Goal: Task Accomplishment & Management: Manage account settings

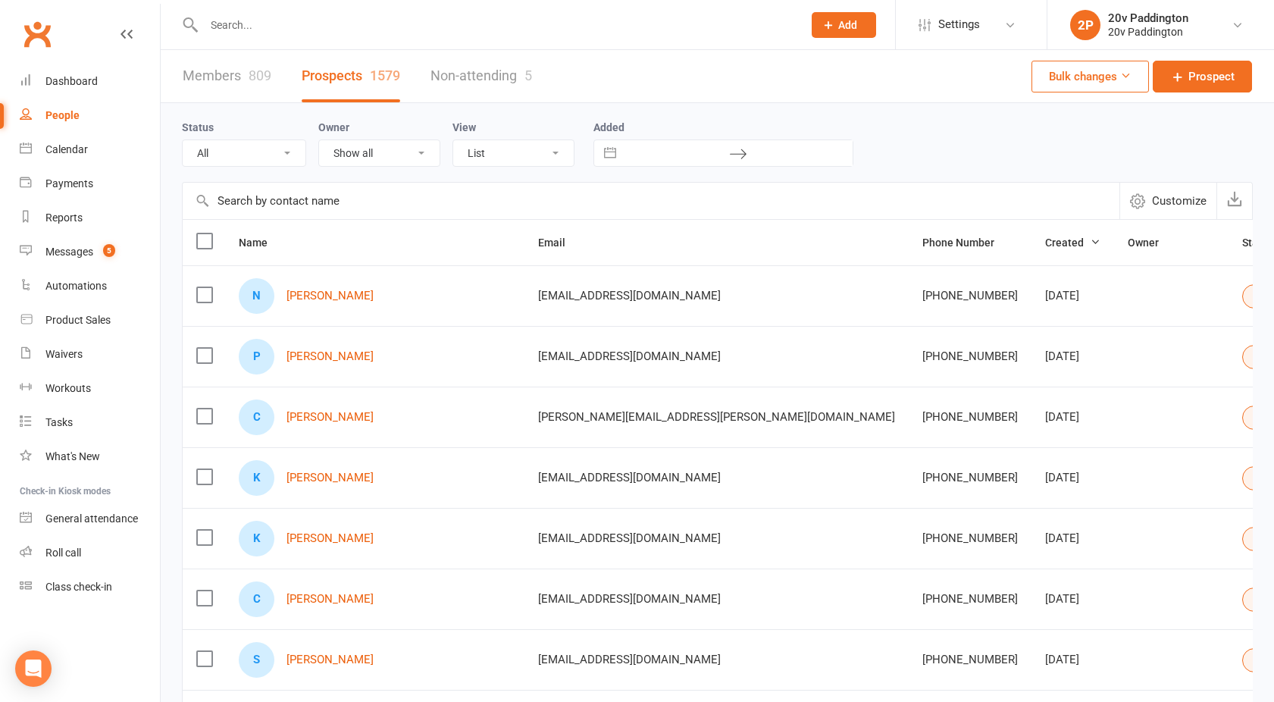
select select "100"
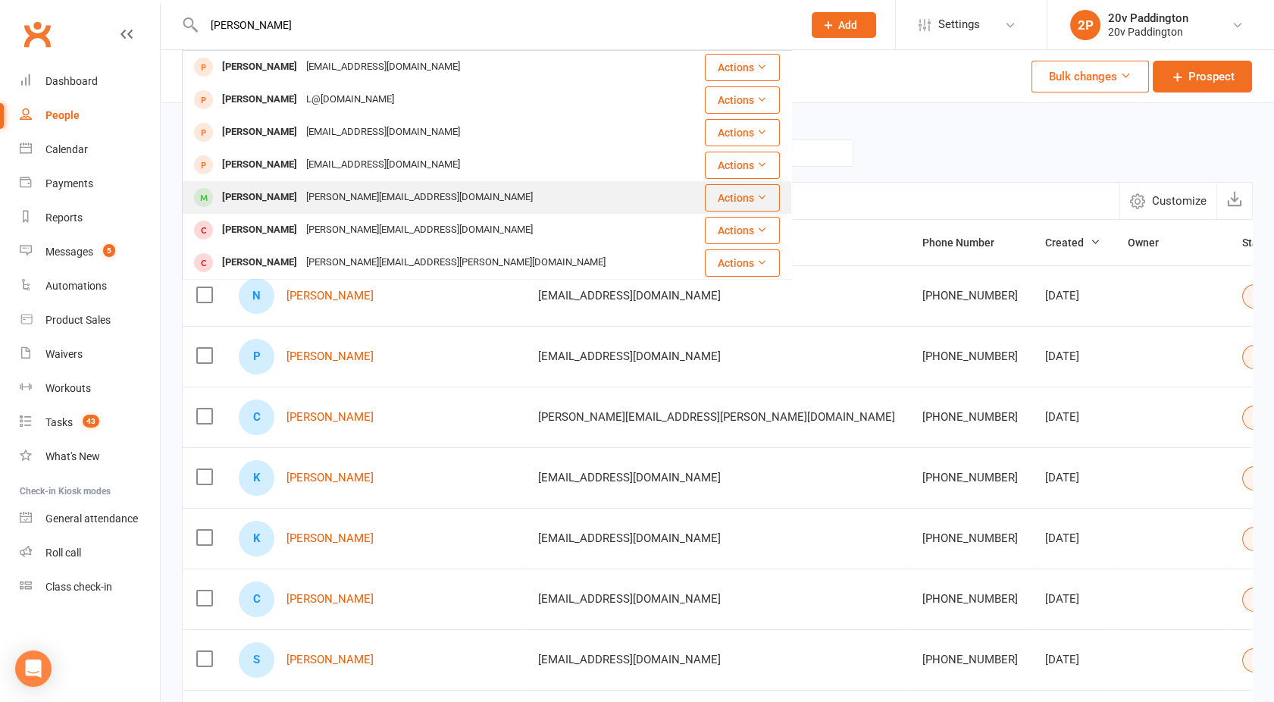
type input "linda"
click at [261, 202] on div "[PERSON_NAME]" at bounding box center [259, 197] width 84 height 22
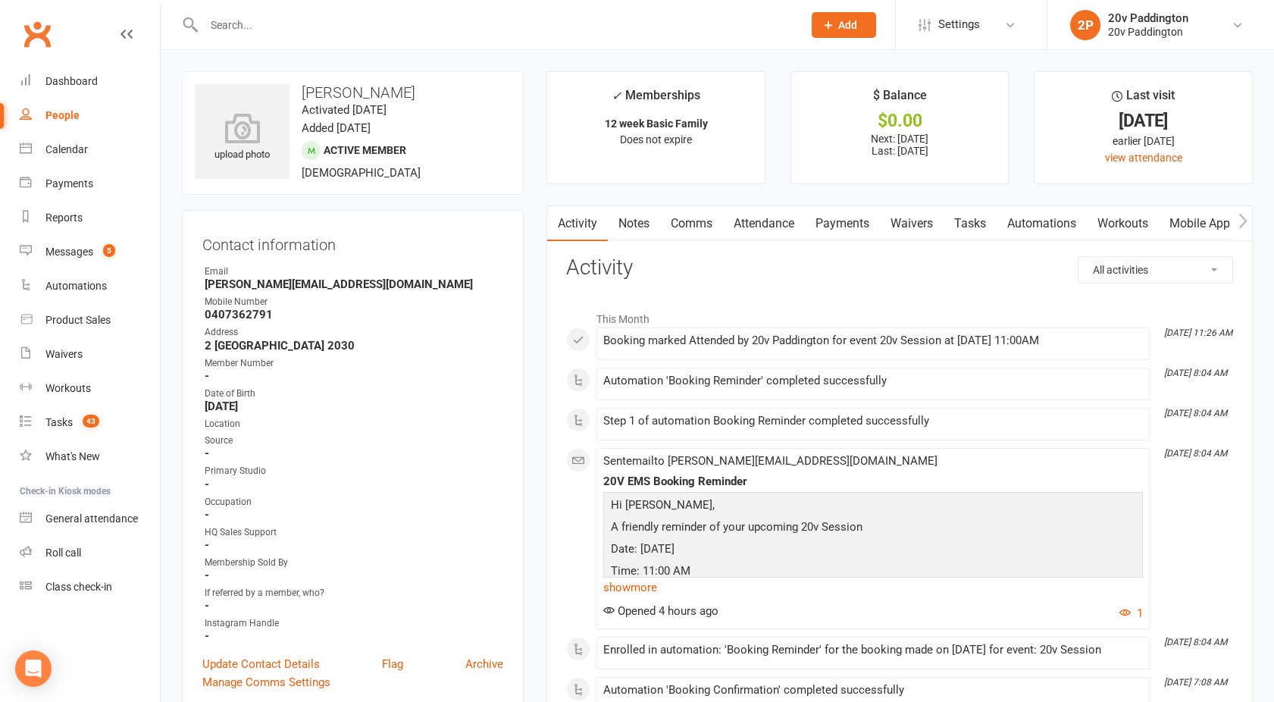
click at [782, 230] on link "Attendance" at bounding box center [764, 223] width 82 height 35
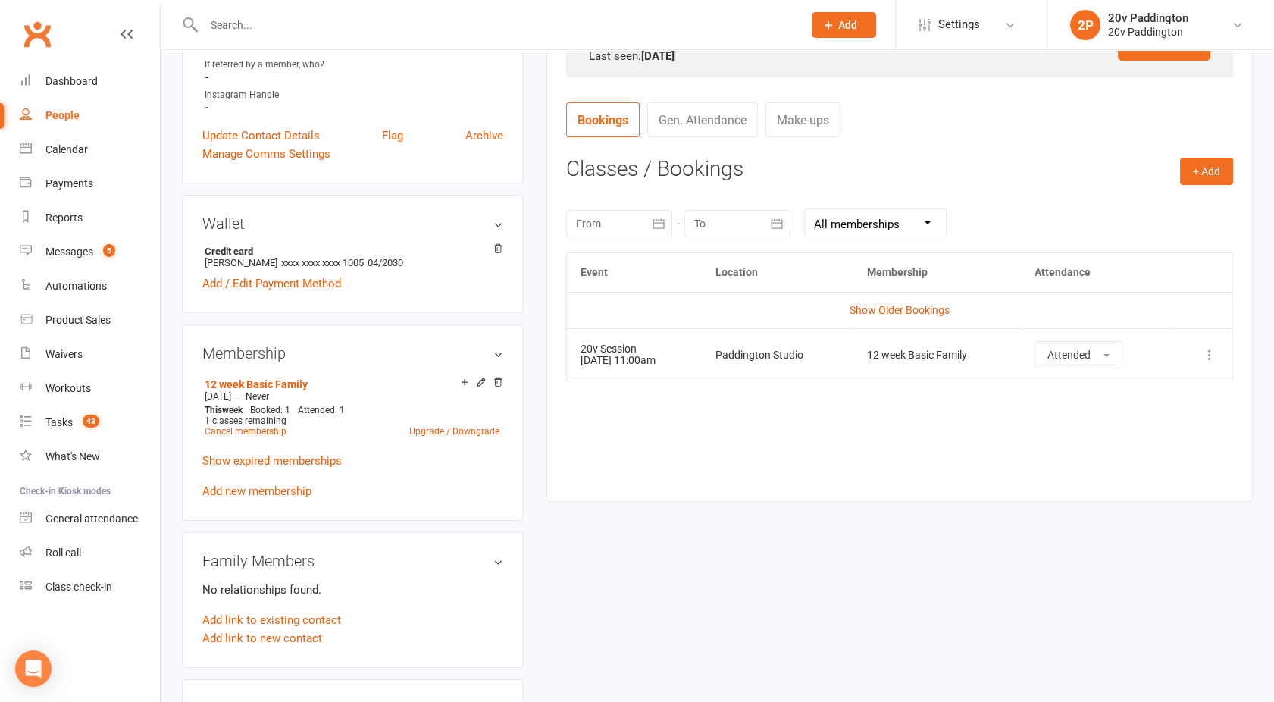
scroll to position [535, 0]
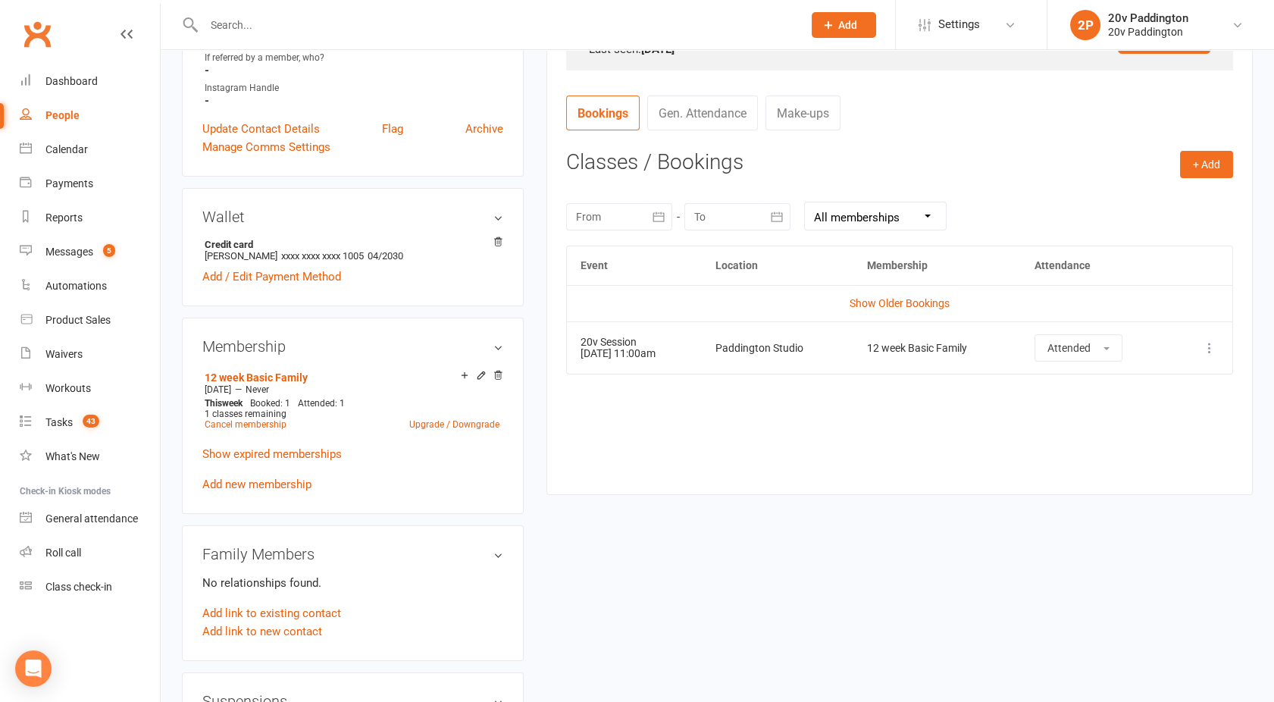
click at [900, 312] on td "Show Older Bookings" at bounding box center [899, 303] width 665 height 36
click at [892, 299] on link "Show Older Bookings" at bounding box center [900, 303] width 100 height 12
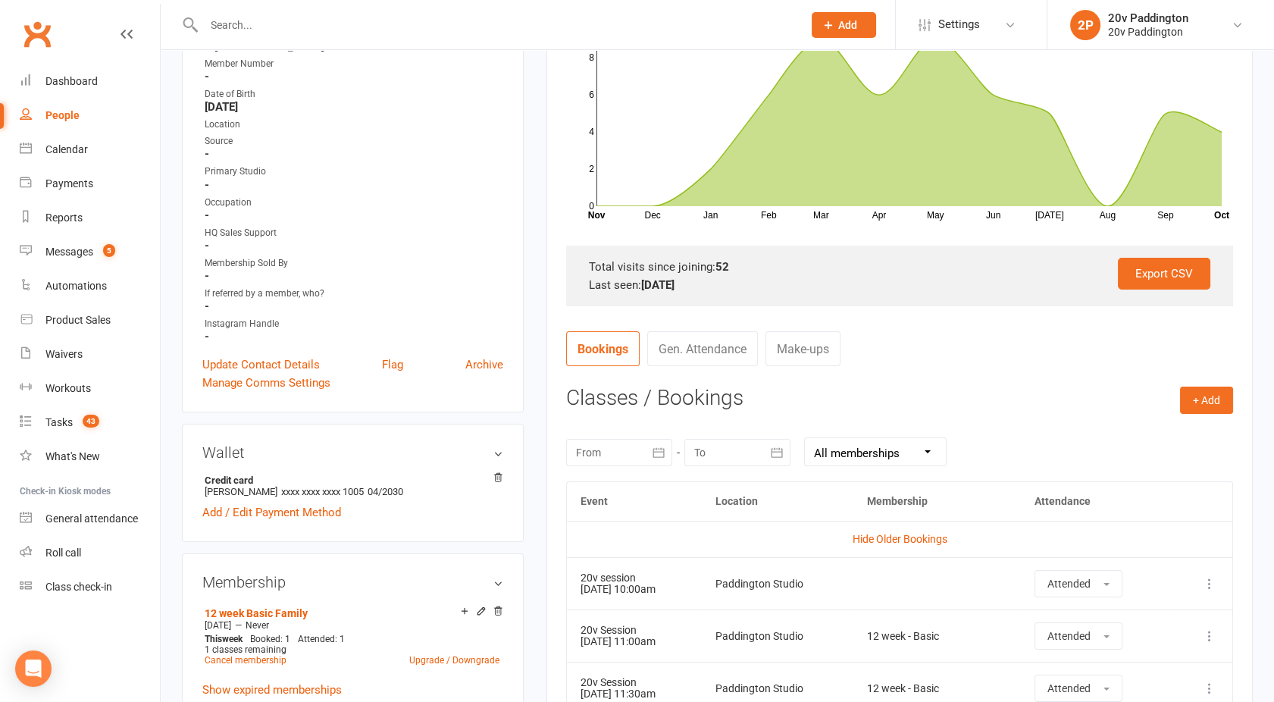
scroll to position [0, 0]
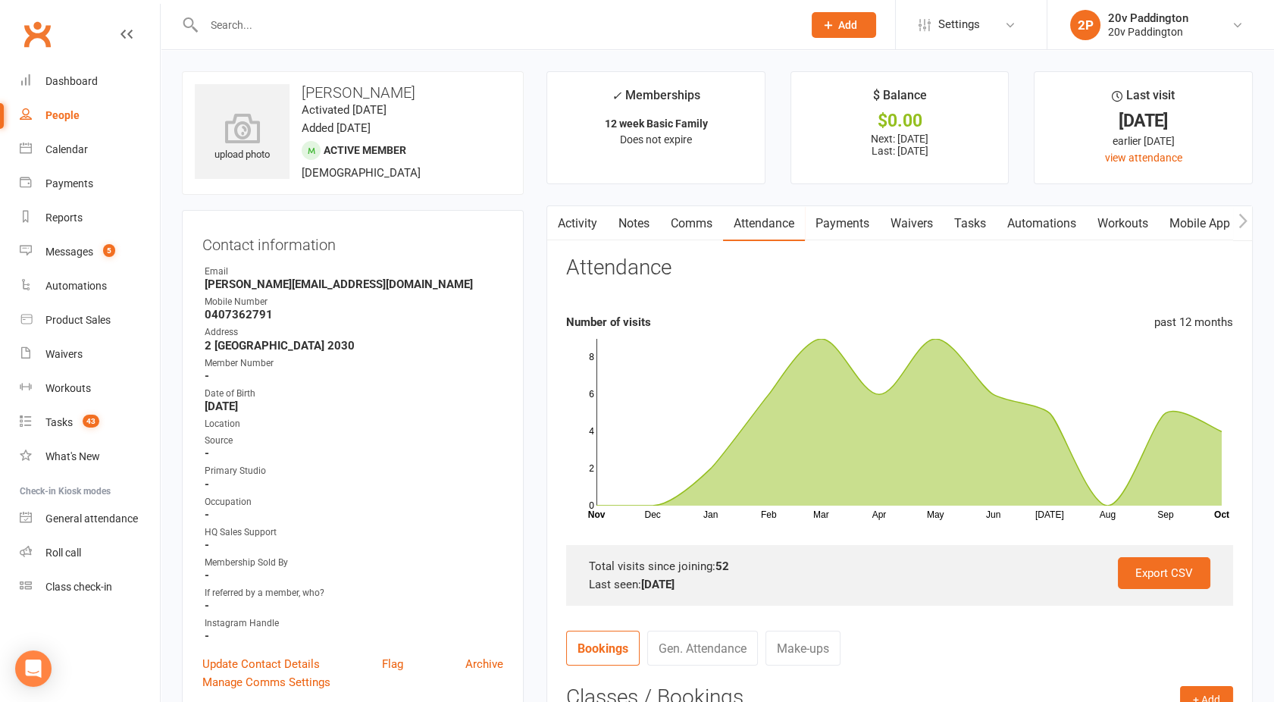
click at [860, 227] on link "Payments" at bounding box center [842, 223] width 75 height 35
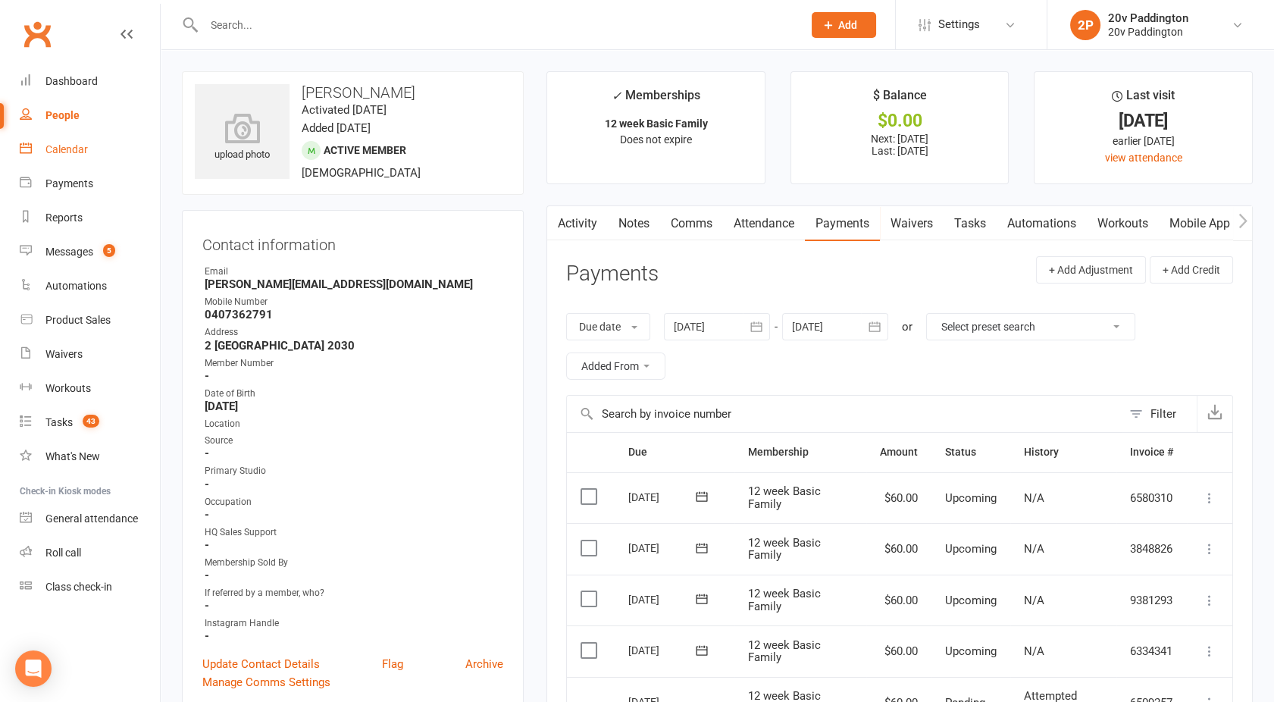
click at [61, 143] on div "Calendar" at bounding box center [66, 149] width 42 height 12
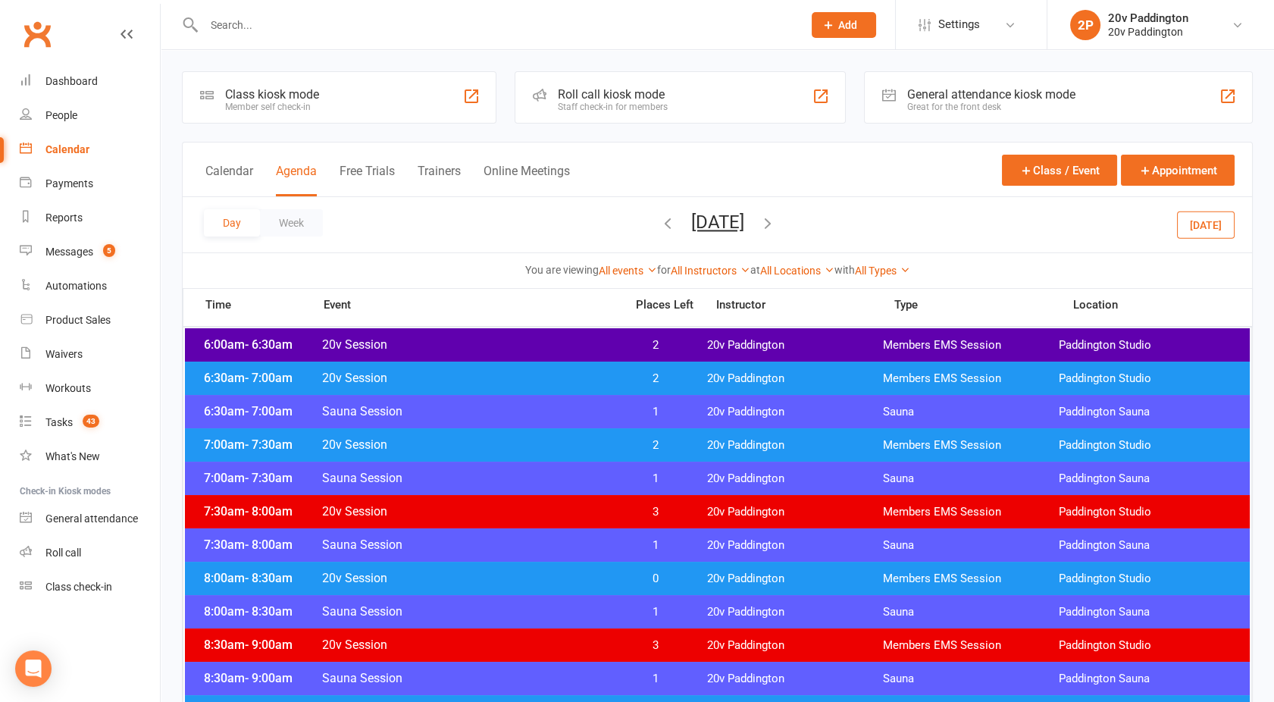
click at [718, 222] on button "Wednesday, Oct 15, 2025" at bounding box center [717, 221] width 53 height 21
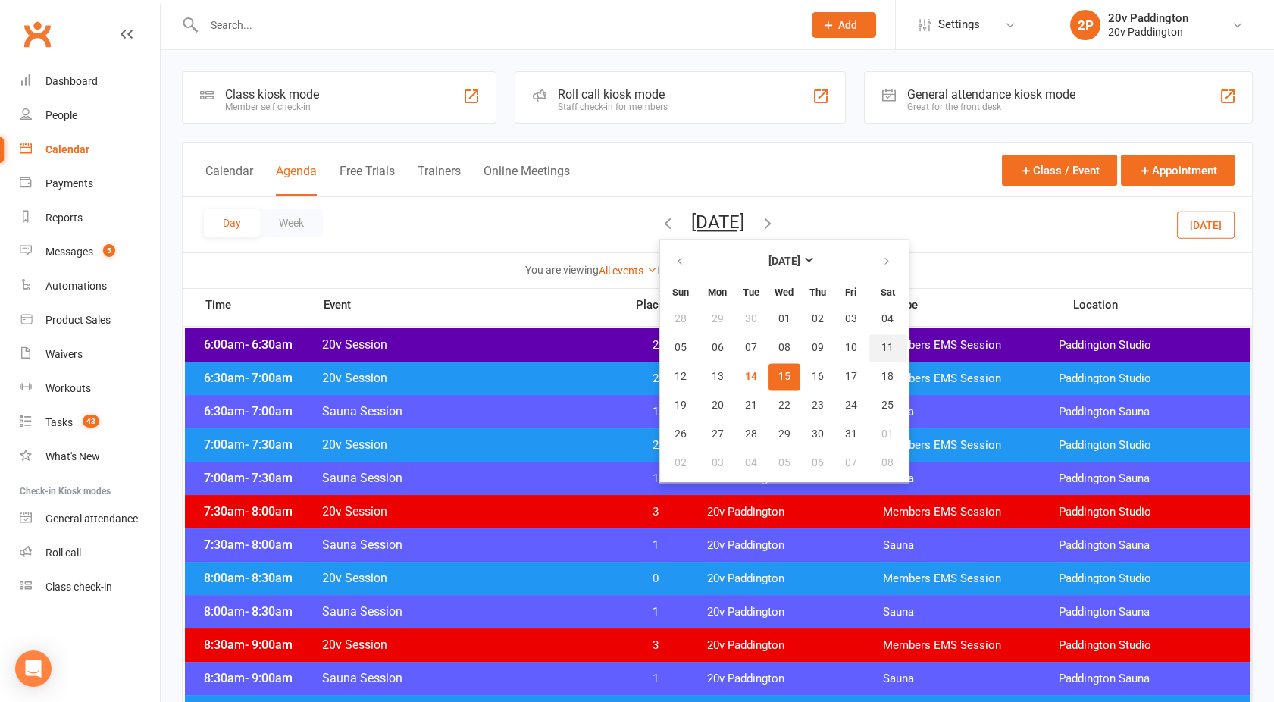
click at [868, 357] on button "11" at bounding box center [887, 347] width 39 height 27
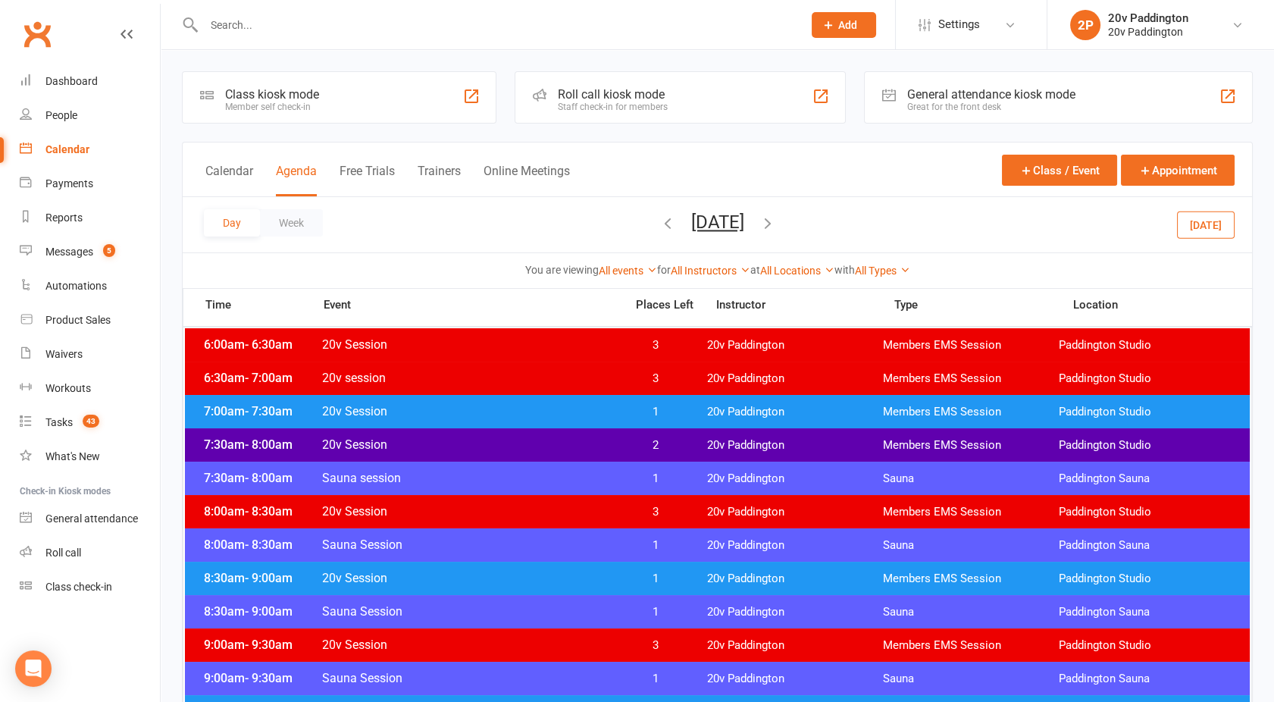
click at [599, 408] on span "20v Session" at bounding box center [468, 411] width 295 height 14
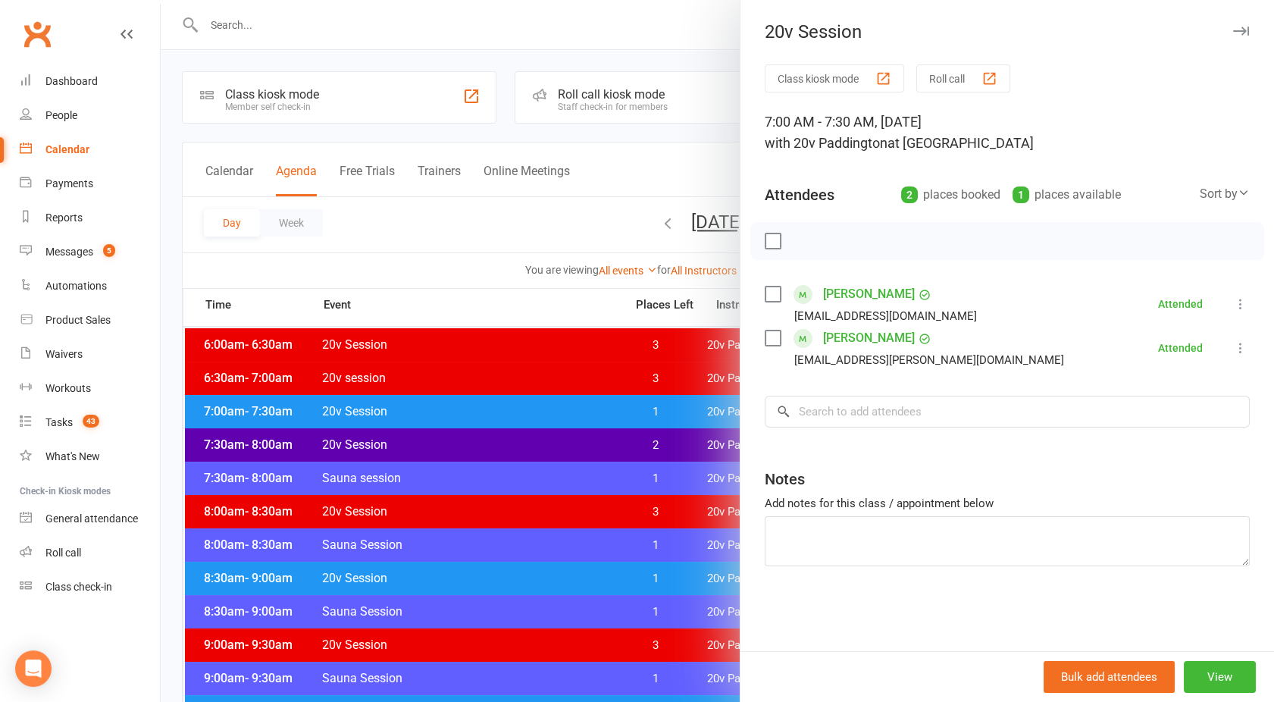
click at [599, 408] on div at bounding box center [717, 351] width 1113 height 702
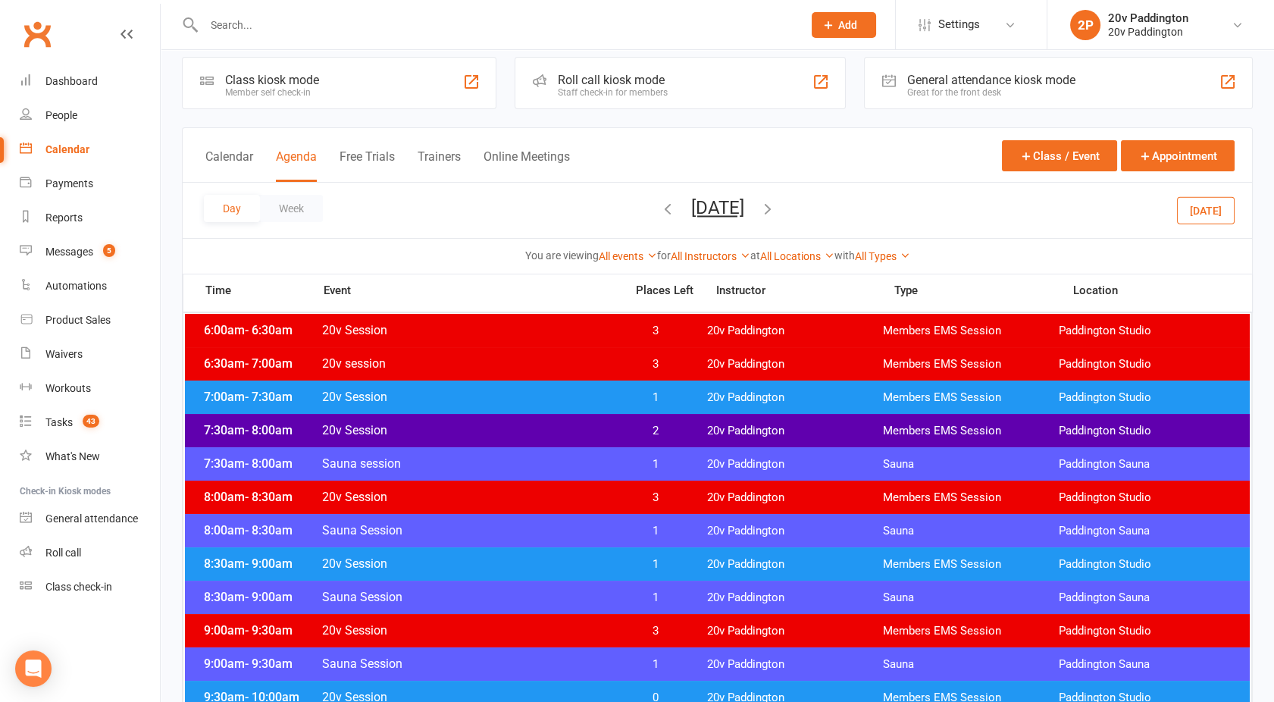
scroll to position [17, 0]
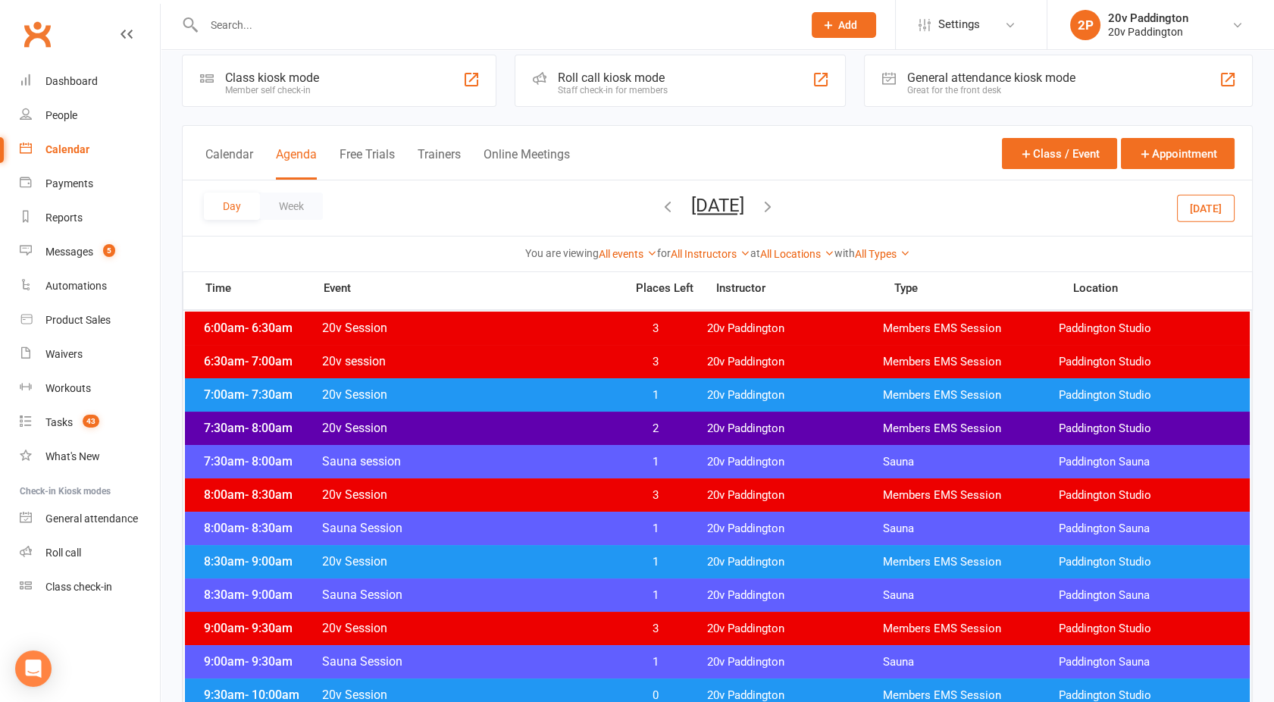
click at [568, 422] on span "20v Session" at bounding box center [468, 428] width 295 height 14
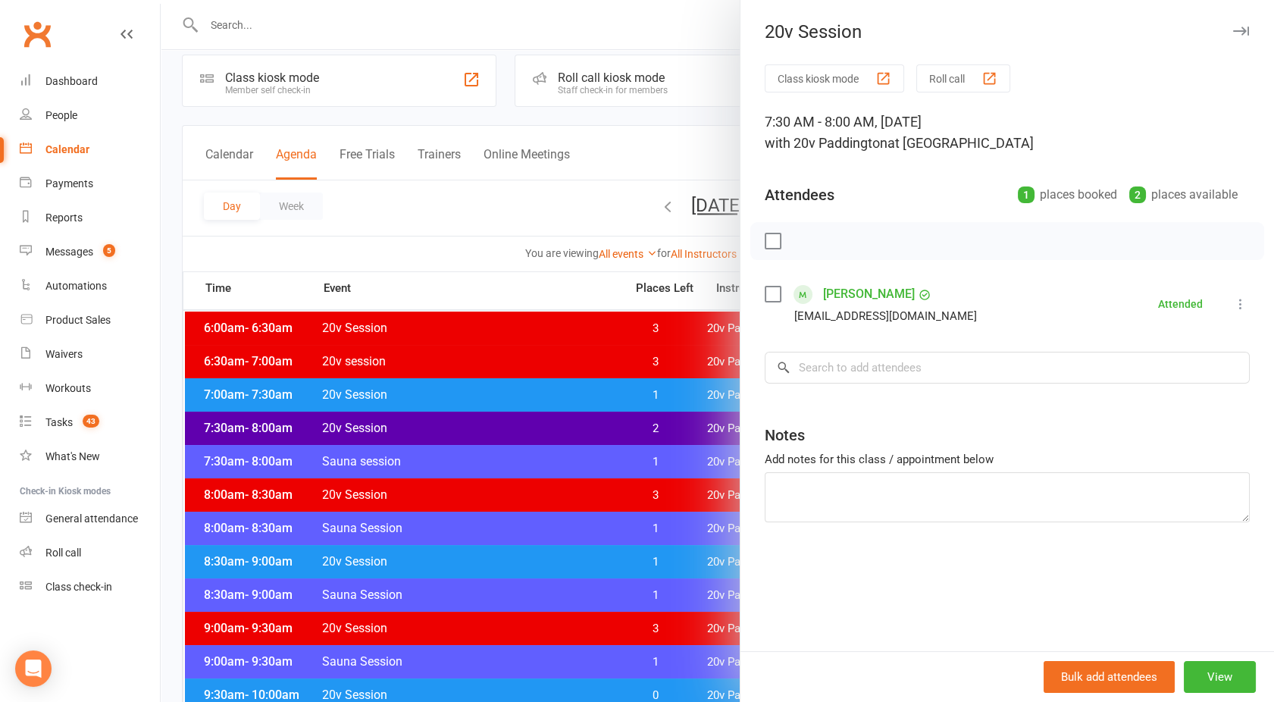
click at [568, 422] on div at bounding box center [717, 351] width 1113 height 702
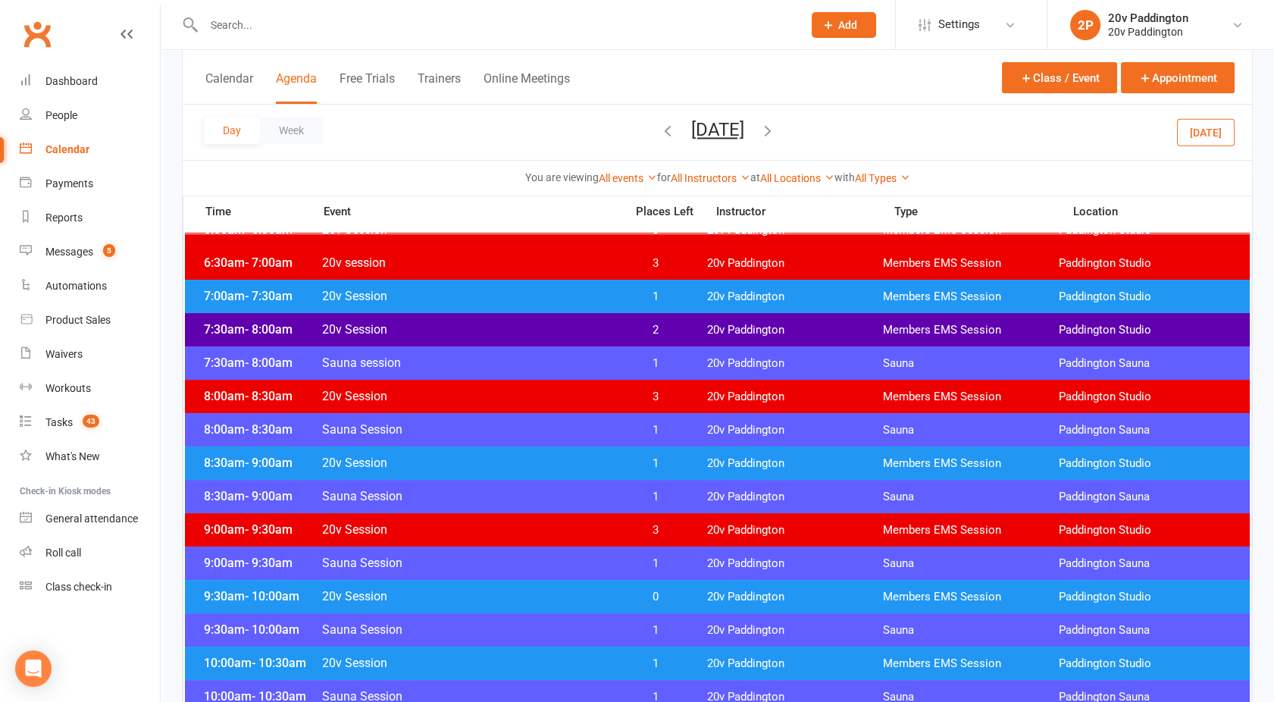
scroll to position [117, 0]
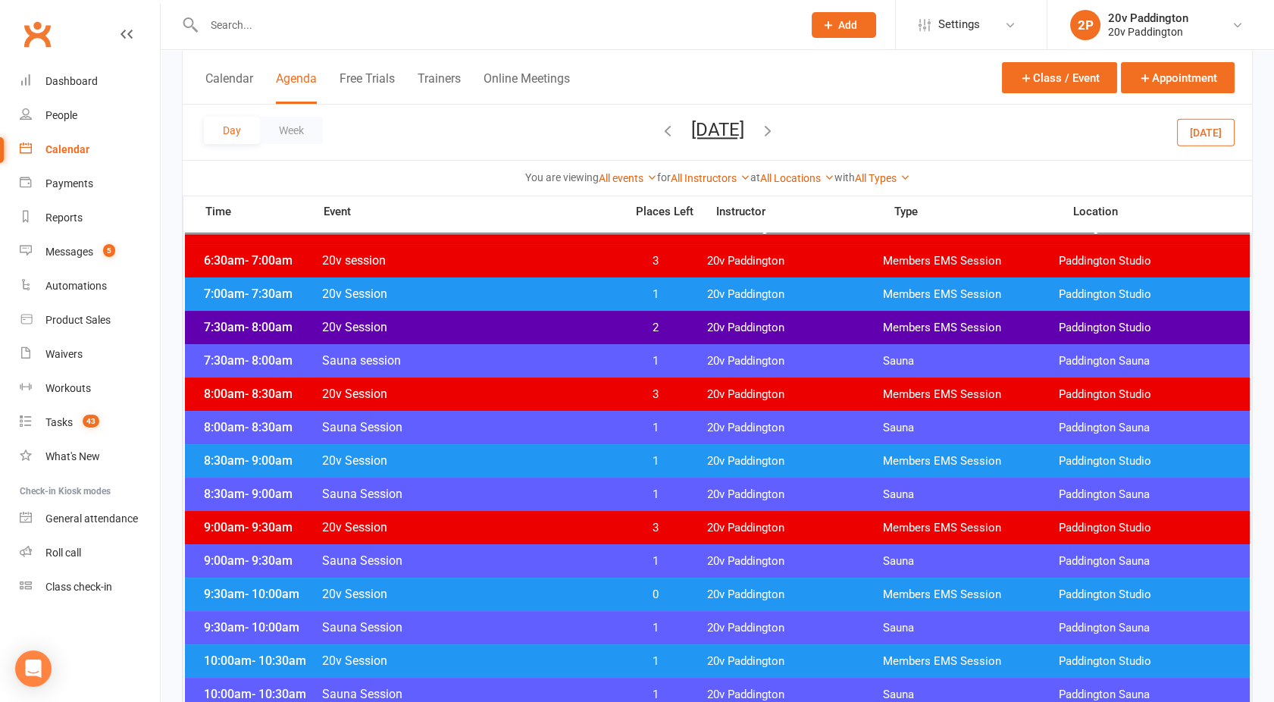
click at [583, 464] on span "20v Session" at bounding box center [468, 460] width 295 height 14
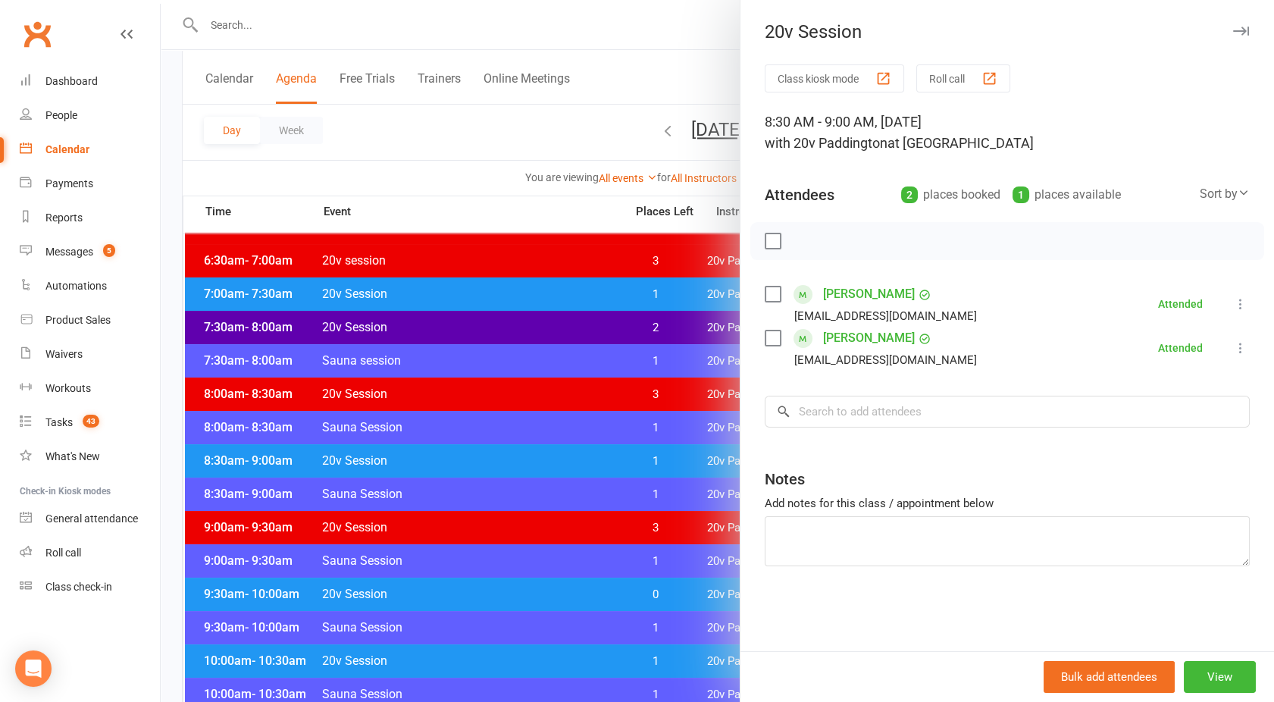
click at [583, 464] on div at bounding box center [717, 351] width 1113 height 702
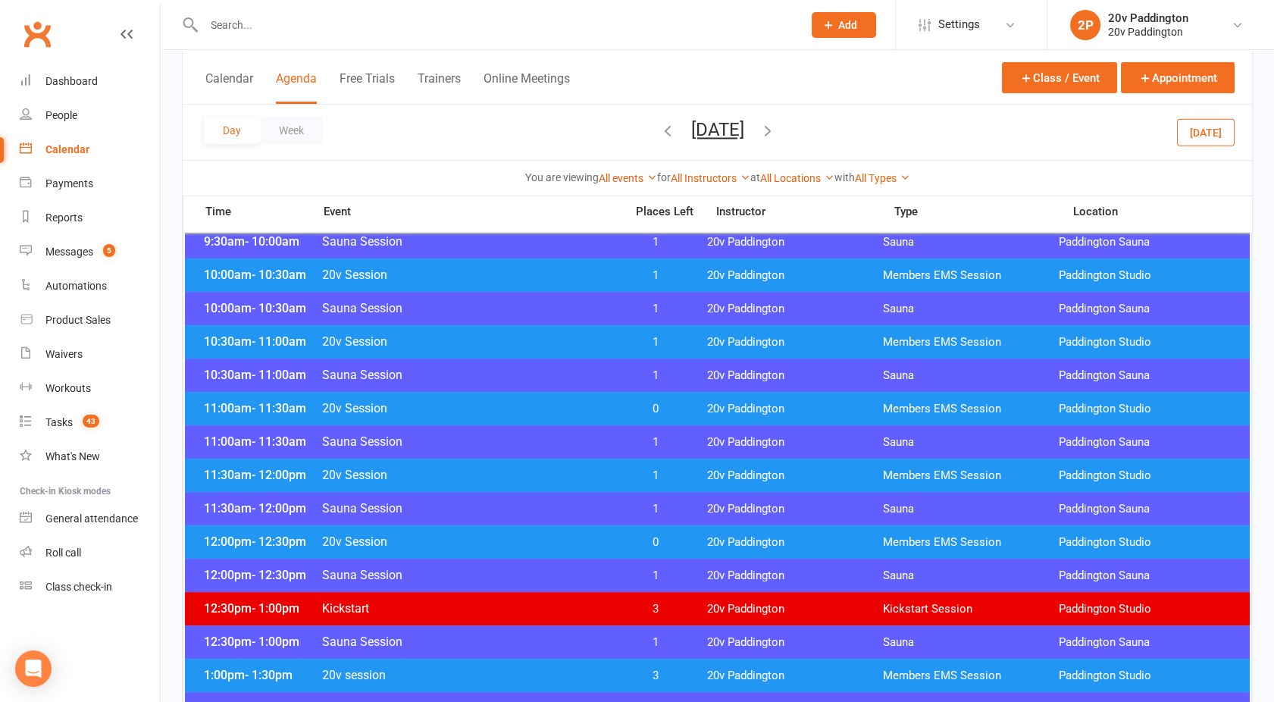
scroll to position [504, 0]
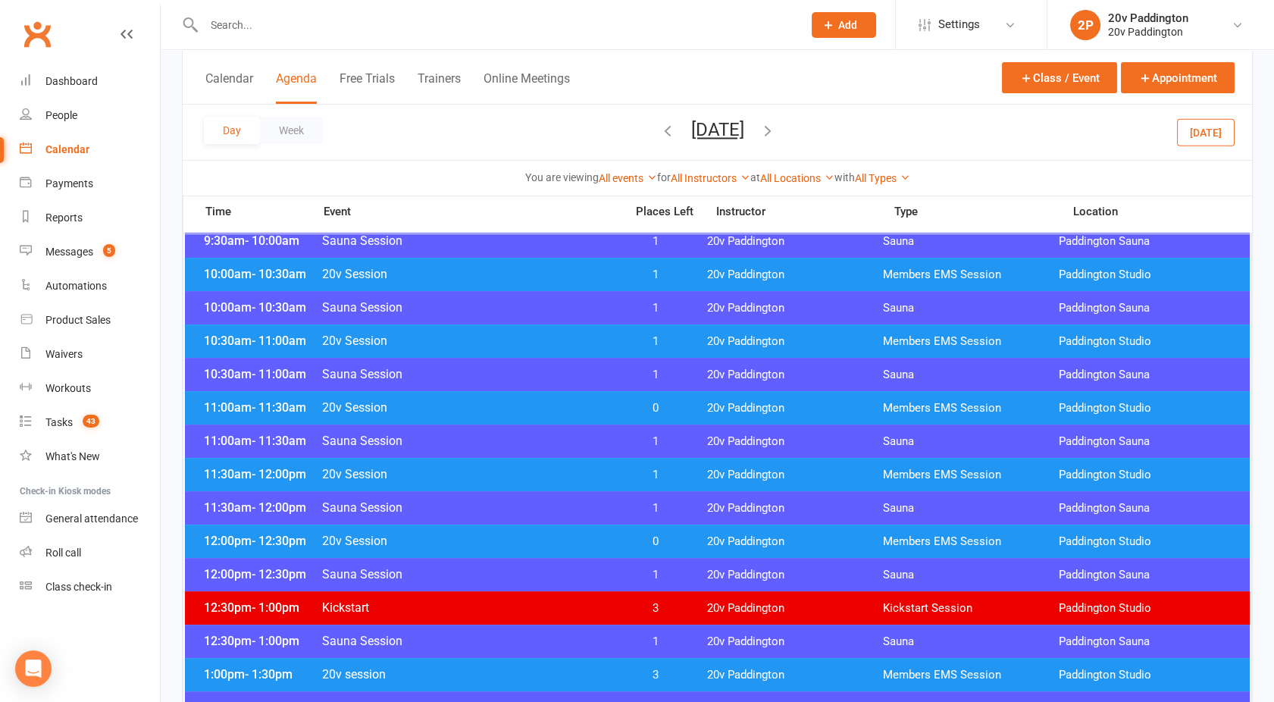
click at [505, 477] on span "20v Session" at bounding box center [468, 474] width 295 height 14
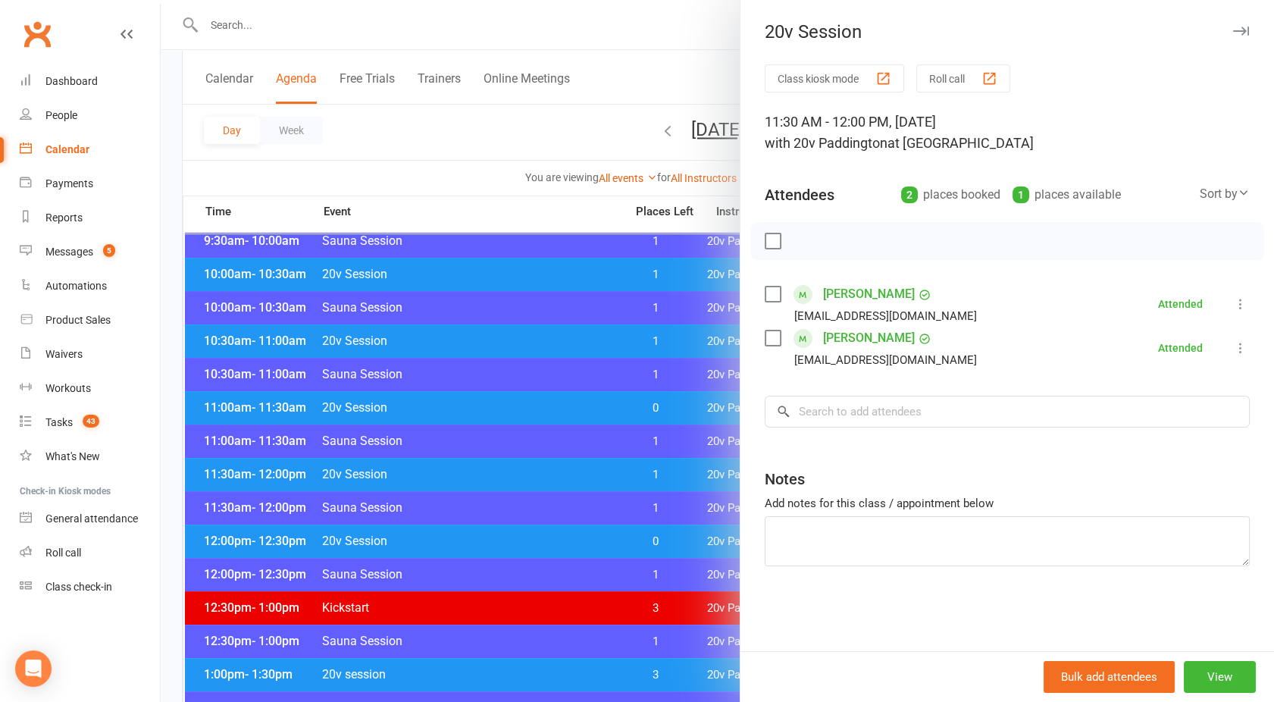
click at [505, 477] on div at bounding box center [717, 351] width 1113 height 702
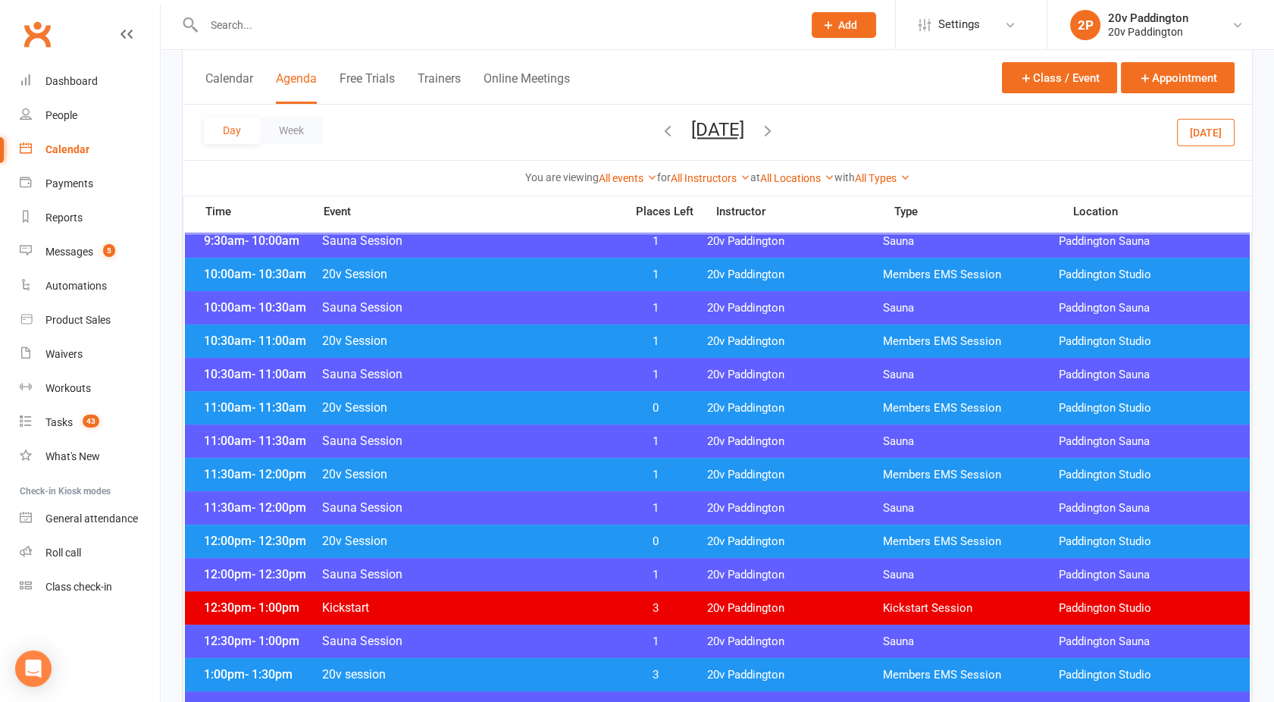
click at [485, 522] on div "11:30am - 12:00pm Sauna Session 1 20v Paddington Sauna Paddington Sauna" at bounding box center [717, 507] width 1065 height 33
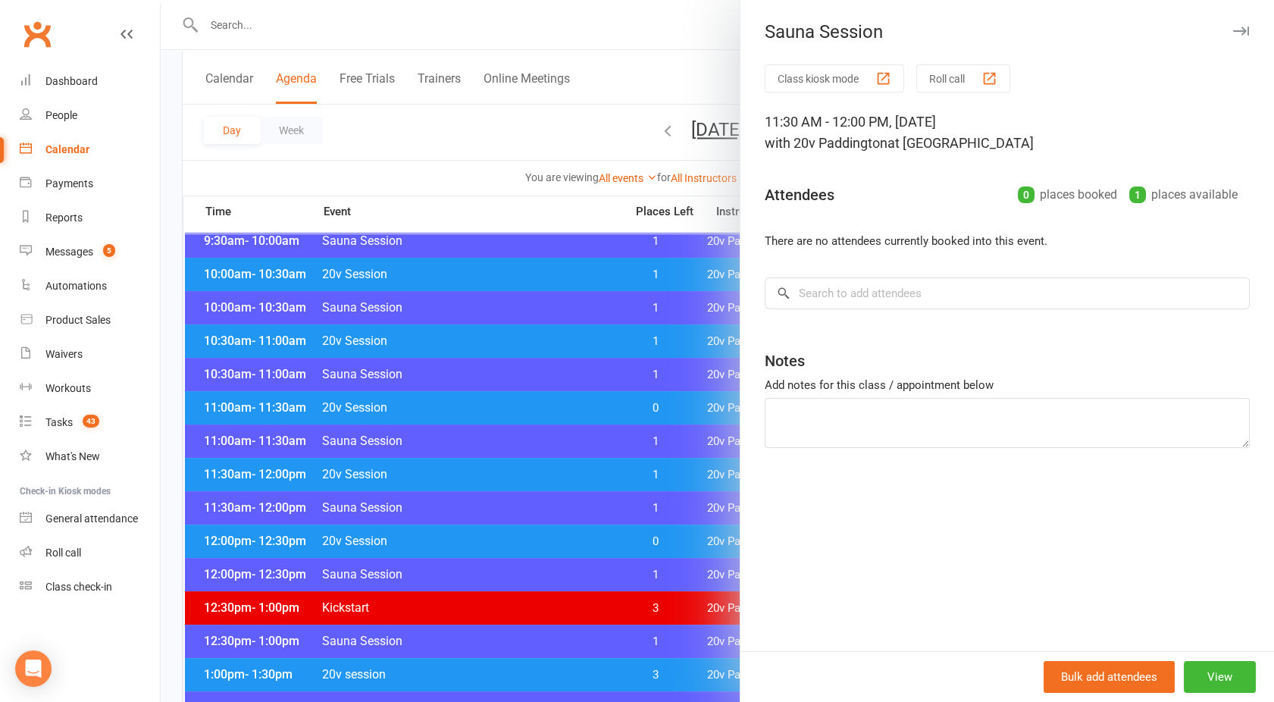
click at [515, 541] on div at bounding box center [717, 351] width 1113 height 702
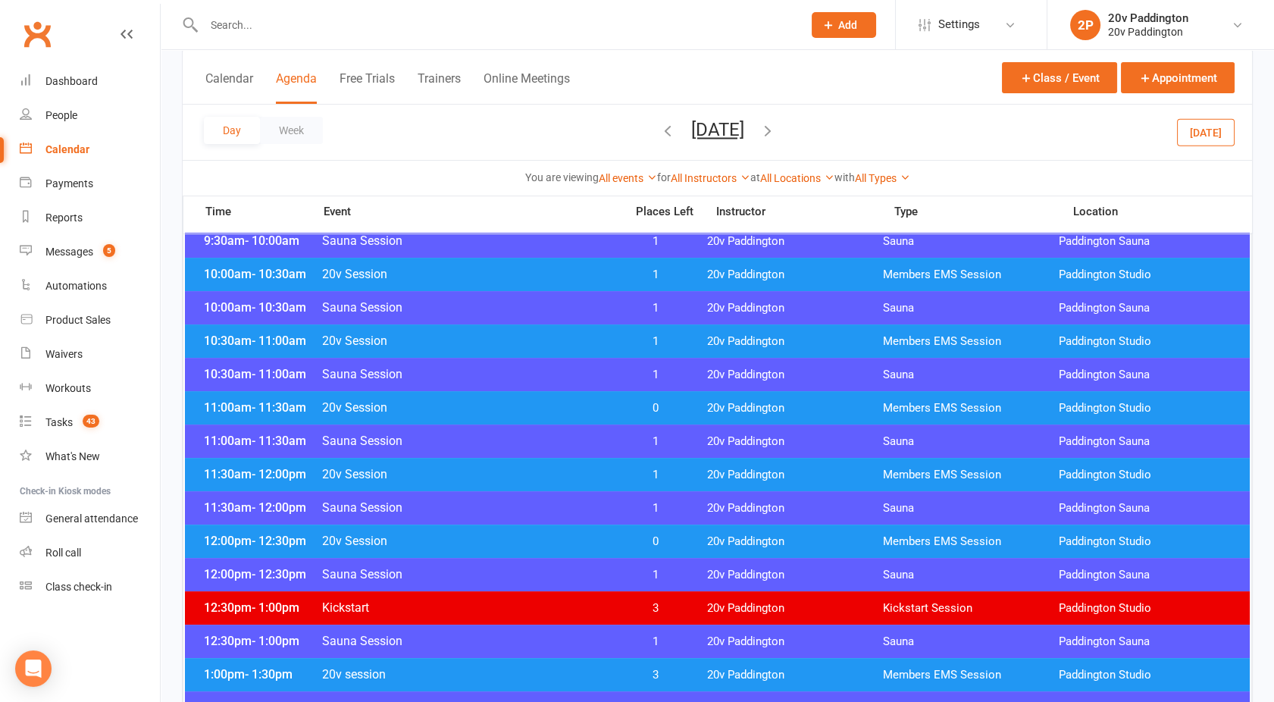
click at [515, 541] on span "20v Session" at bounding box center [468, 541] width 295 height 14
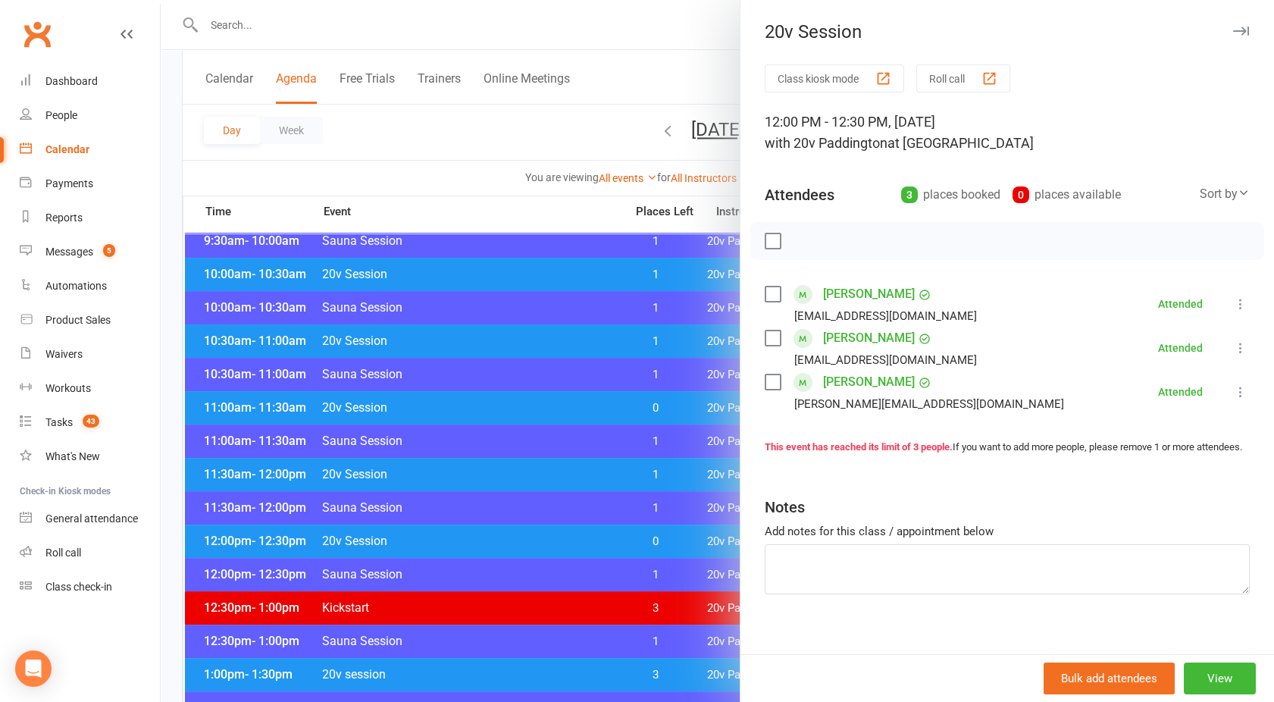
click at [842, 299] on link "Gil Sartena" at bounding box center [869, 294] width 92 height 24
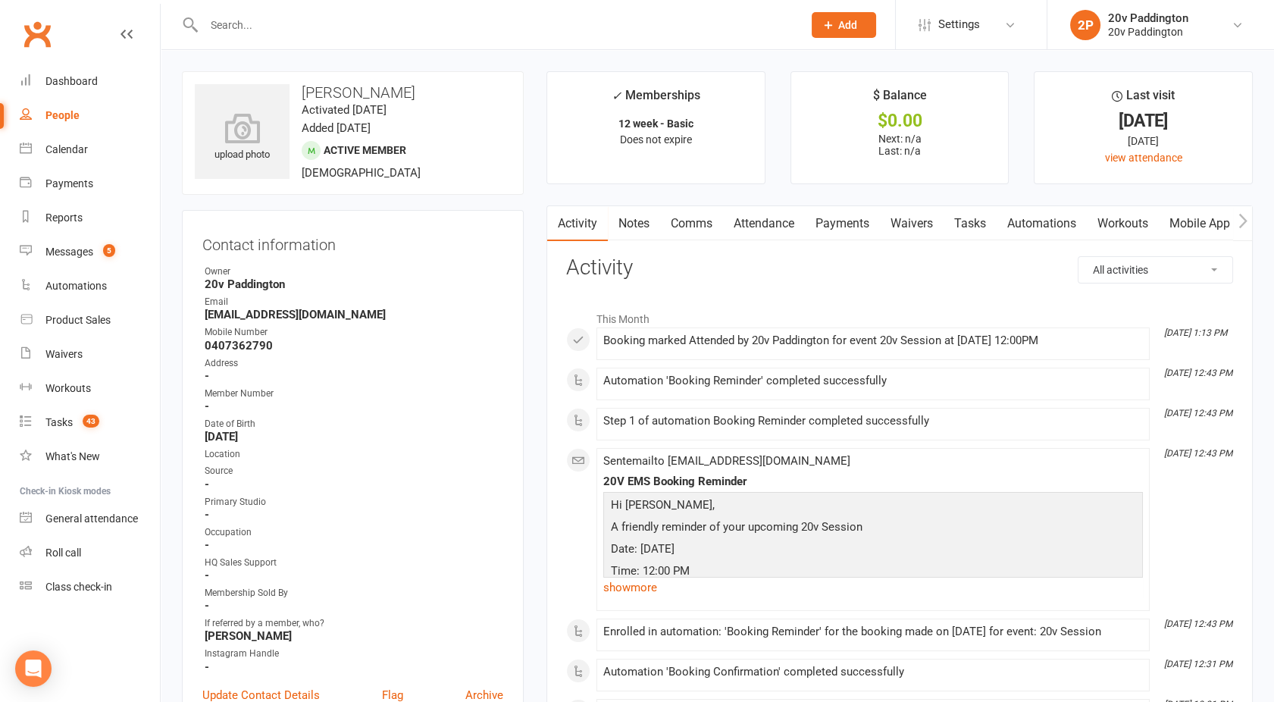
click at [769, 220] on link "Attendance" at bounding box center [764, 223] width 82 height 35
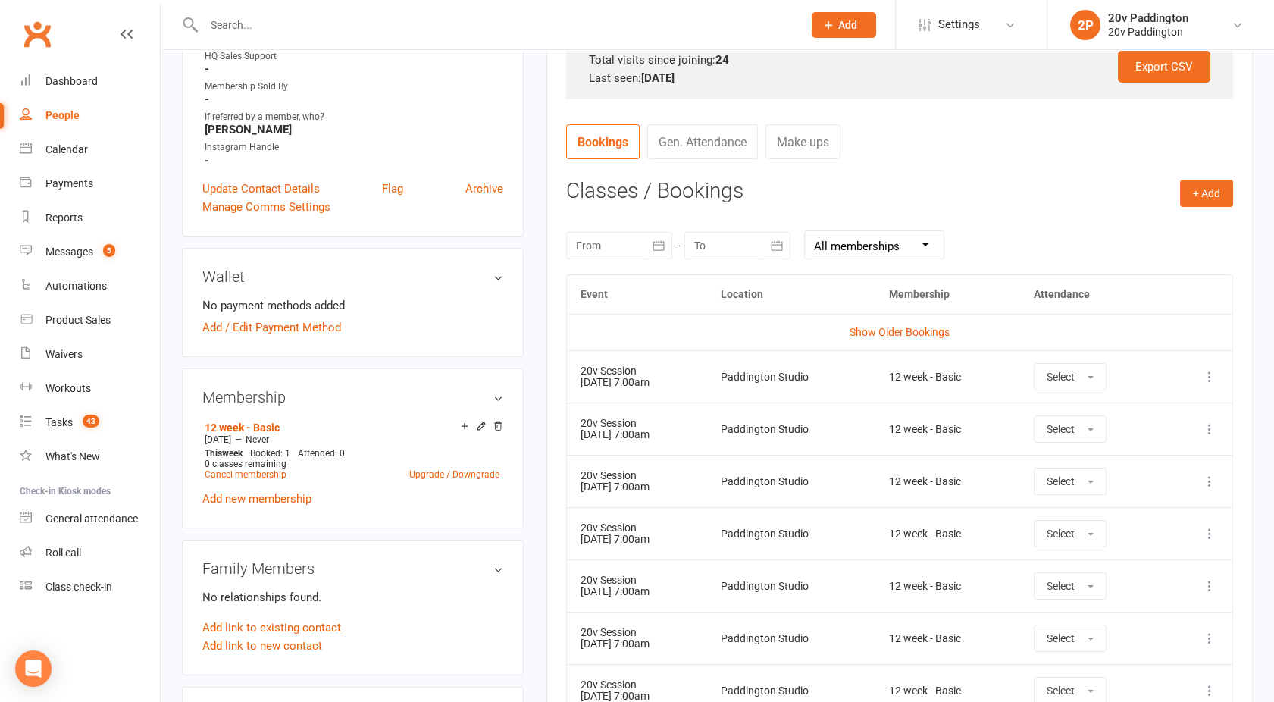
scroll to position [505, 0]
click at [884, 329] on link "Show Older Bookings" at bounding box center [900, 333] width 100 height 12
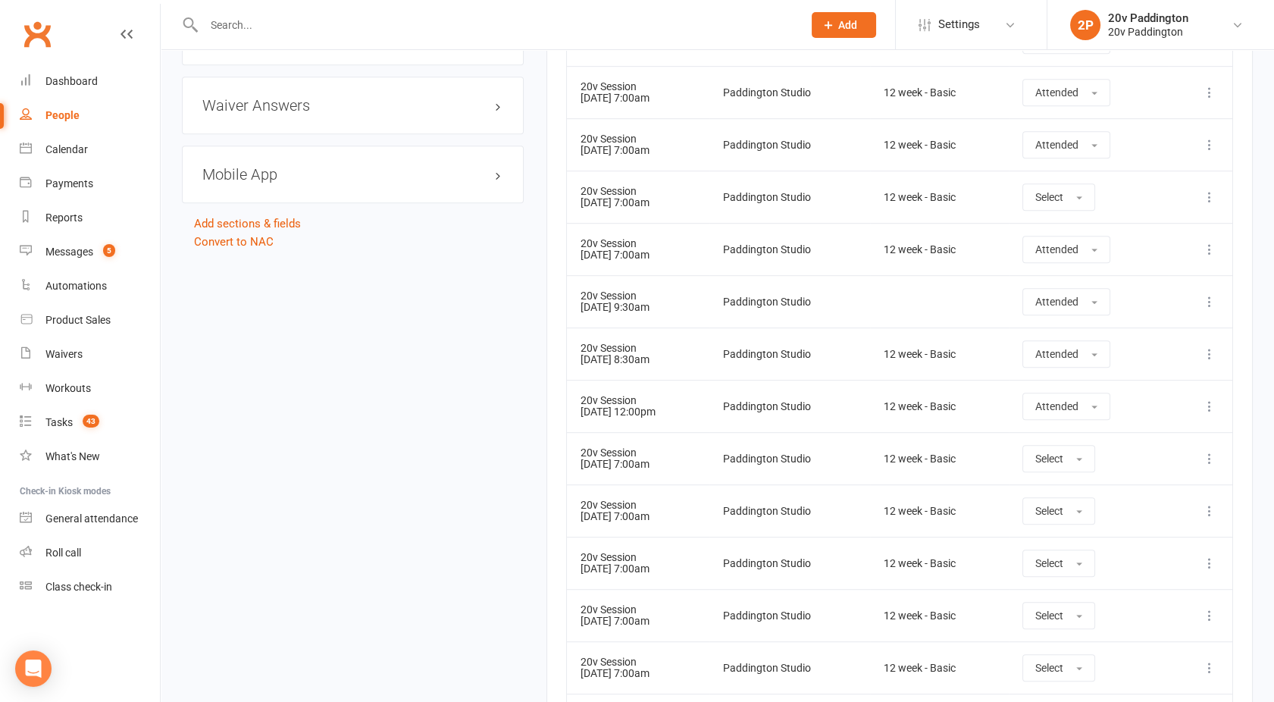
scroll to position [1783, 0]
click at [774, 415] on td "Paddington Studio" at bounding box center [789, 406] width 161 height 52
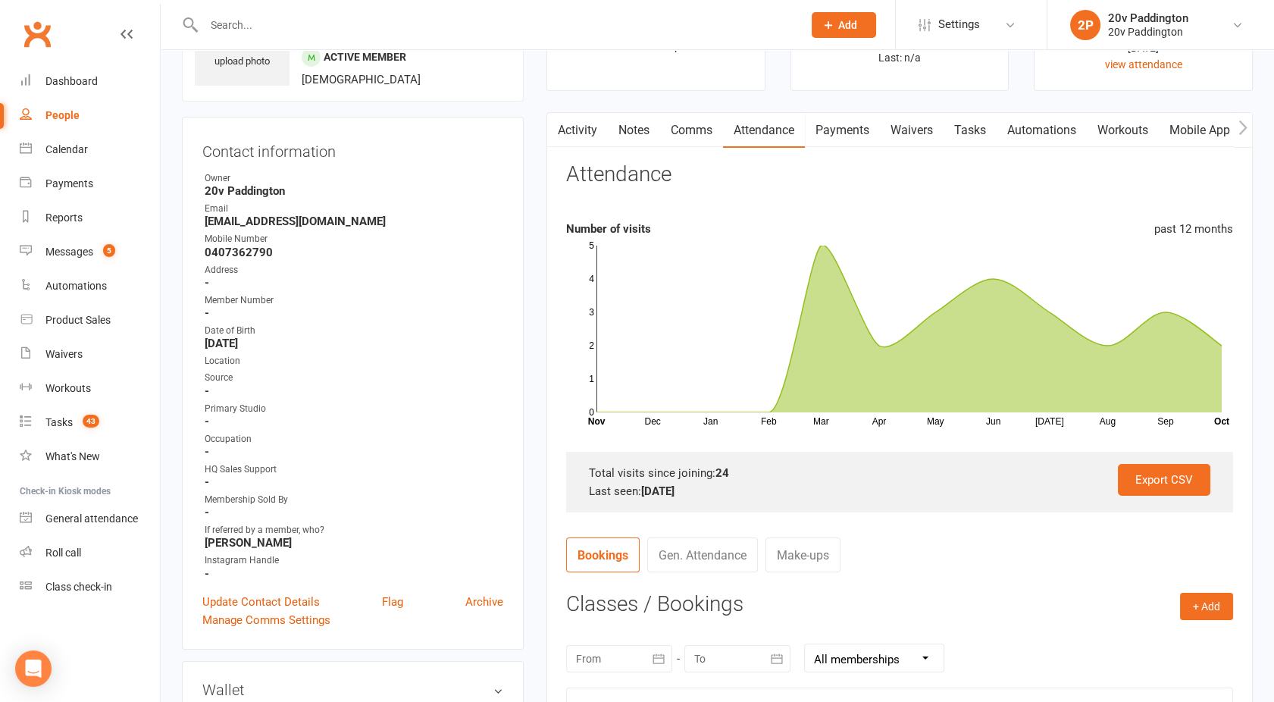
scroll to position [0, 0]
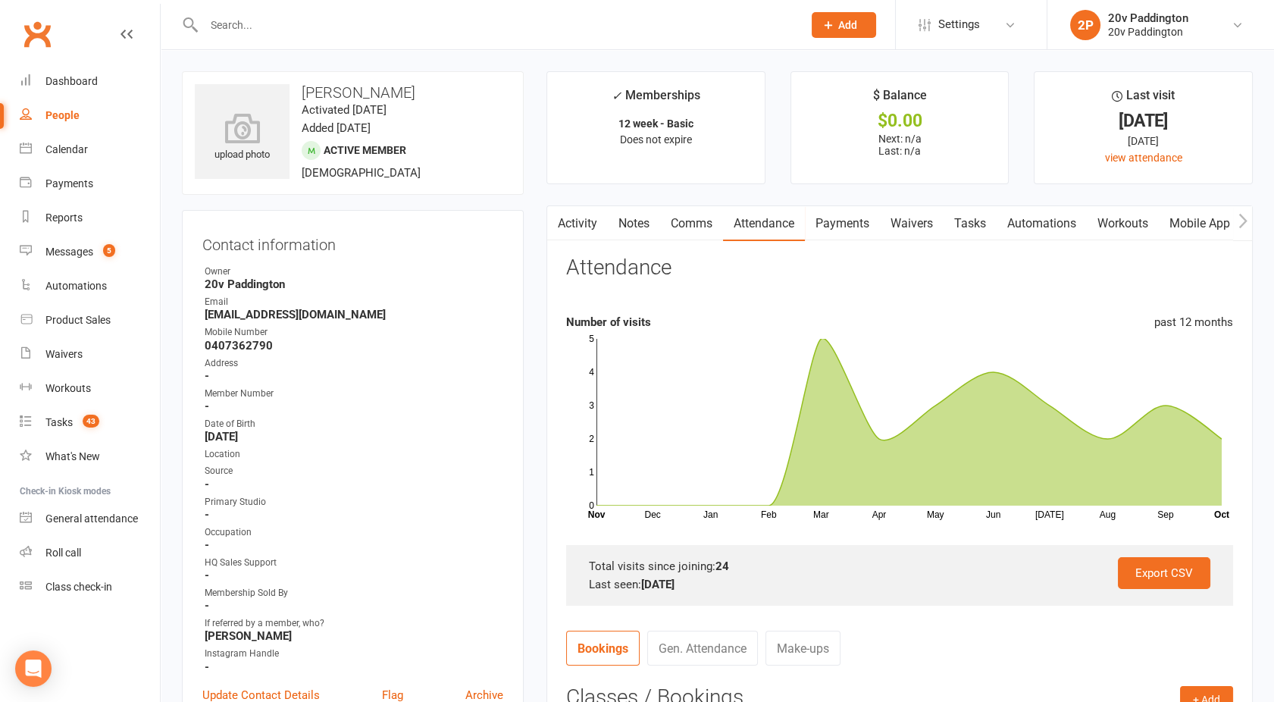
click at [554, 236] on button "button" at bounding box center [556, 223] width 19 height 34
click at [575, 234] on link "Activity" at bounding box center [577, 223] width 61 height 35
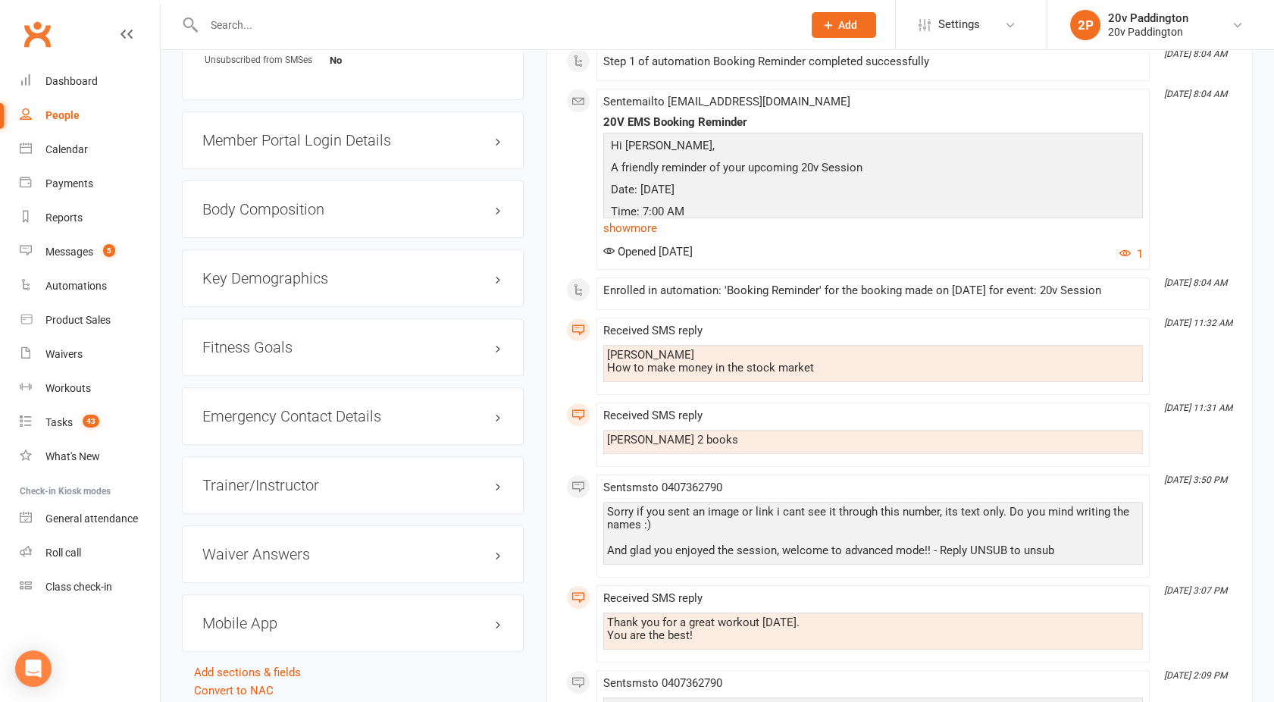
scroll to position [1360, 0]
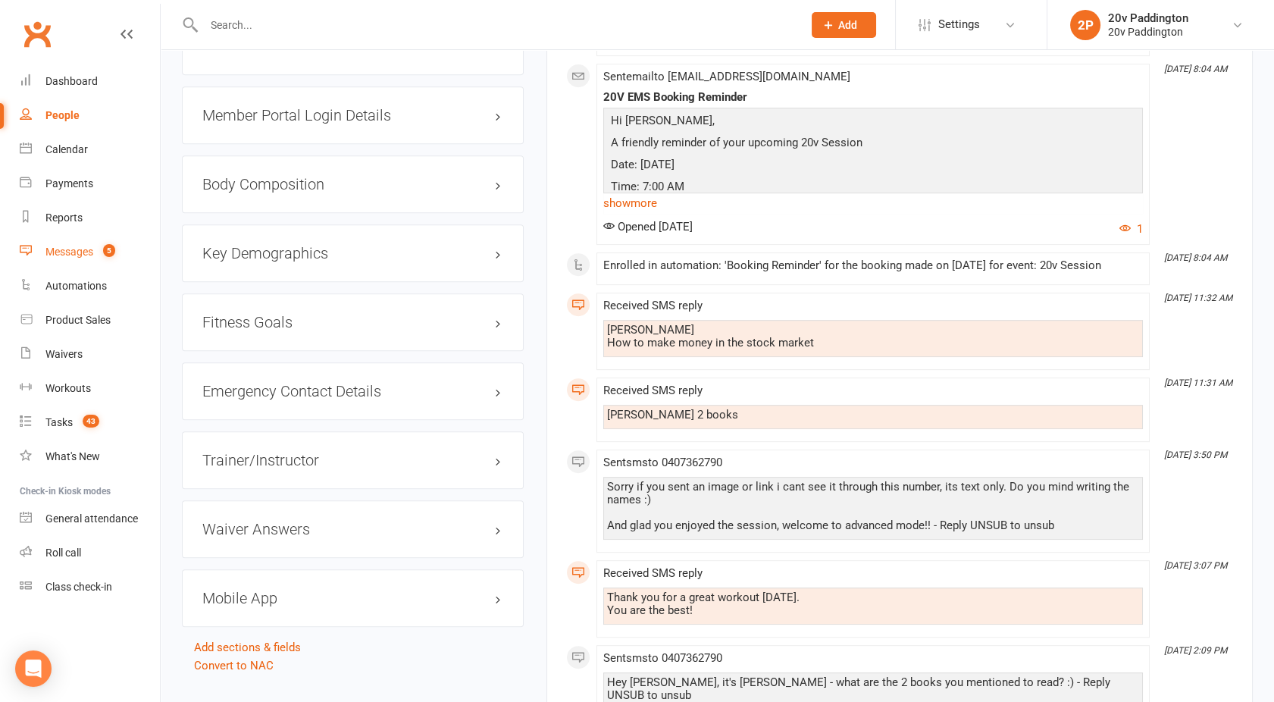
click at [47, 258] on div "Messages" at bounding box center [69, 252] width 48 height 12
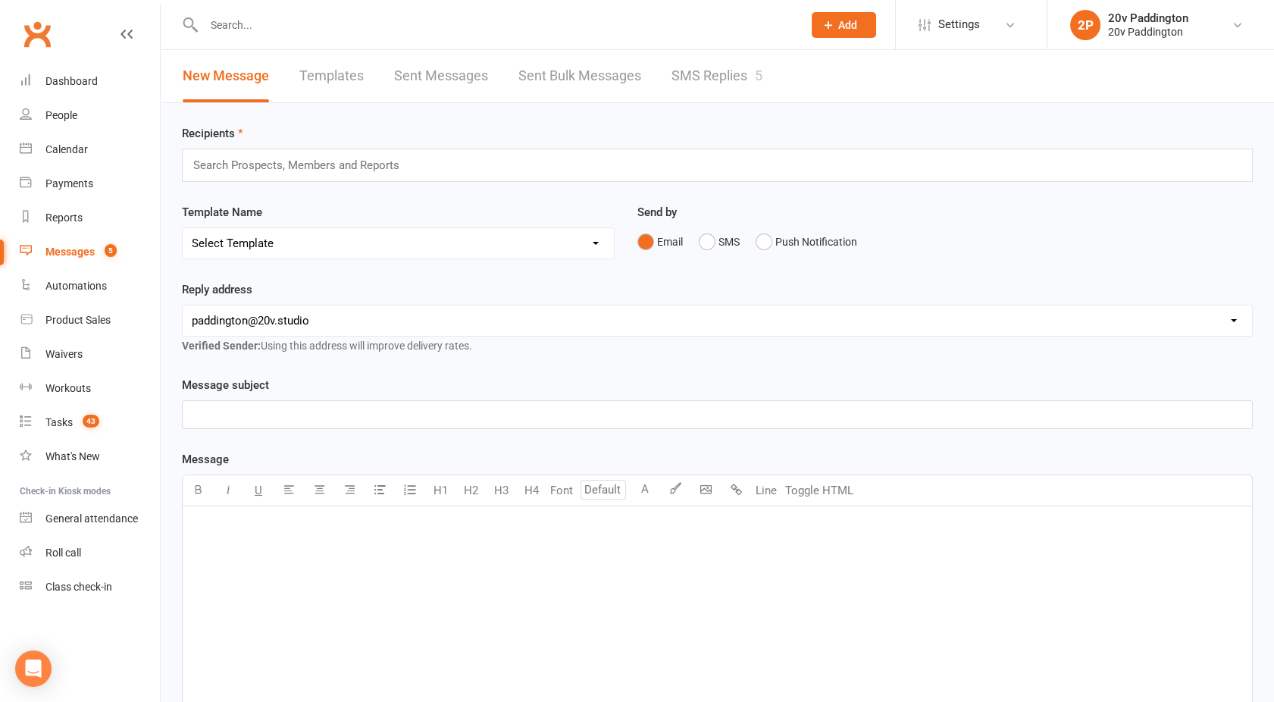
click at [724, 63] on link "SMS Replies 5" at bounding box center [716, 76] width 91 height 52
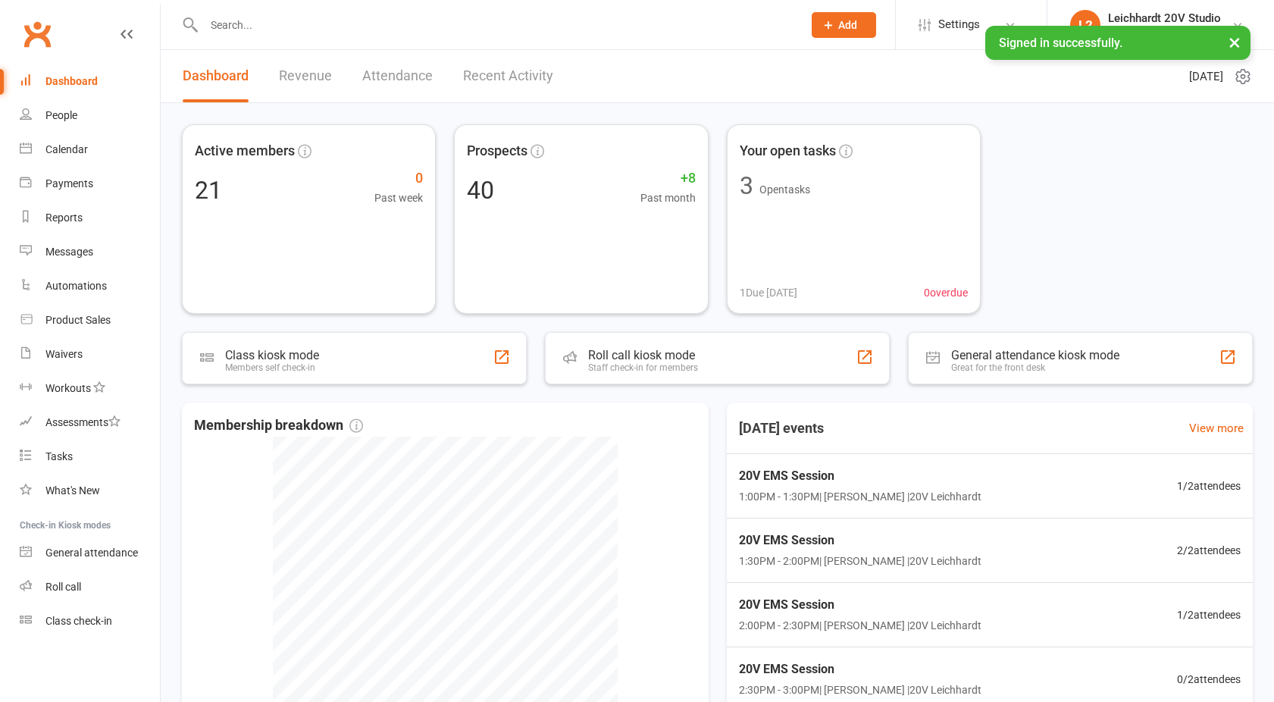
click at [79, 246] on div "Messages" at bounding box center [69, 252] width 48 height 12
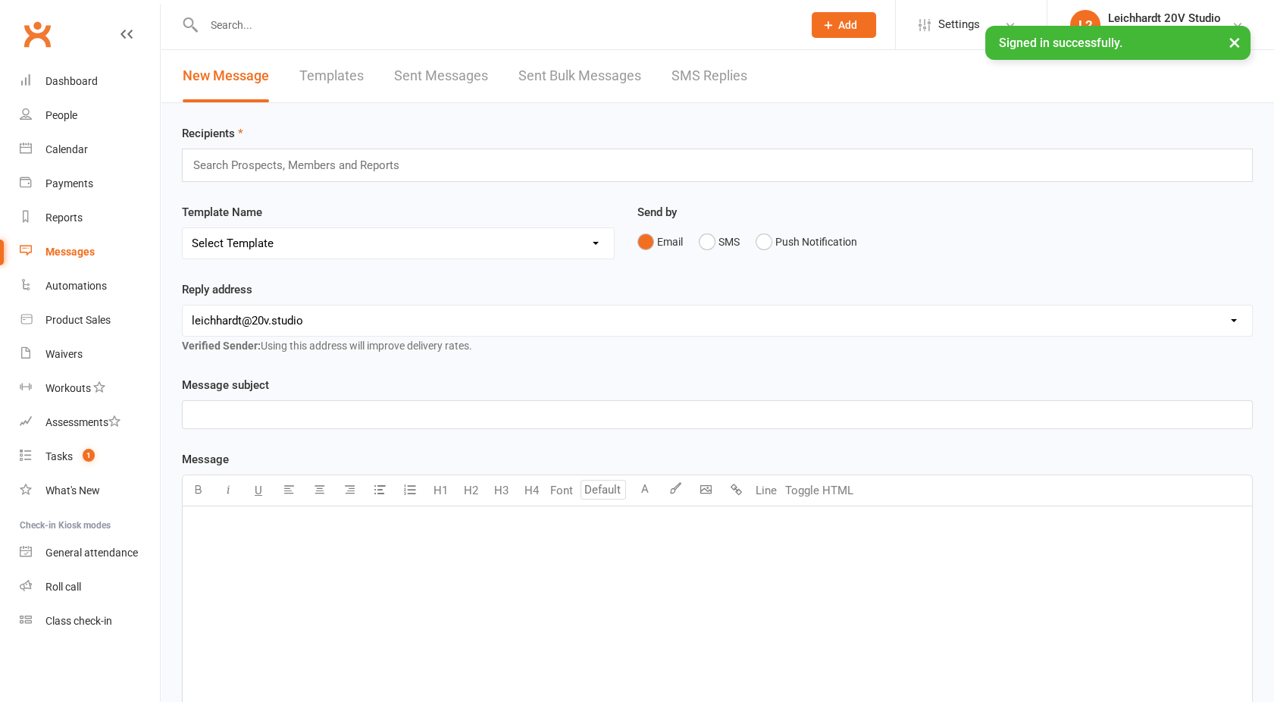
click at [709, 95] on link "SMS Replies" at bounding box center [709, 76] width 76 height 52
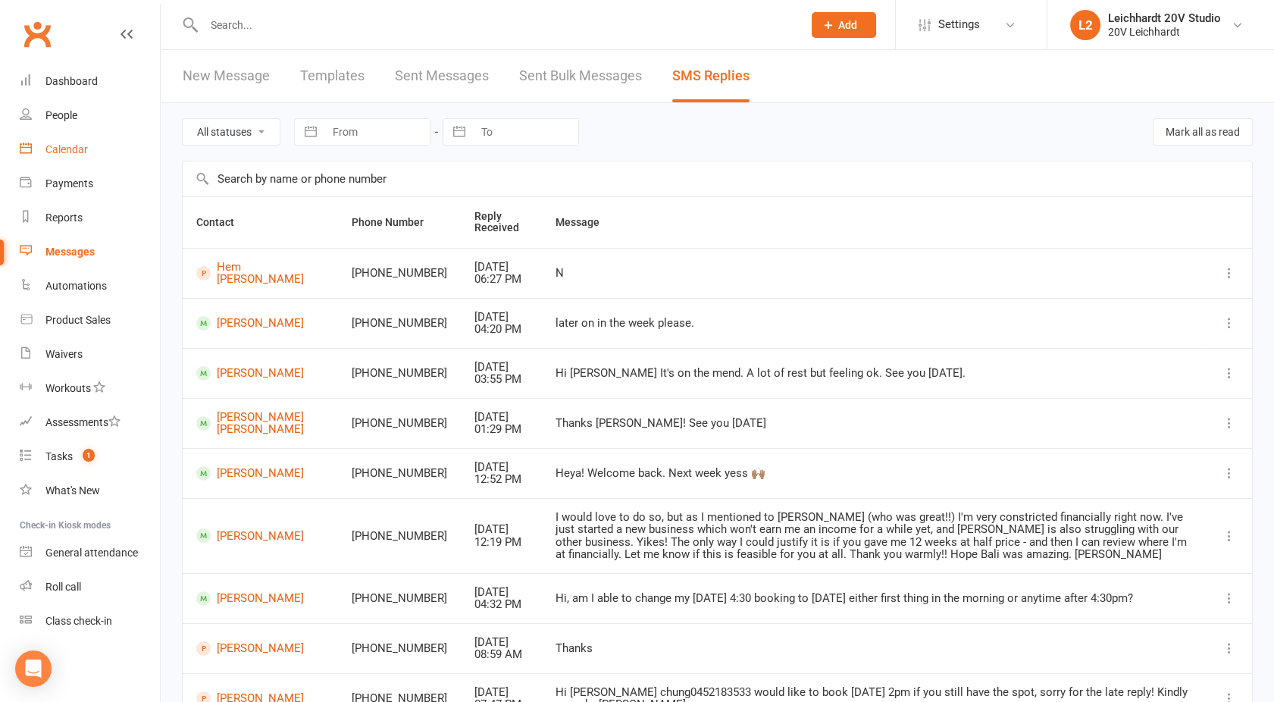
click at [61, 142] on link "Calendar" at bounding box center [90, 150] width 140 height 34
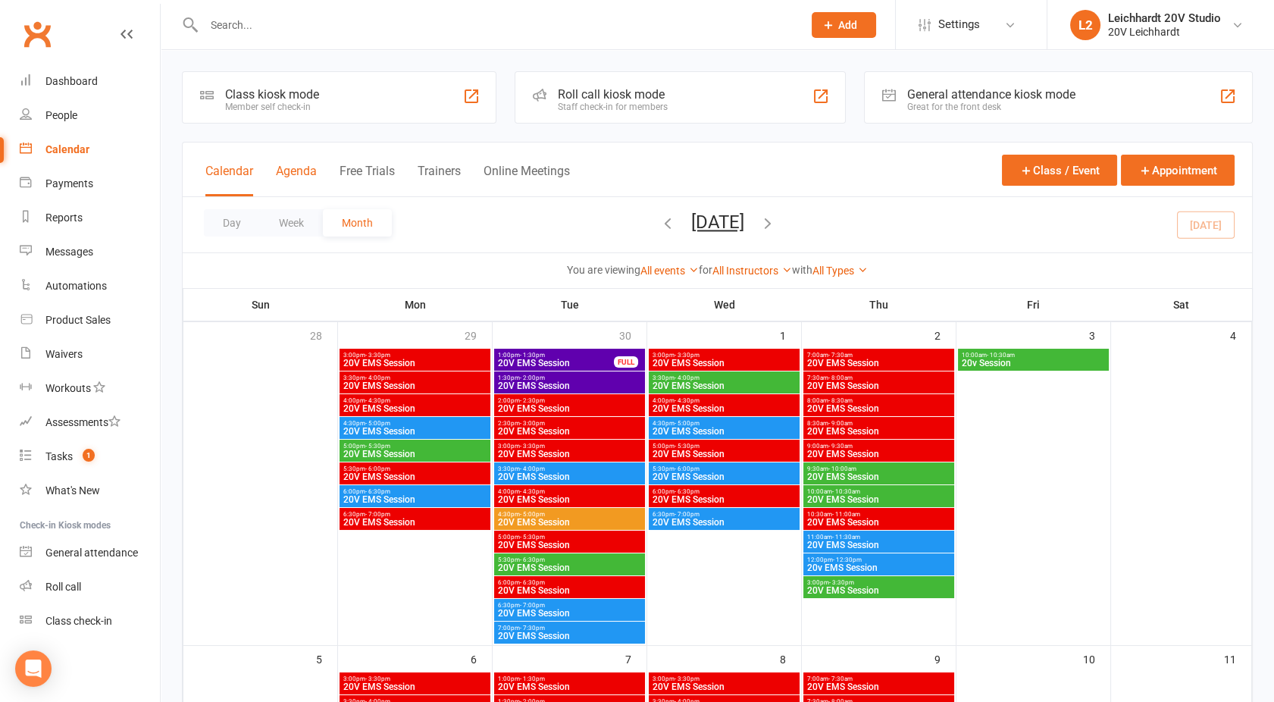
click at [294, 170] on button "Agenda" at bounding box center [296, 180] width 41 height 33
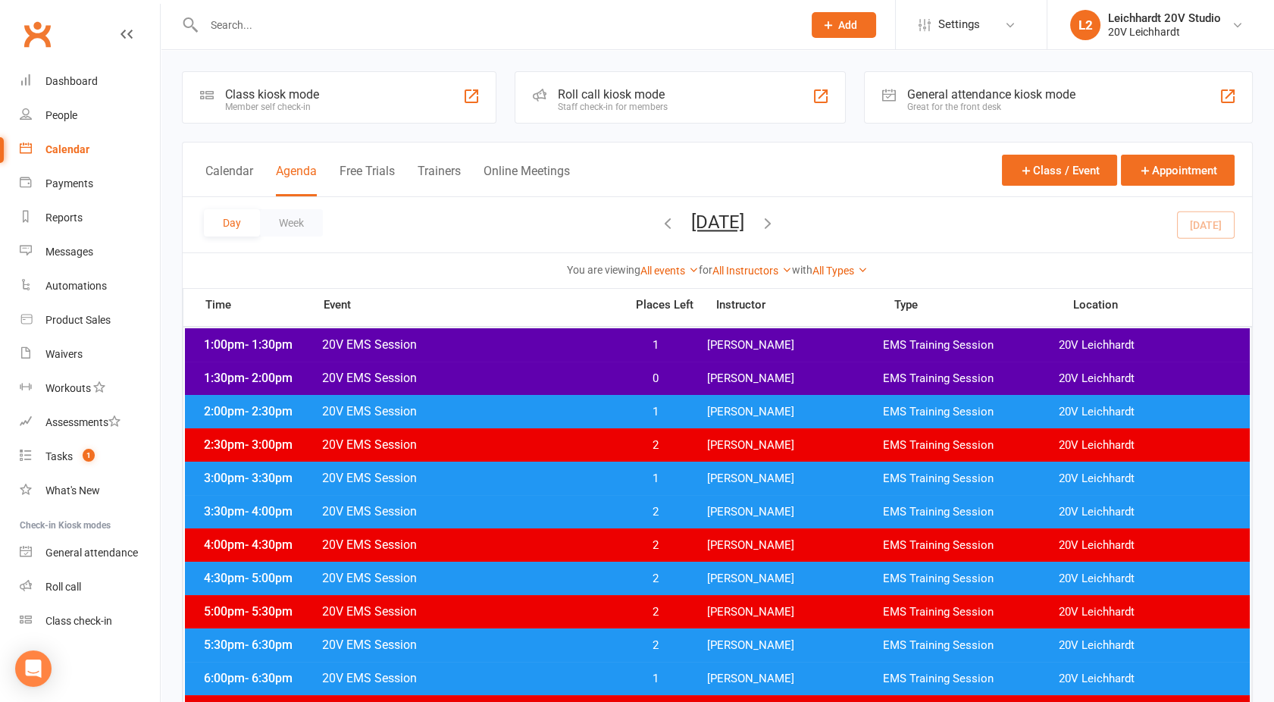
click at [518, 346] on span "20V EMS Session" at bounding box center [468, 344] width 295 height 14
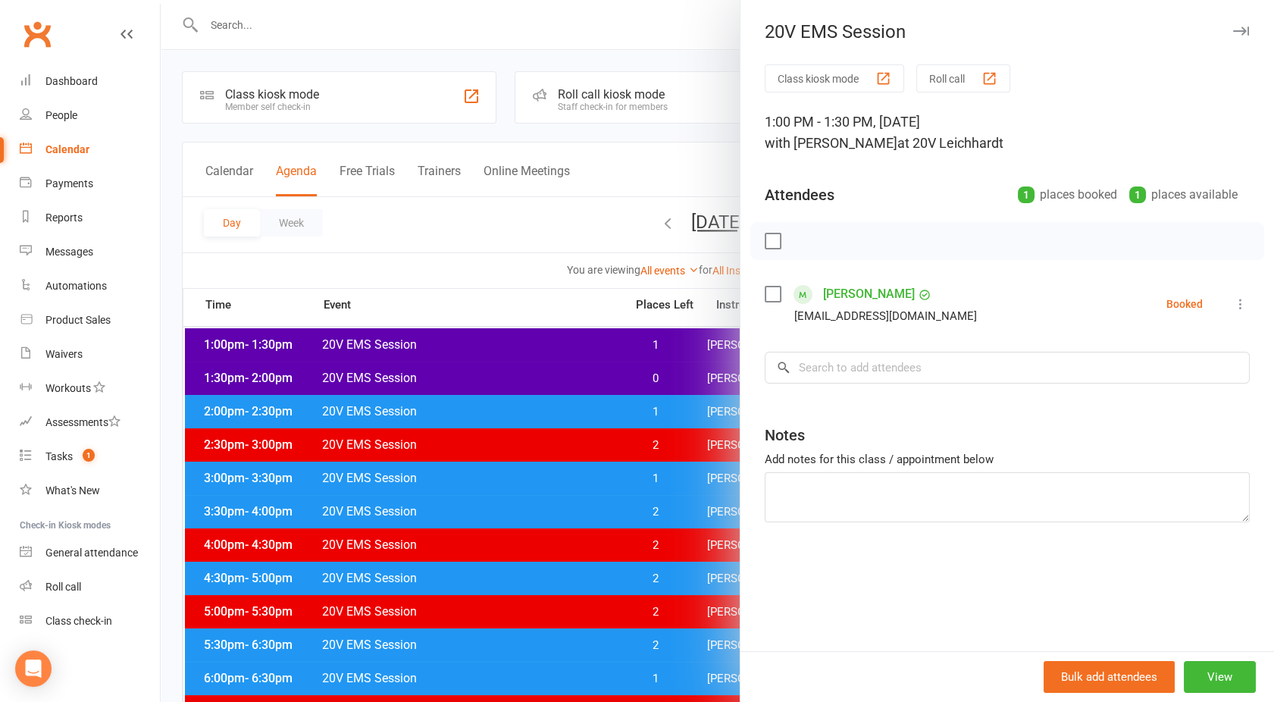
click at [518, 346] on div at bounding box center [717, 351] width 1113 height 702
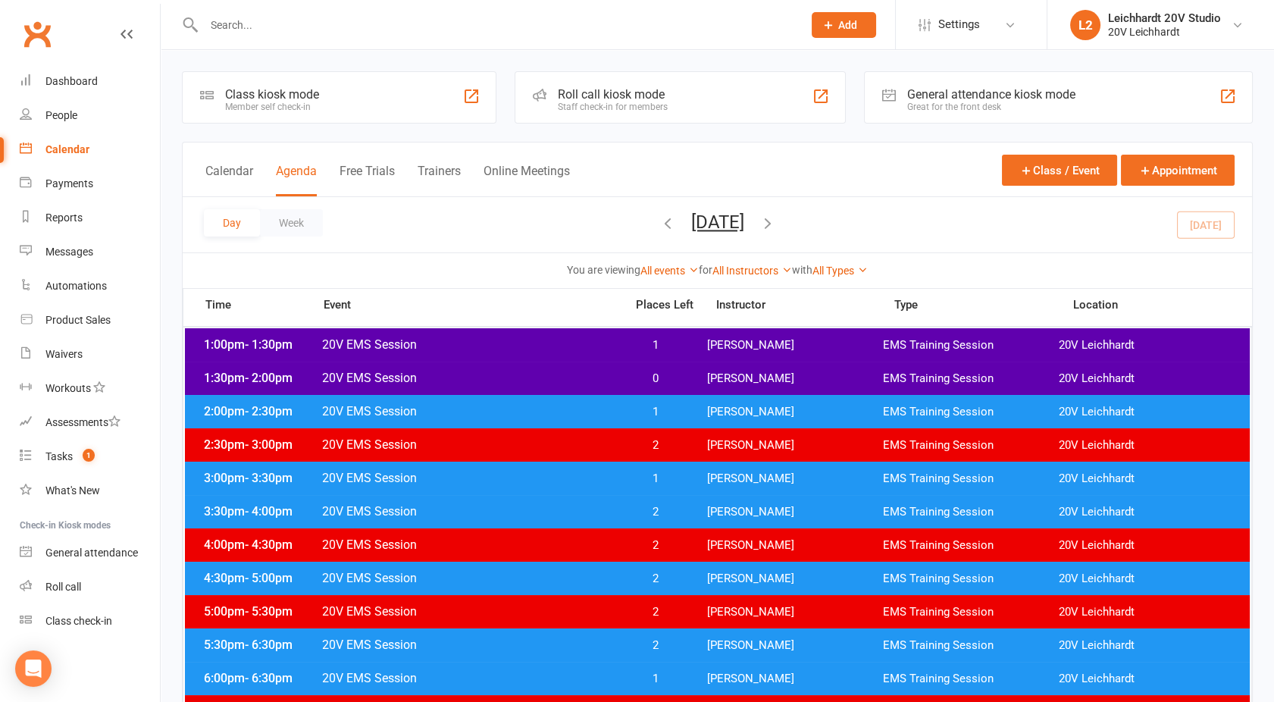
click at [525, 388] on div "1:30pm - 2:00pm 20V EMS Session 0 Joel Cox EMS Training Session 20V Leichhardt" at bounding box center [717, 377] width 1065 height 33
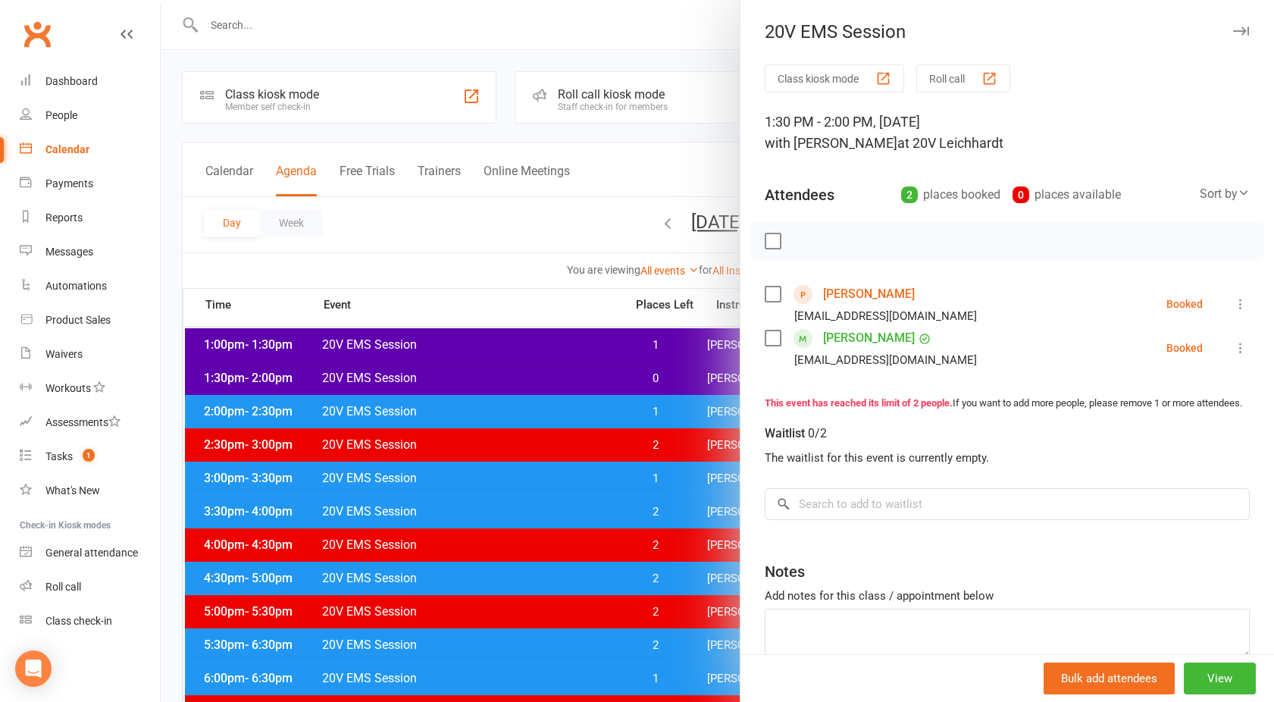
click at [525, 388] on div at bounding box center [717, 351] width 1113 height 702
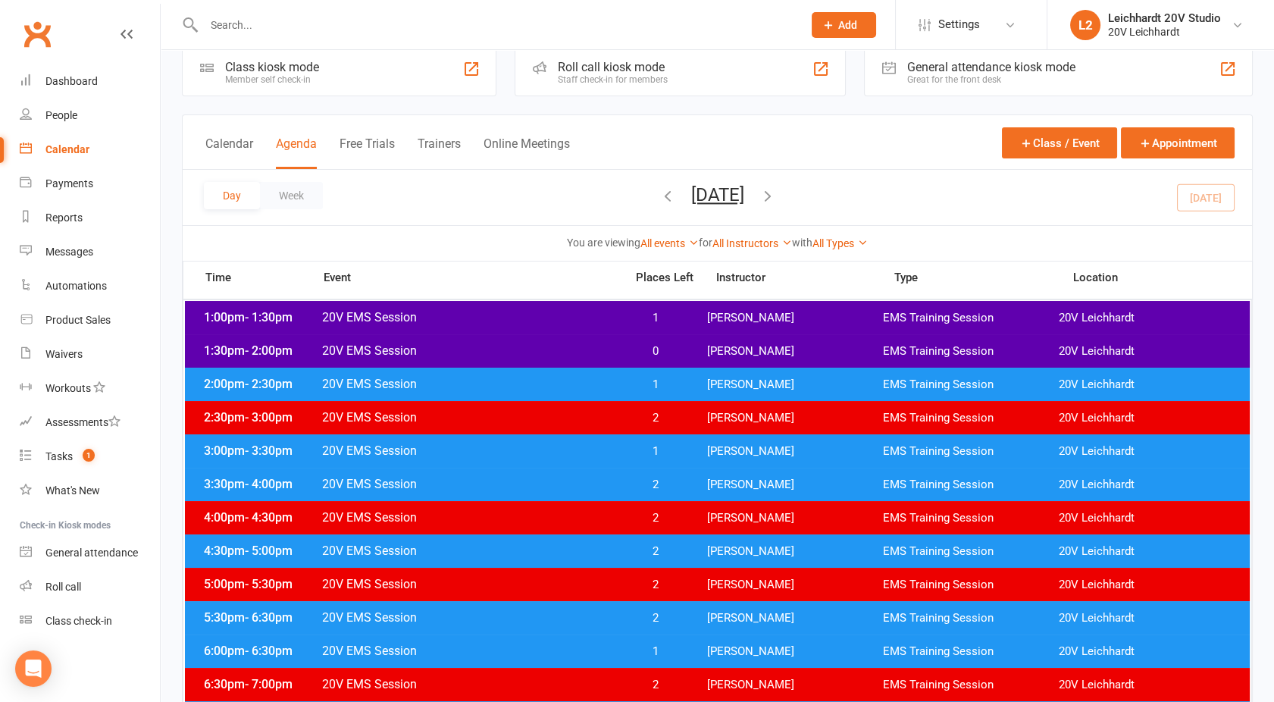
scroll to position [30, 0]
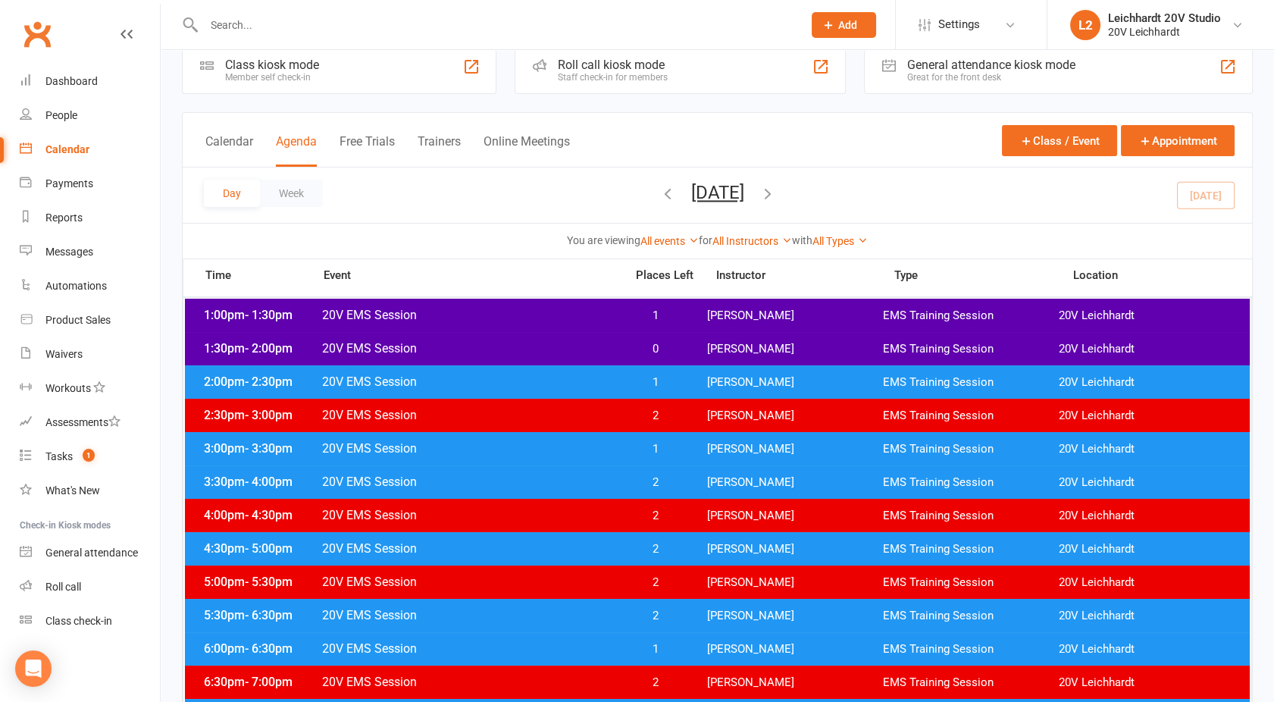
click at [510, 384] on span "20V EMS Session" at bounding box center [468, 381] width 295 height 14
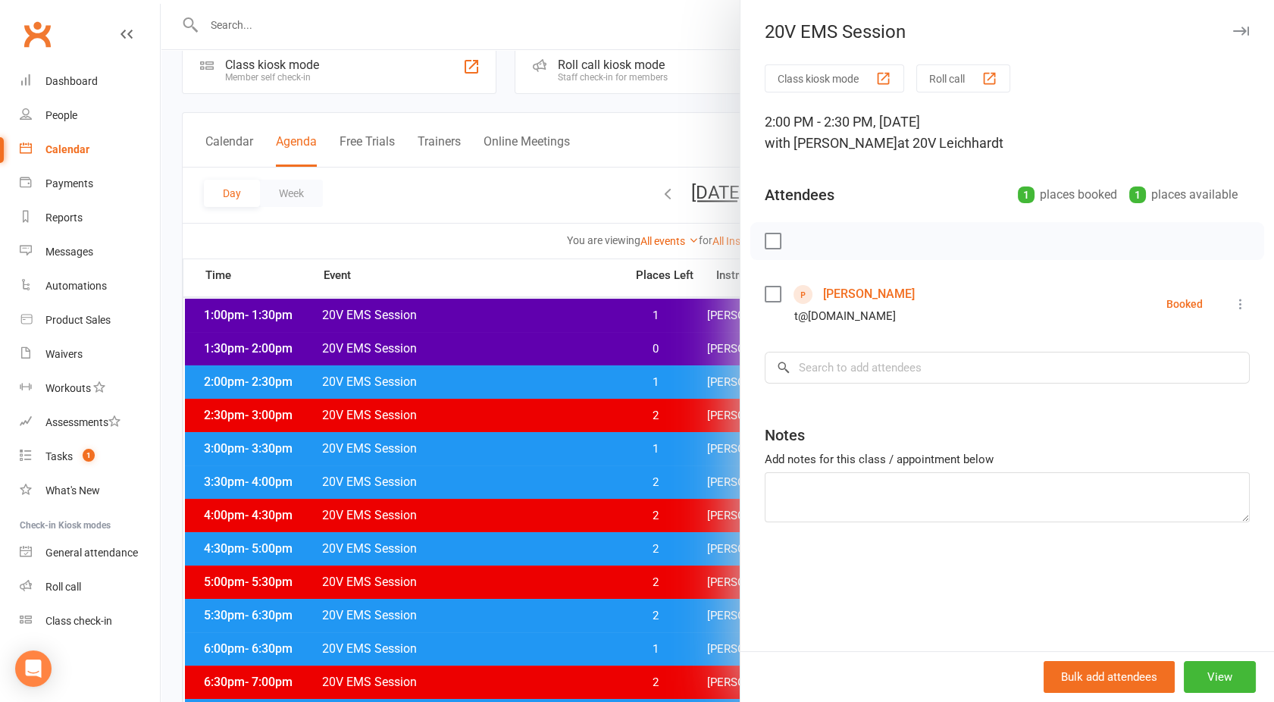
click at [510, 384] on div at bounding box center [717, 351] width 1113 height 702
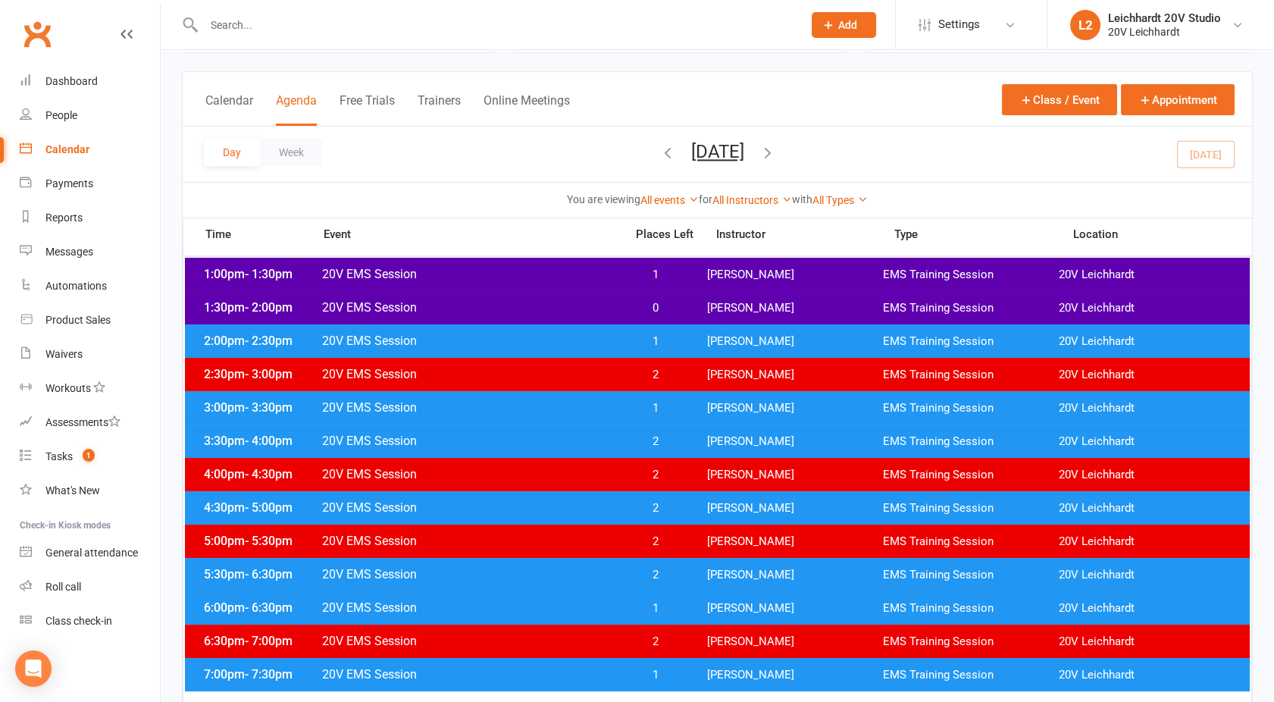
scroll to position [77, 0]
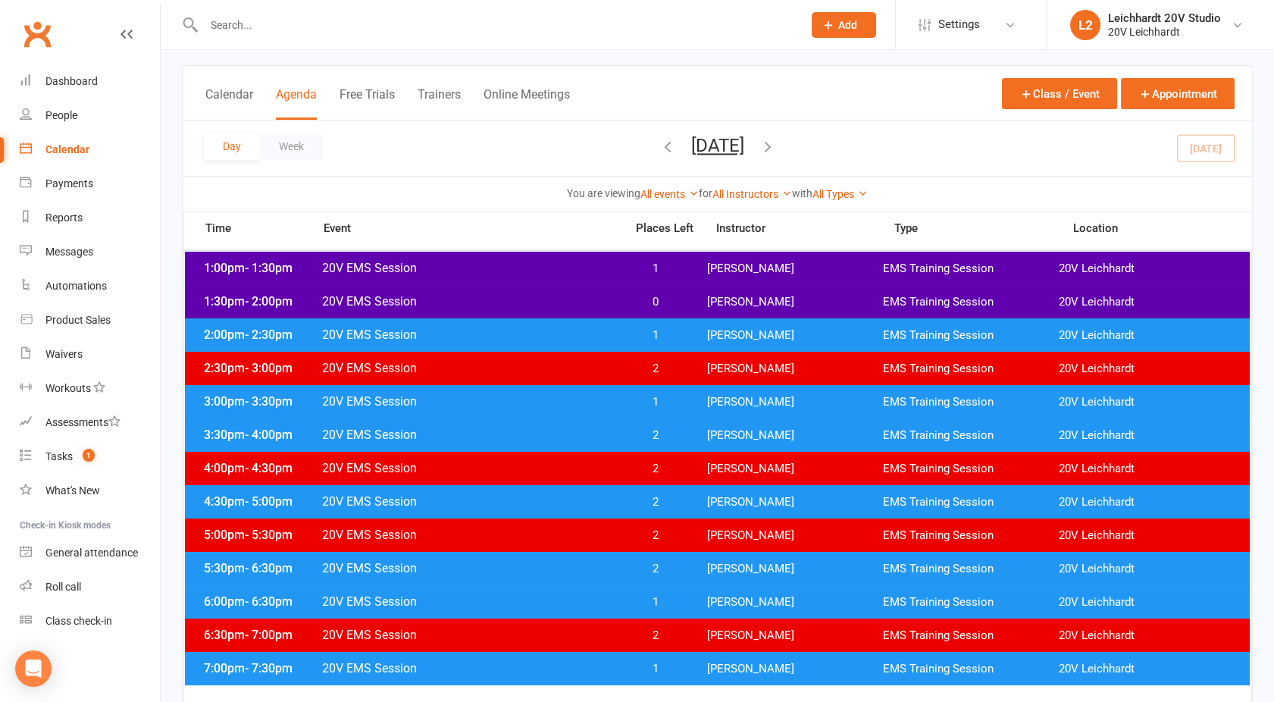
click at [484, 394] on span "20V EMS Session" at bounding box center [468, 401] width 295 height 14
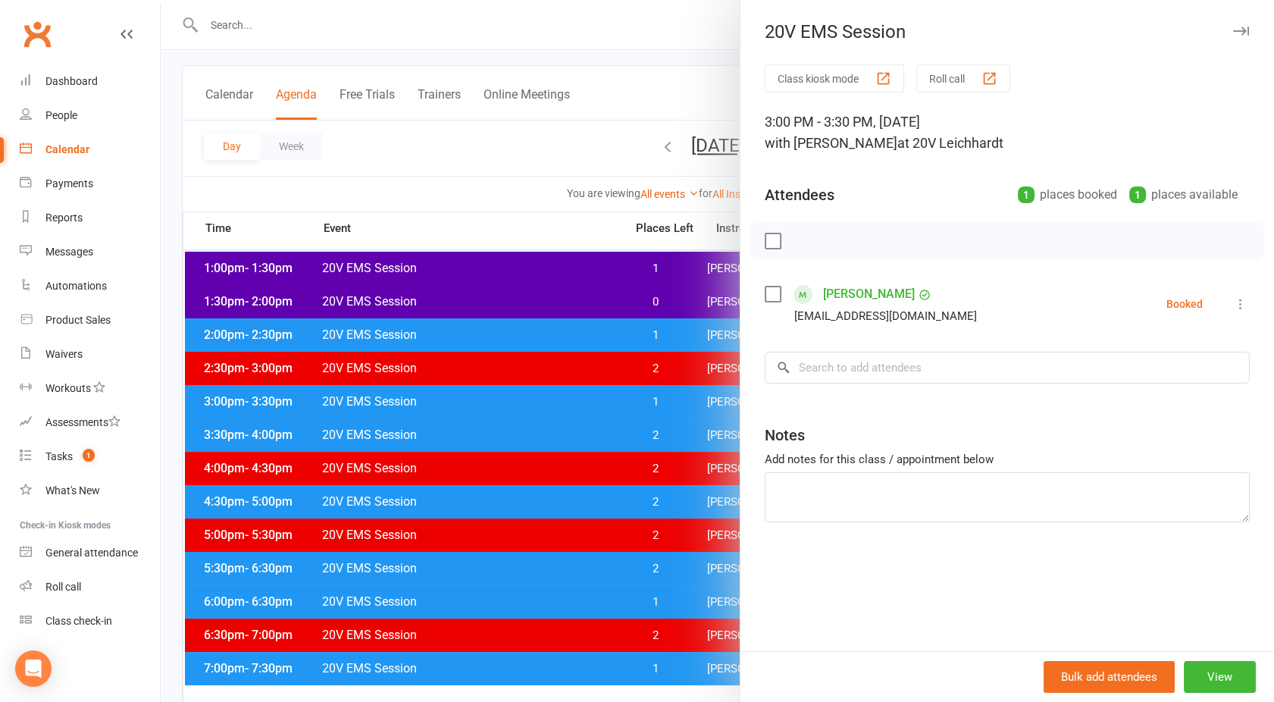
click at [484, 393] on div at bounding box center [717, 351] width 1113 height 702
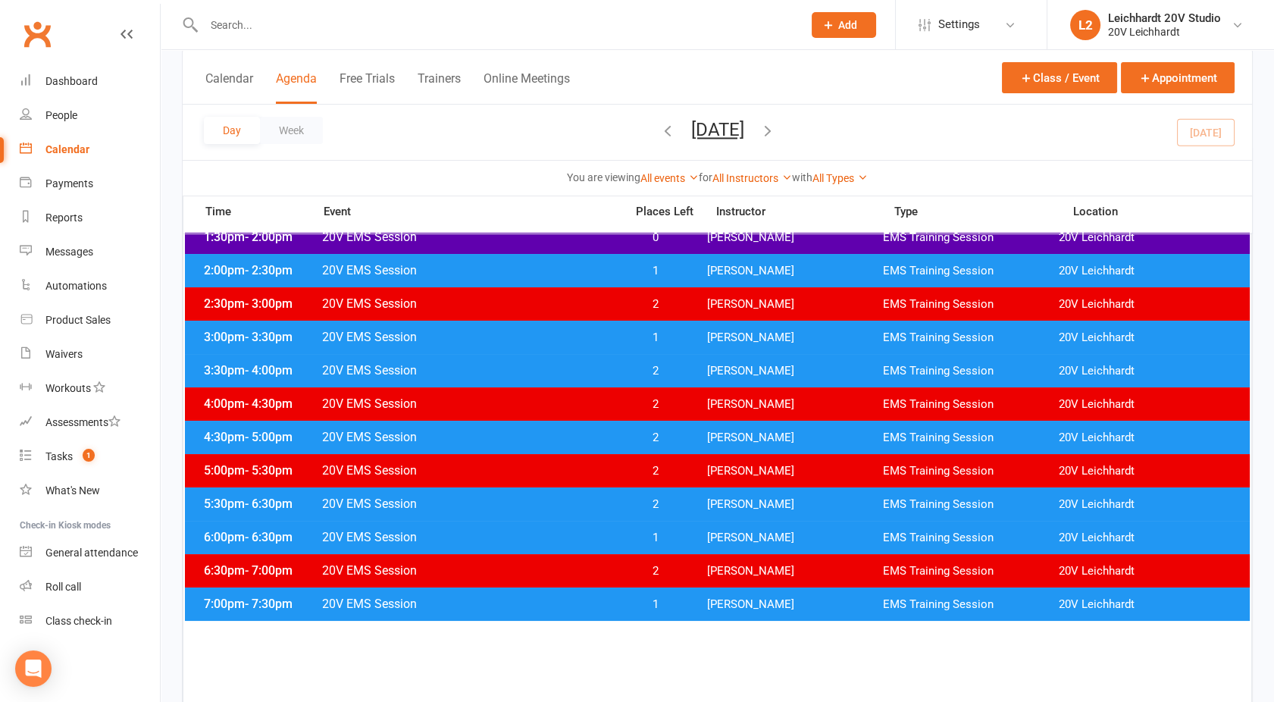
scroll to position [149, 0]
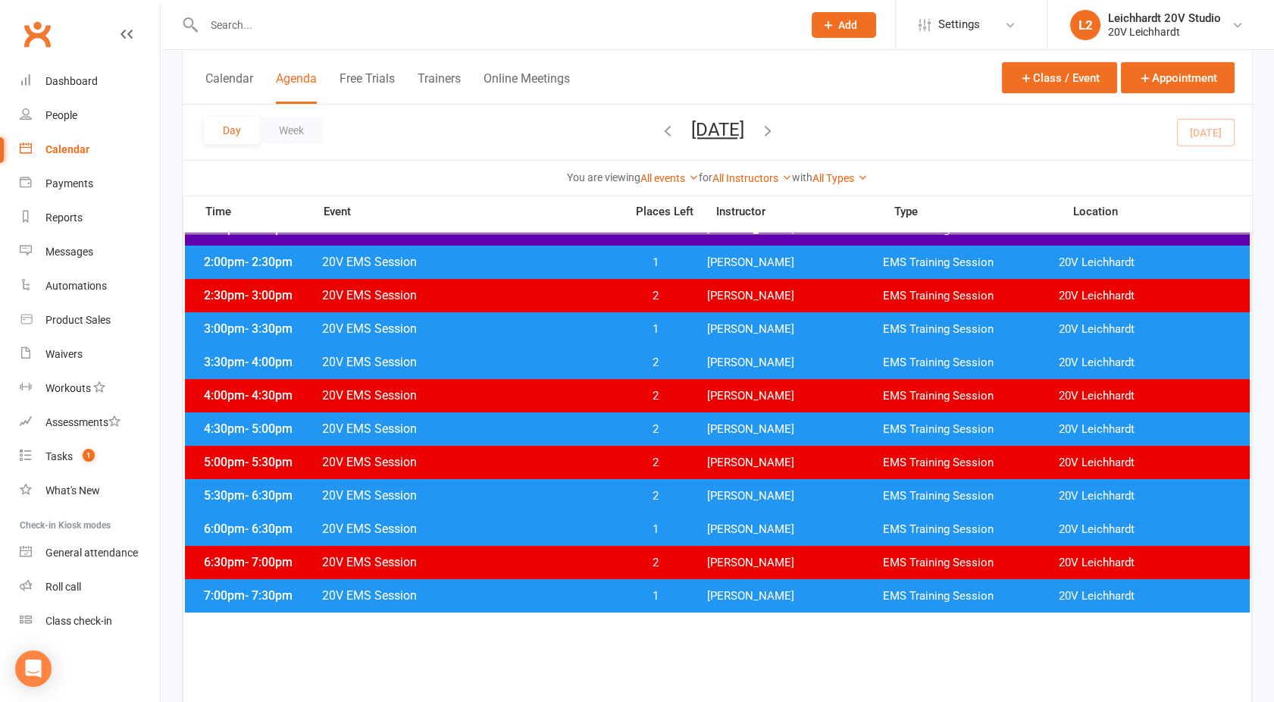
click at [568, 543] on div "6:00pm - 6:30pm 20V EMS Session 1 Joel Cox EMS Training Session 20V Leichhardt" at bounding box center [717, 528] width 1065 height 33
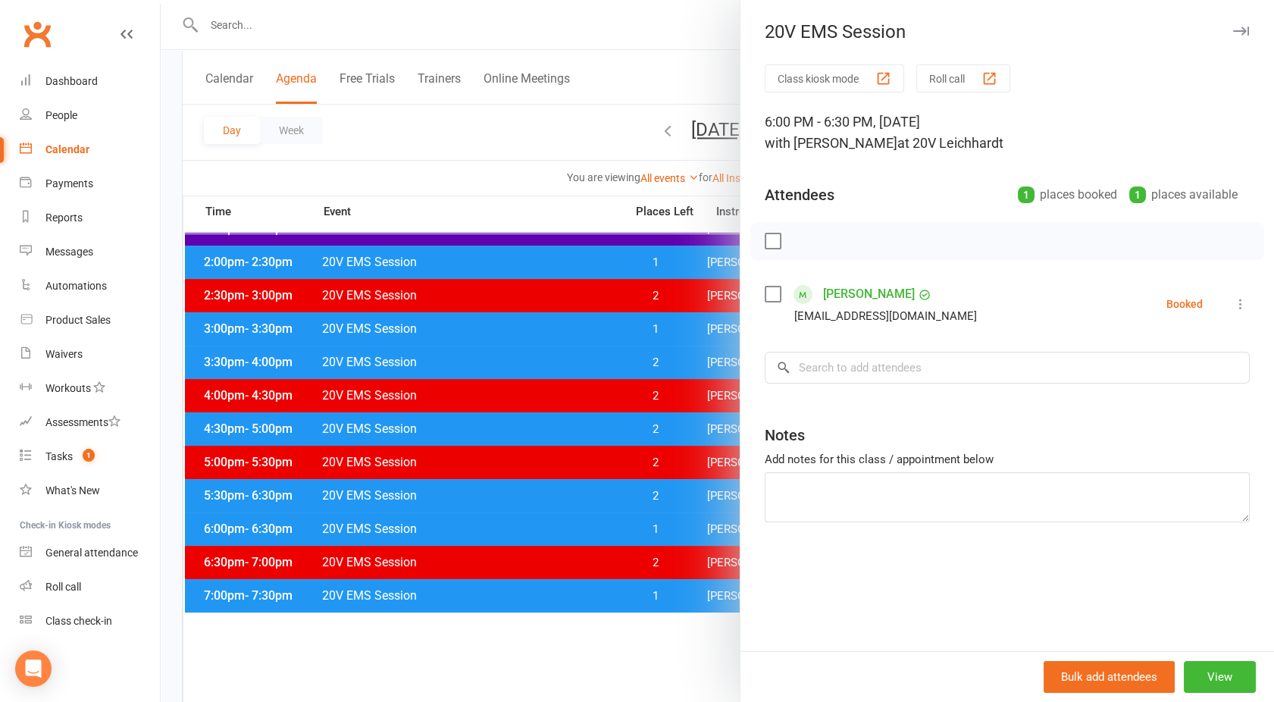
click at [568, 543] on div at bounding box center [717, 351] width 1113 height 702
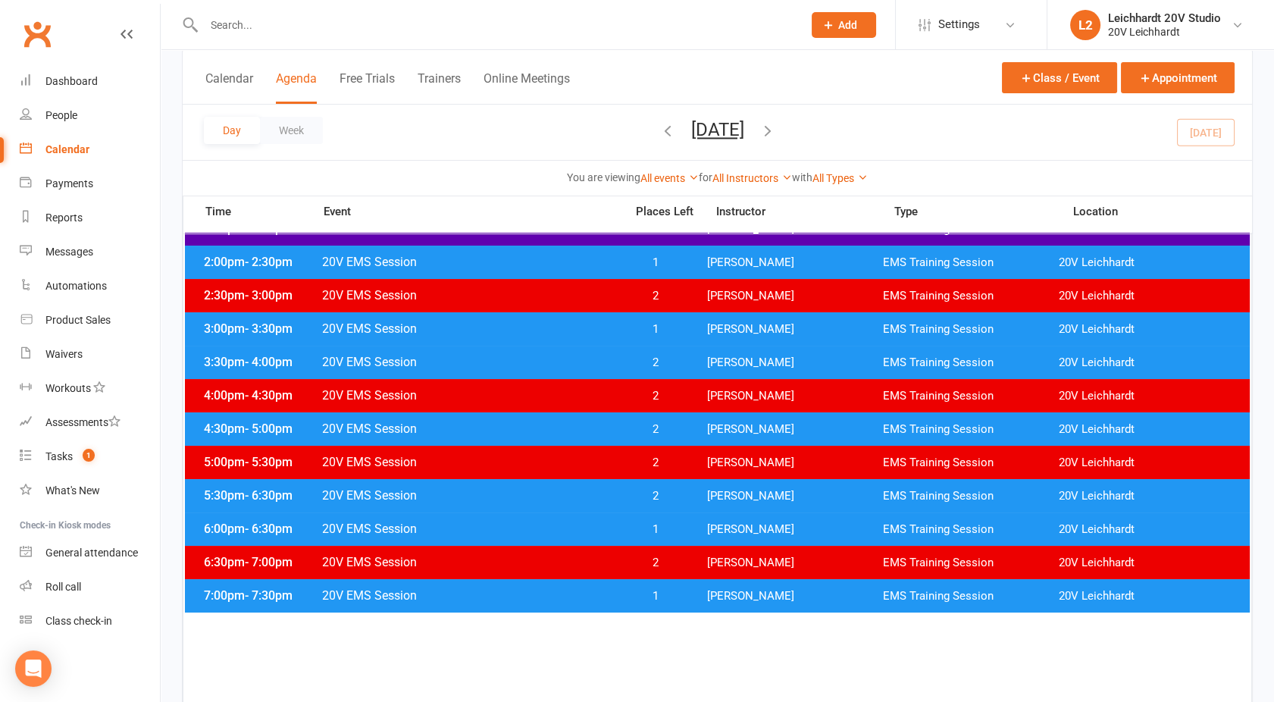
click at [579, 600] on span "20V EMS Session" at bounding box center [468, 595] width 295 height 14
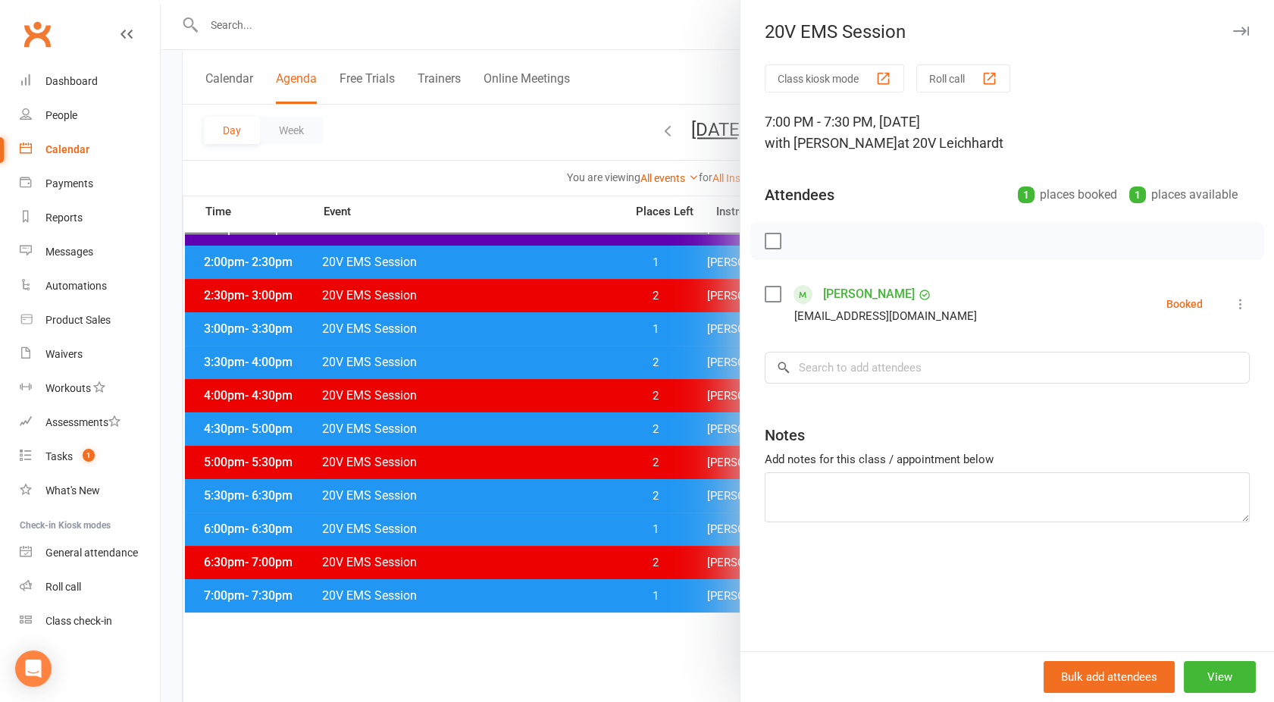
click at [579, 600] on div at bounding box center [717, 351] width 1113 height 702
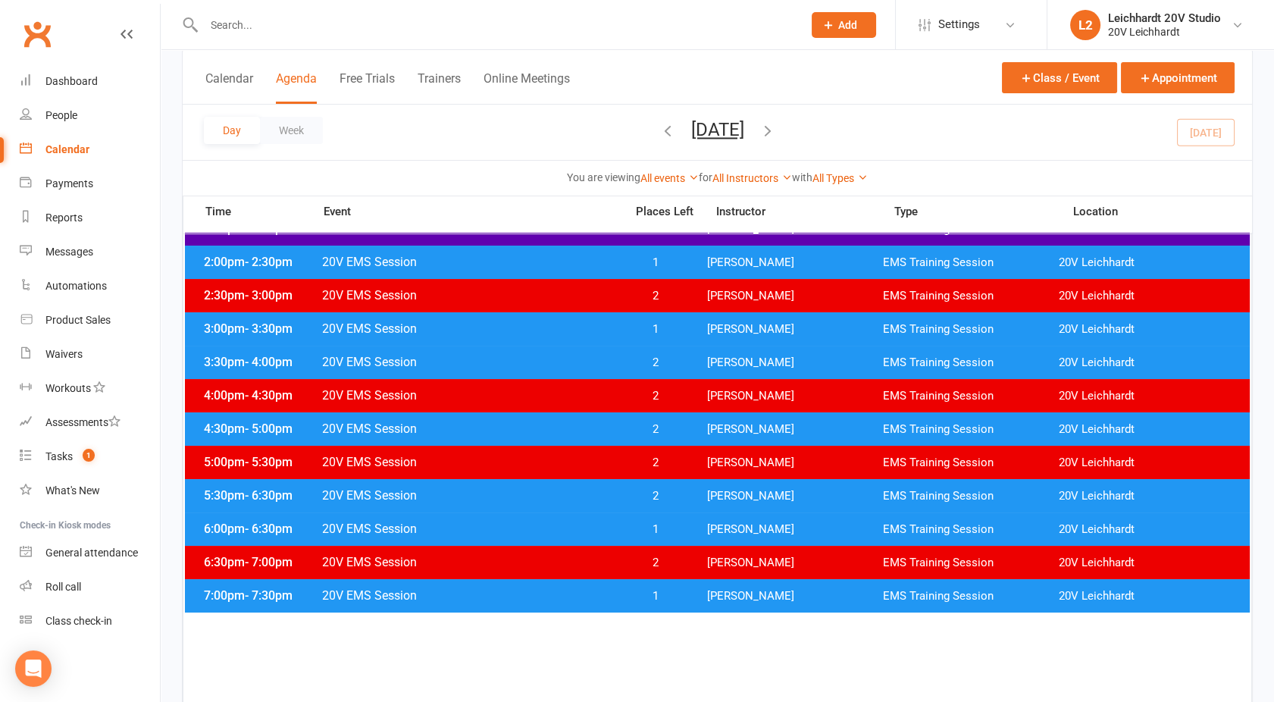
scroll to position [122, 0]
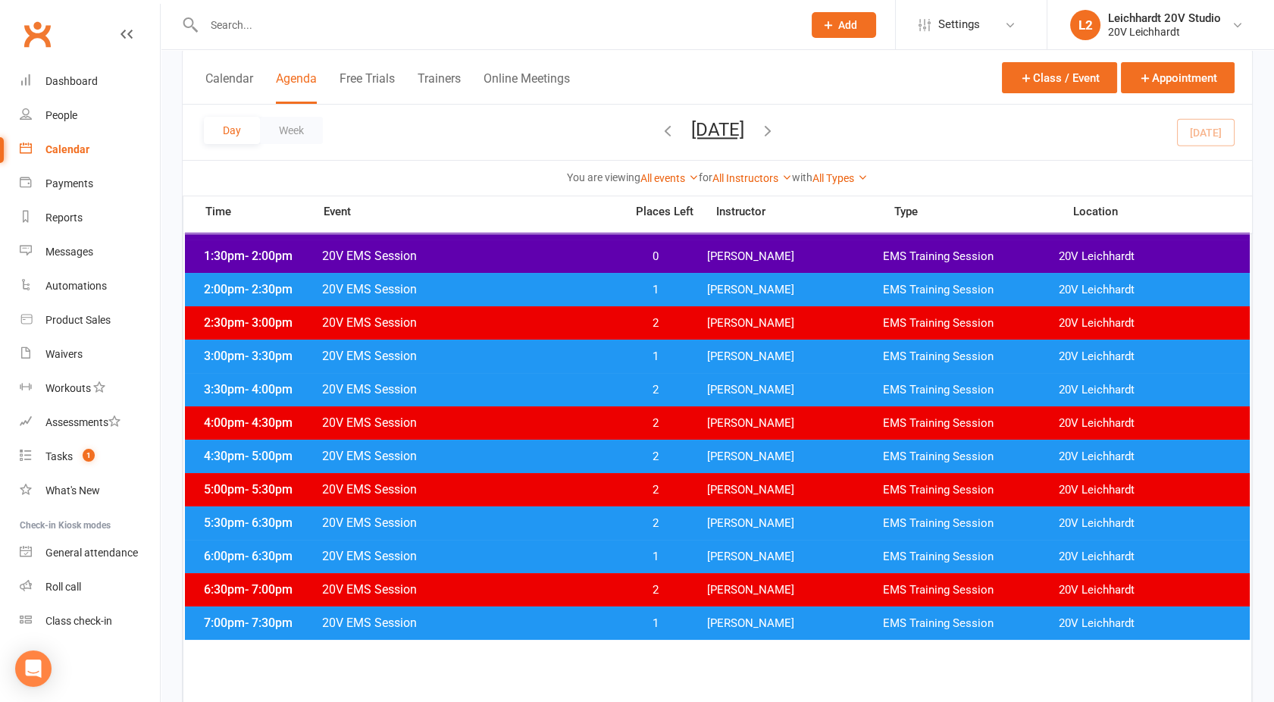
click at [1150, 5] on li "L2 Leichhardt 20V Studio 20V Leichhardt My profile Support & training Terms & c…" at bounding box center [1160, 24] width 227 height 49
click at [1148, 17] on div "Leichhardt 20V Studio" at bounding box center [1164, 18] width 113 height 14
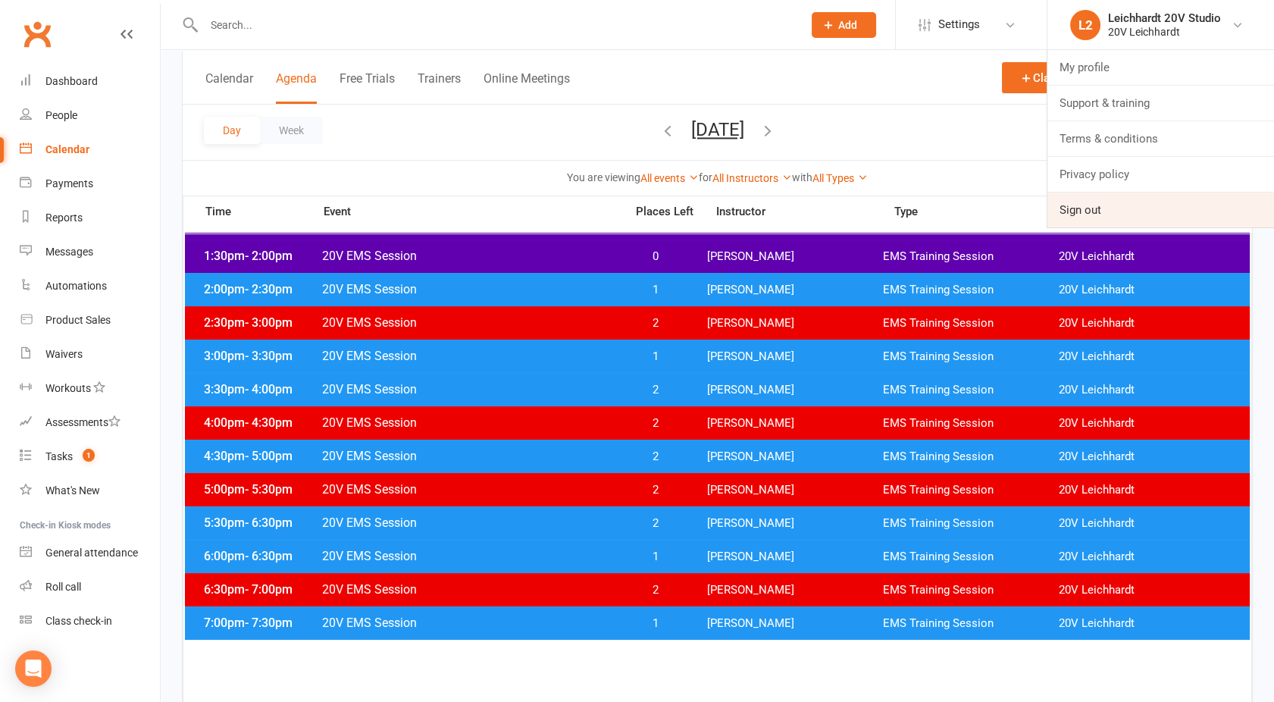
click at [1097, 212] on link "Sign out" at bounding box center [1160, 209] width 227 height 35
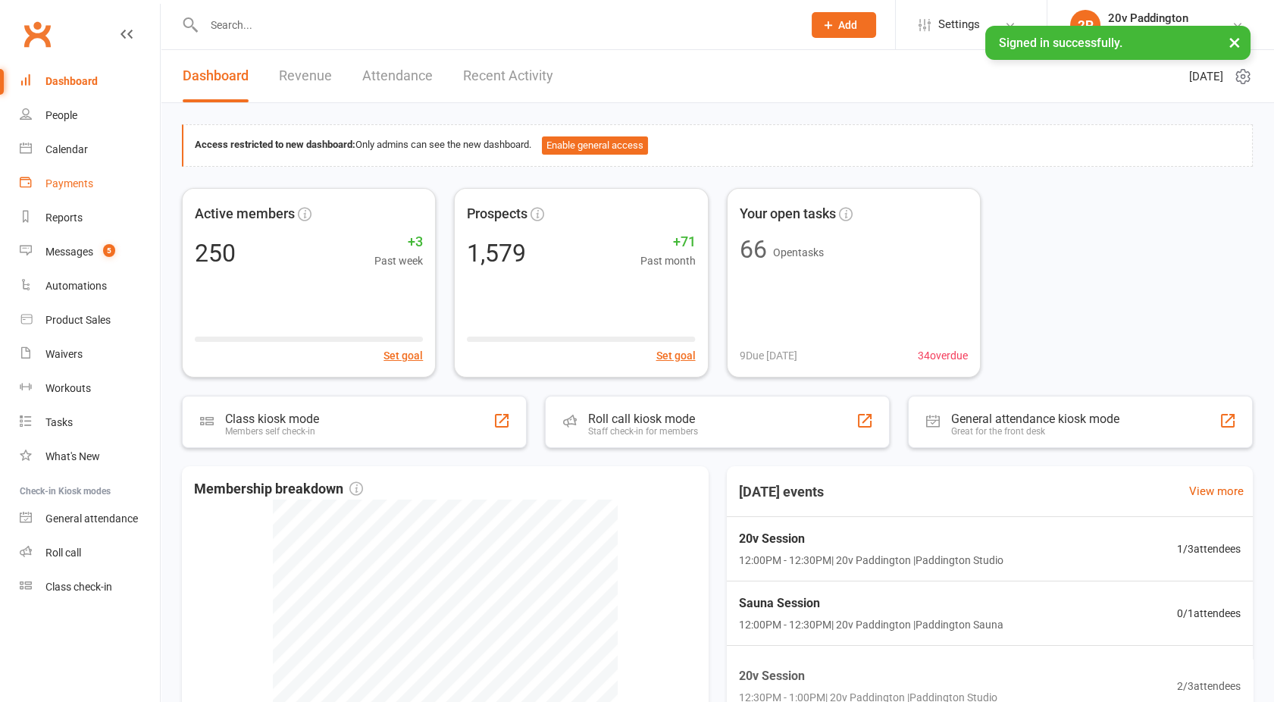
click at [76, 167] on link "Payments" at bounding box center [90, 184] width 140 height 34
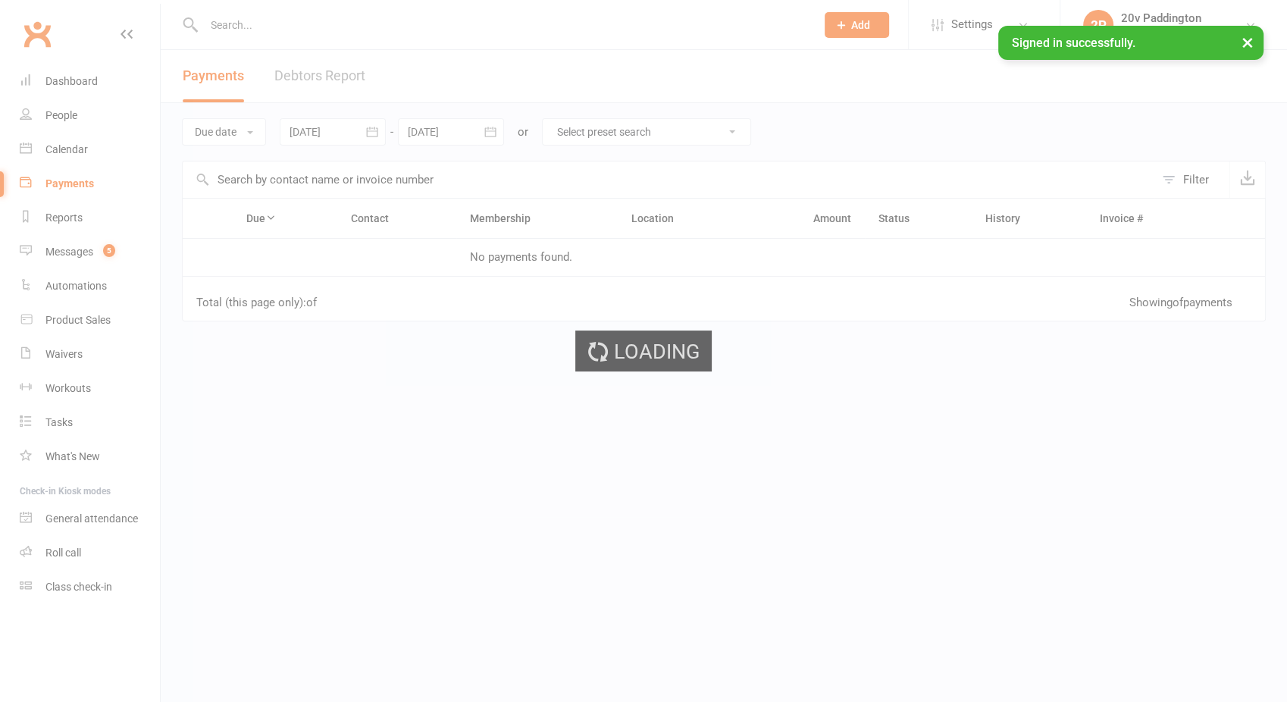
click at [70, 151] on div "Loading" at bounding box center [643, 351] width 1287 height 702
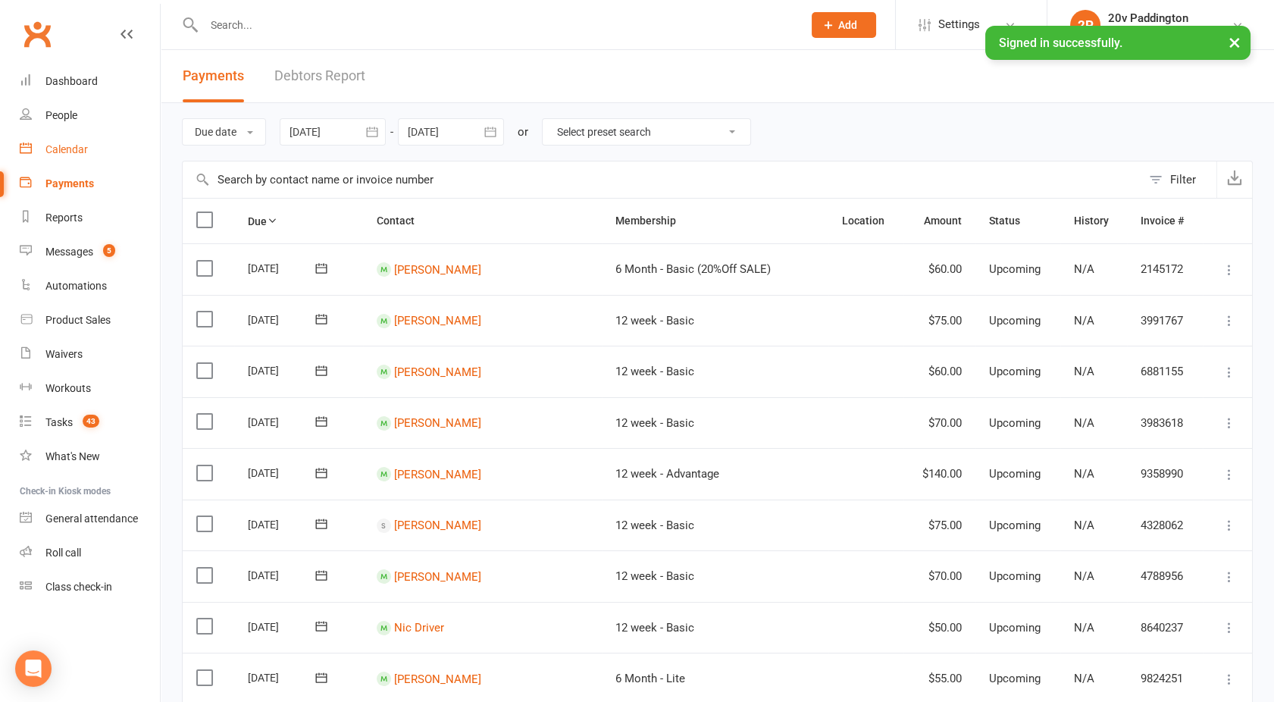
click at [77, 151] on div "Calendar" at bounding box center [66, 149] width 42 height 12
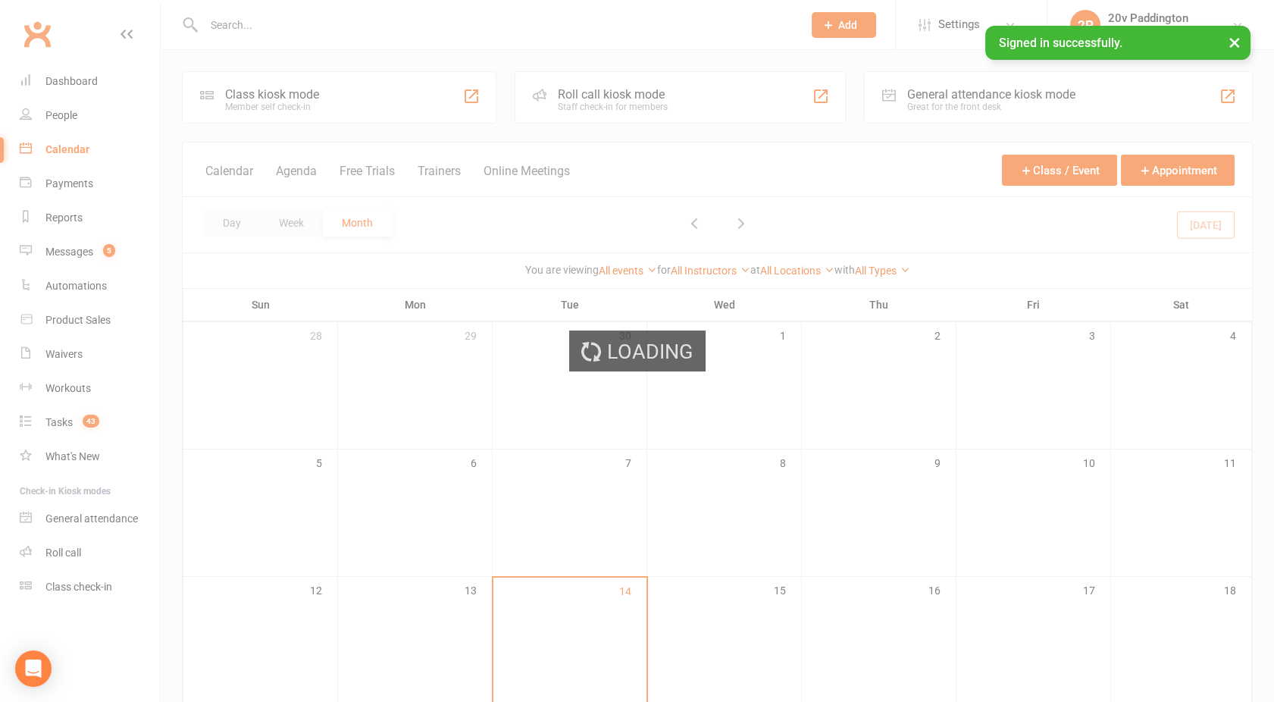
click at [293, 173] on div "Loading" at bounding box center [637, 351] width 1274 height 702
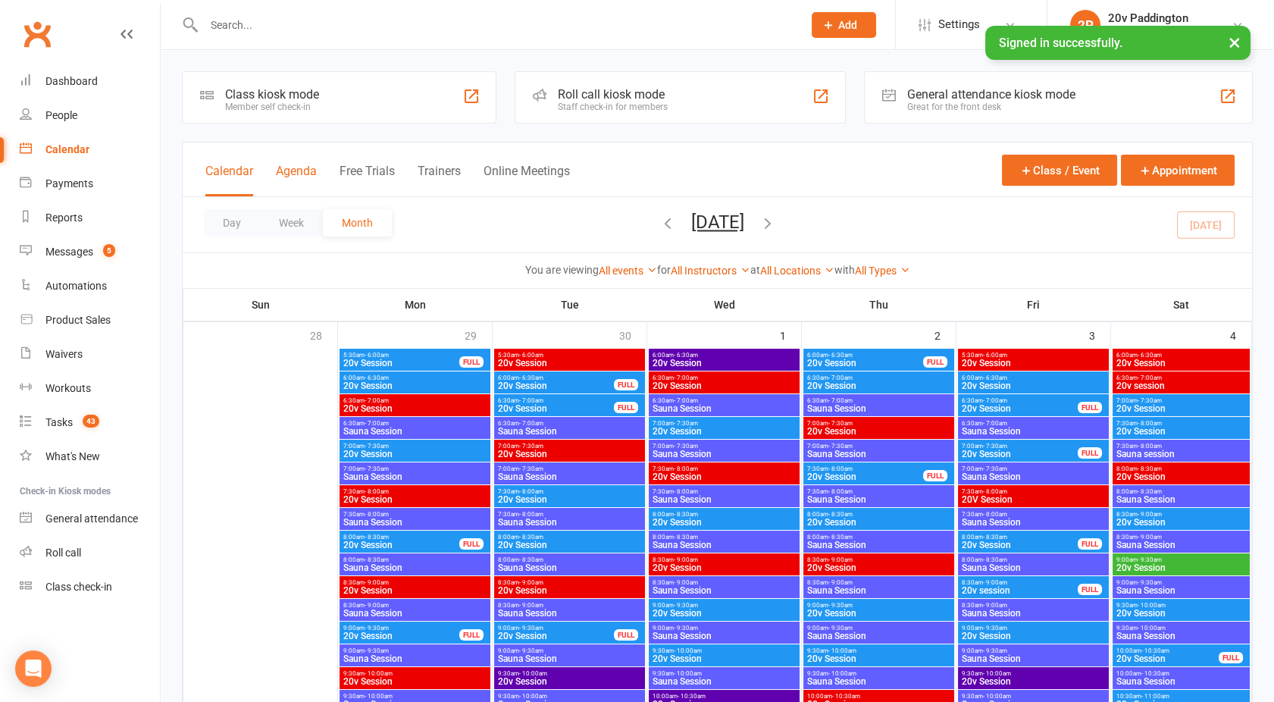
click at [296, 167] on button "Agenda" at bounding box center [296, 180] width 41 height 33
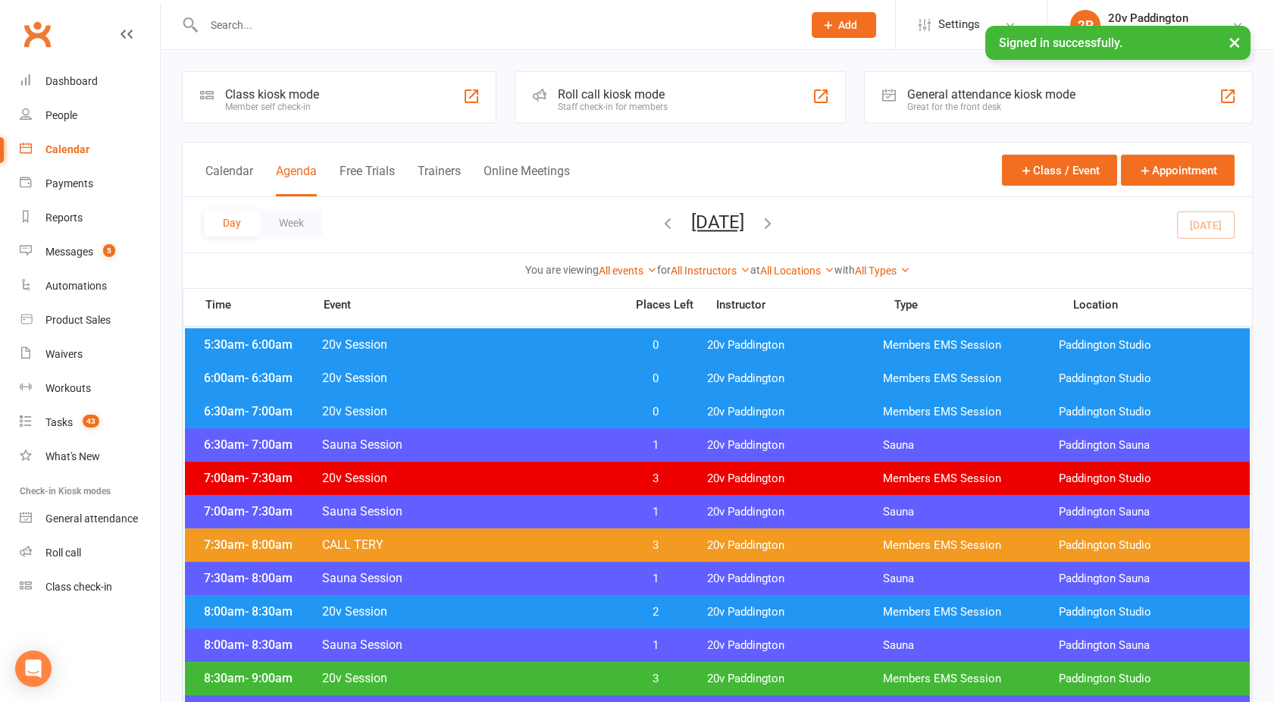
click at [692, 218] on button "[DATE]" at bounding box center [717, 221] width 53 height 21
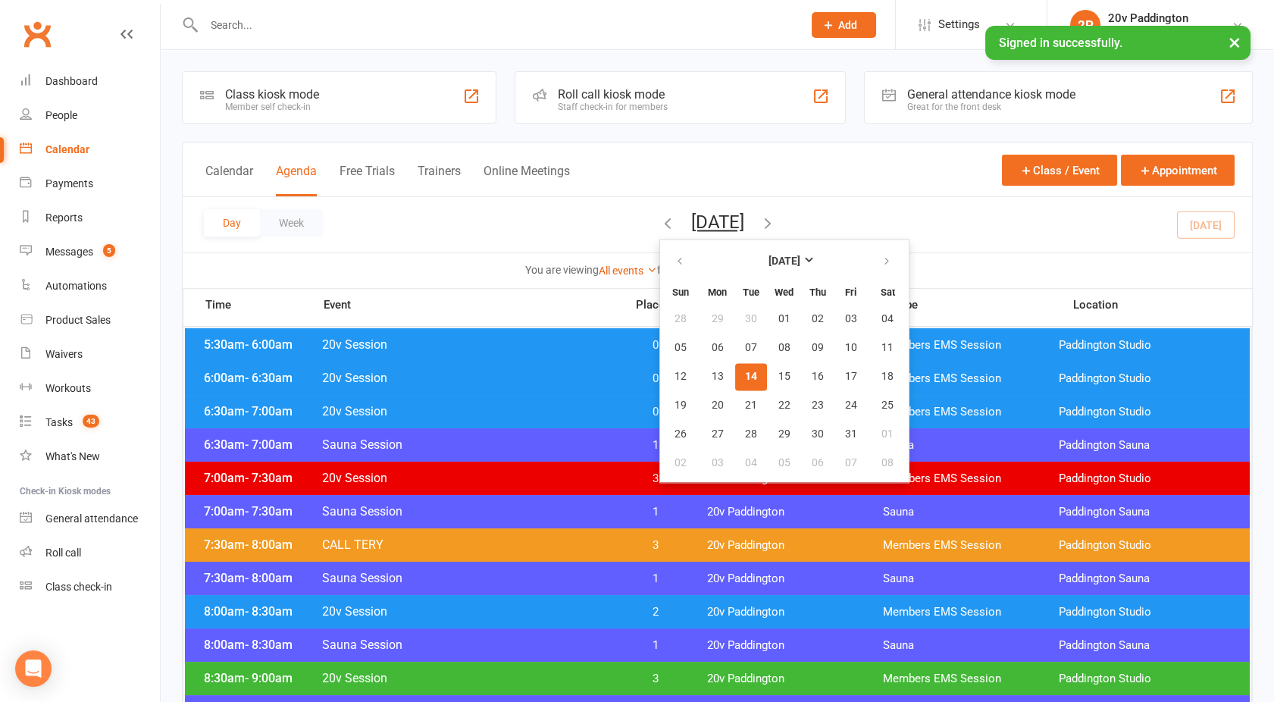
click at [735, 375] on button "14" at bounding box center [751, 376] width 32 height 27
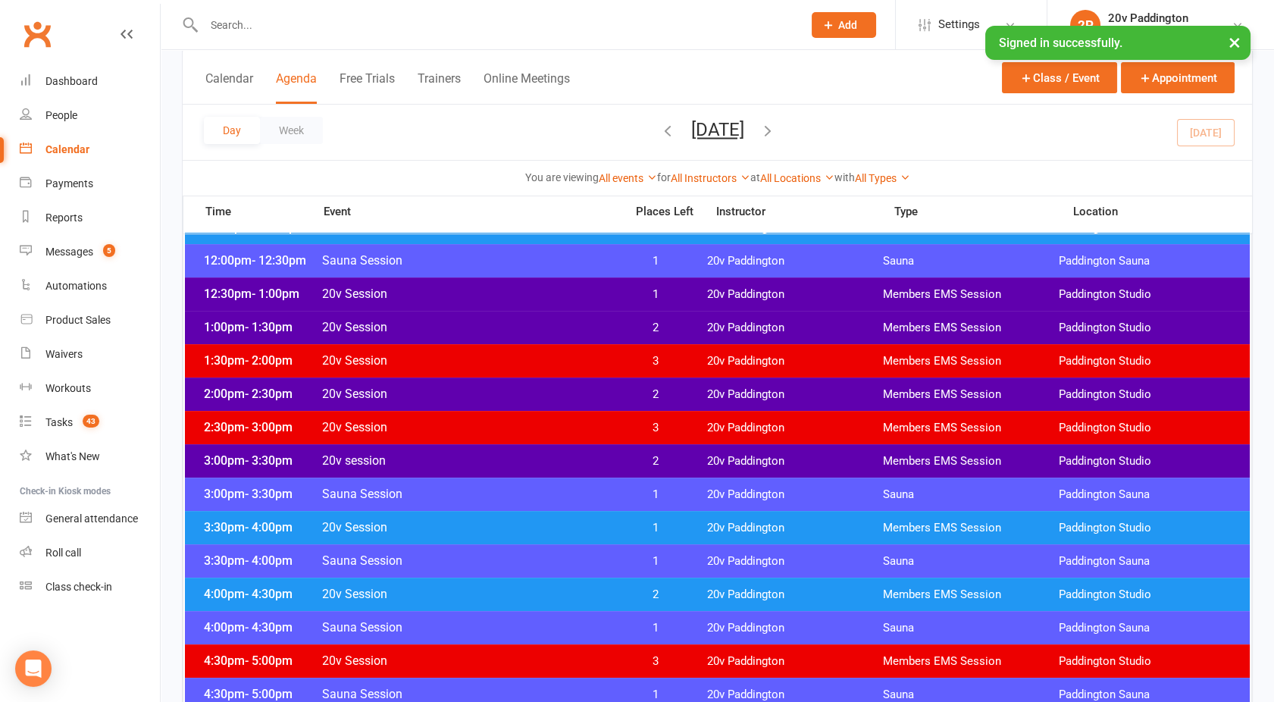
scroll to position [928, 0]
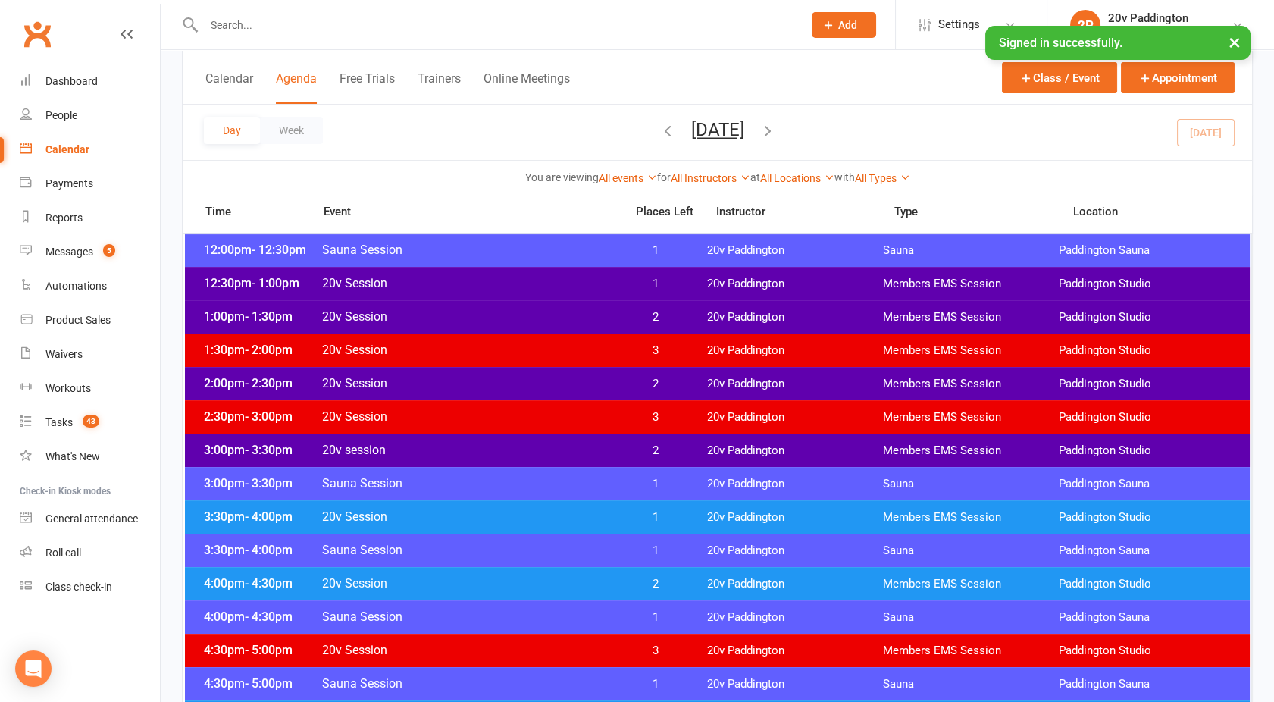
click at [582, 449] on span "20v session" at bounding box center [468, 450] width 295 height 14
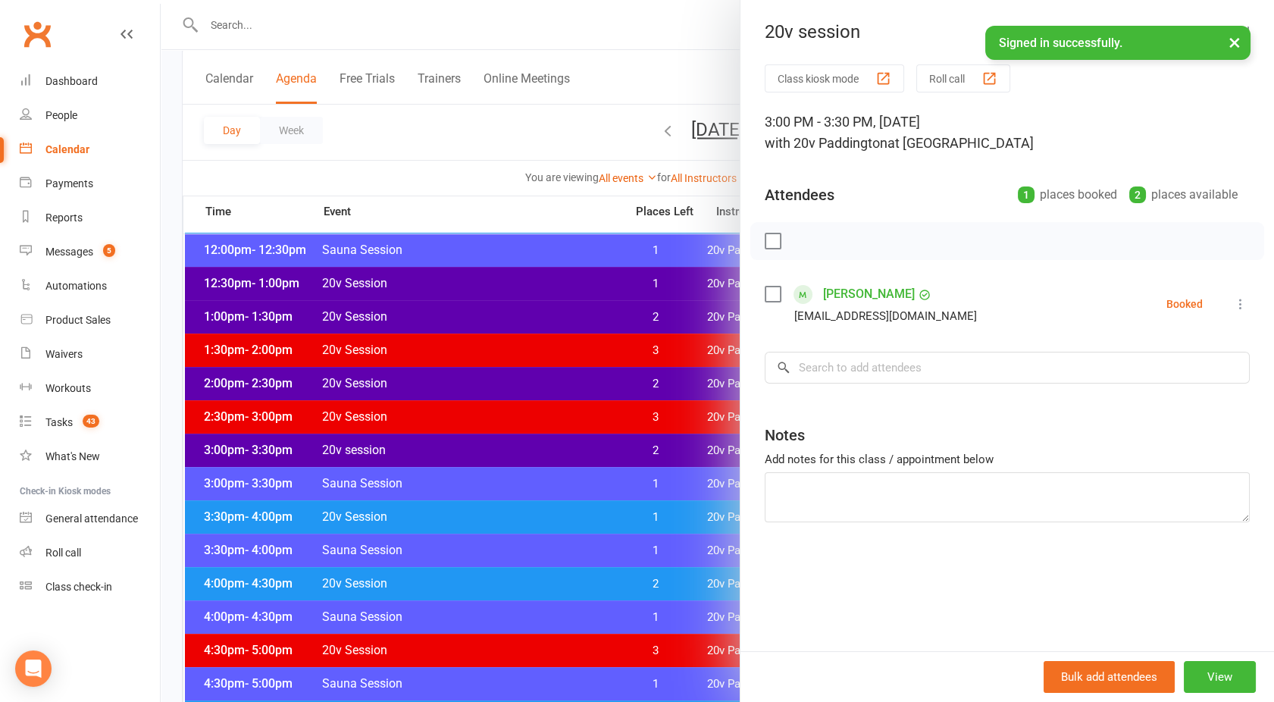
click at [582, 449] on div at bounding box center [717, 351] width 1113 height 702
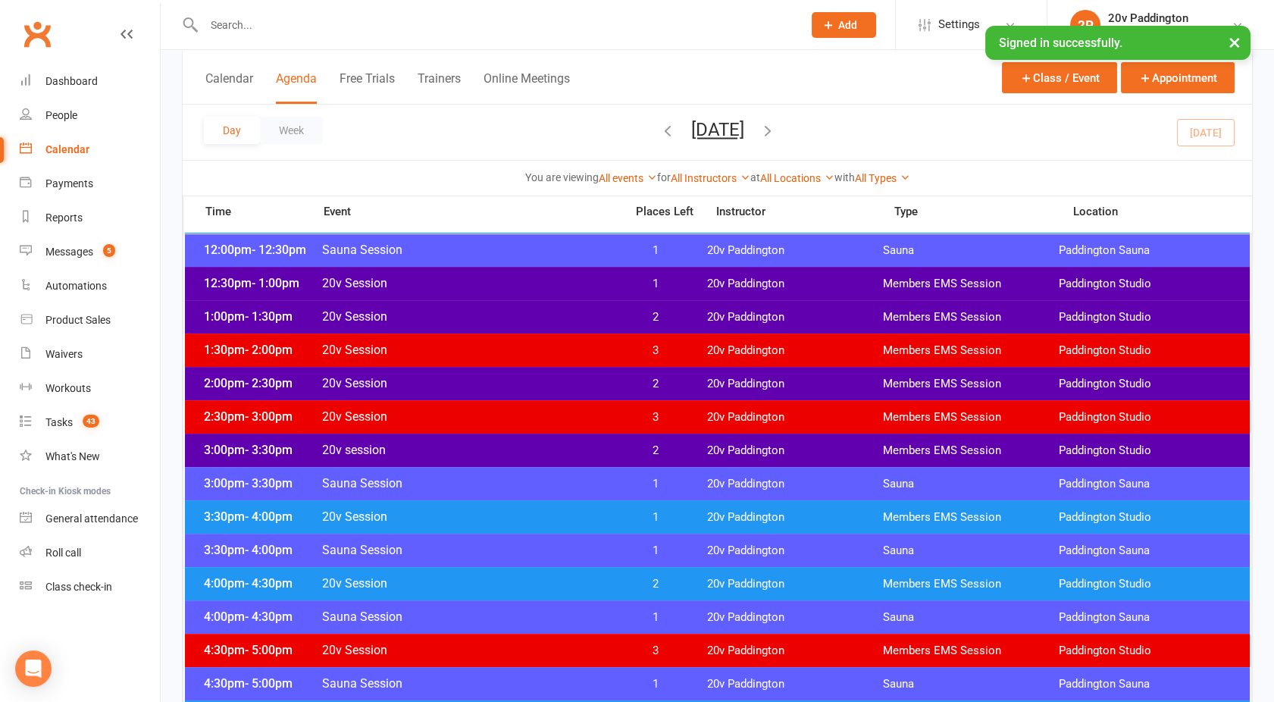
click at [593, 508] on div "3:30pm - 4:00pm 20v Session 1 20v Paddington Members EMS Session [GEOGRAPHIC_DA…" at bounding box center [717, 516] width 1065 height 33
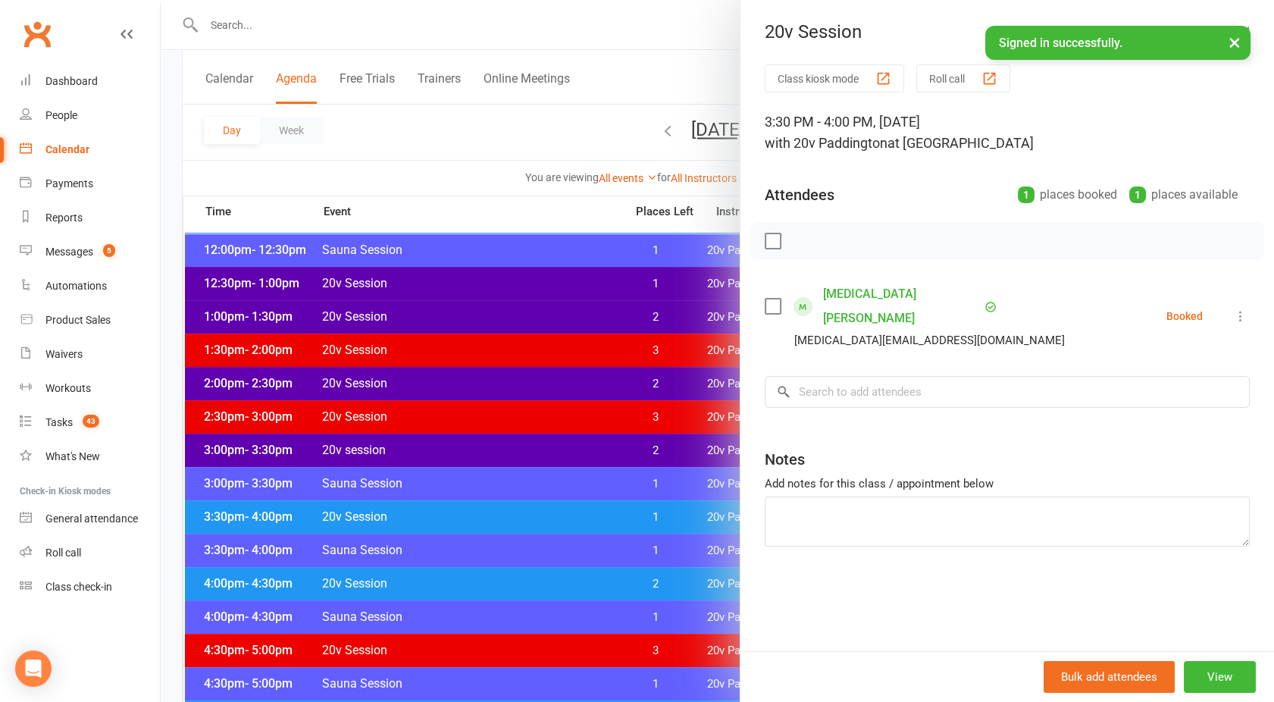
click at [593, 508] on div at bounding box center [717, 351] width 1113 height 702
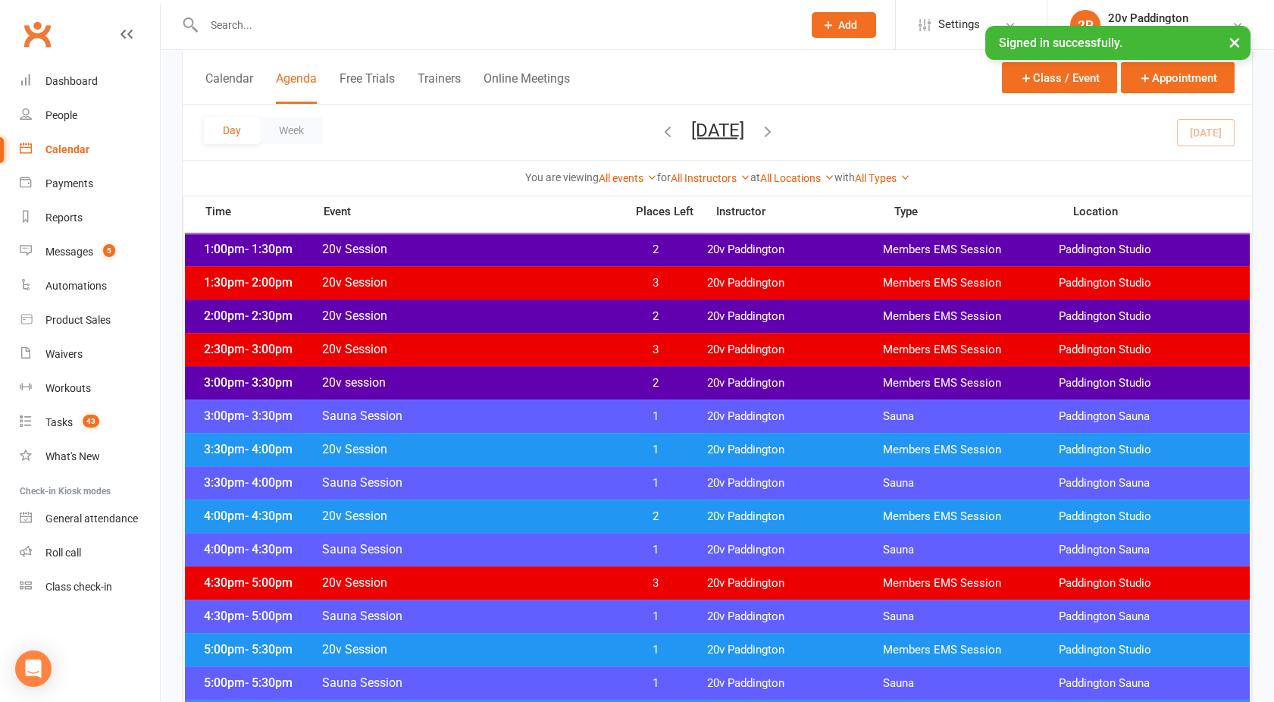
scroll to position [998, 0]
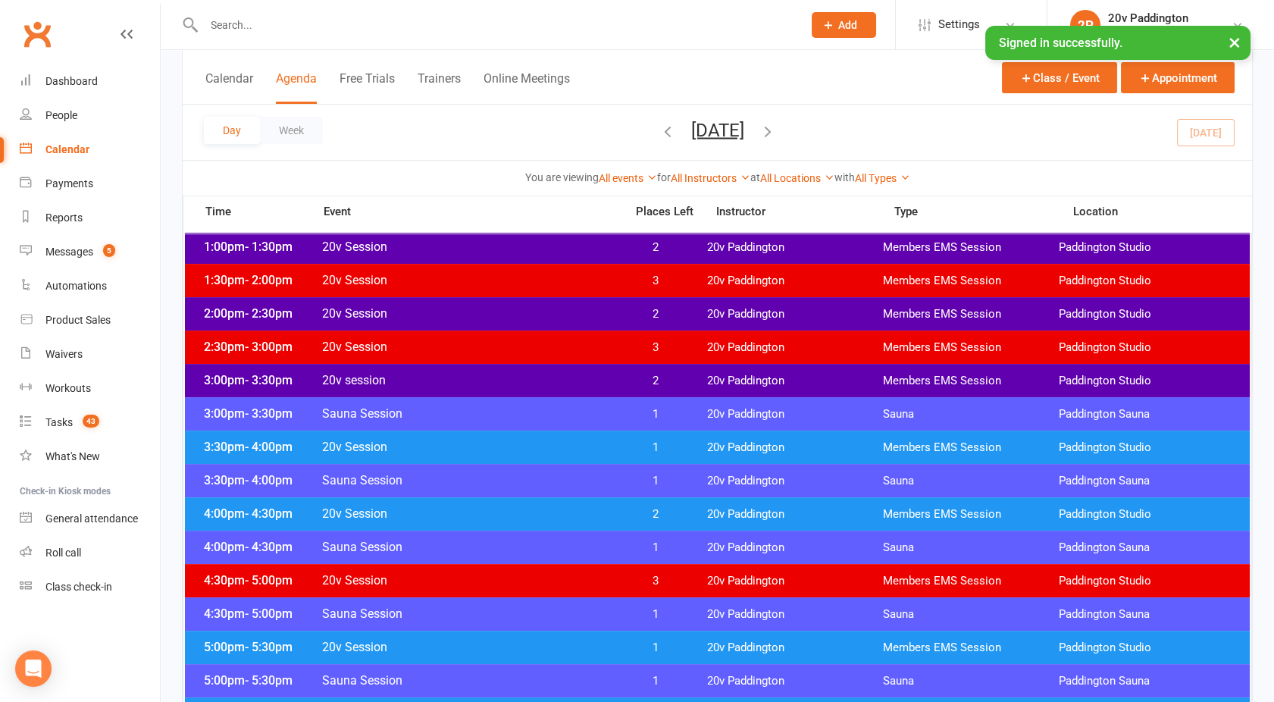
click at [573, 514] on span "20v Session" at bounding box center [468, 513] width 295 height 14
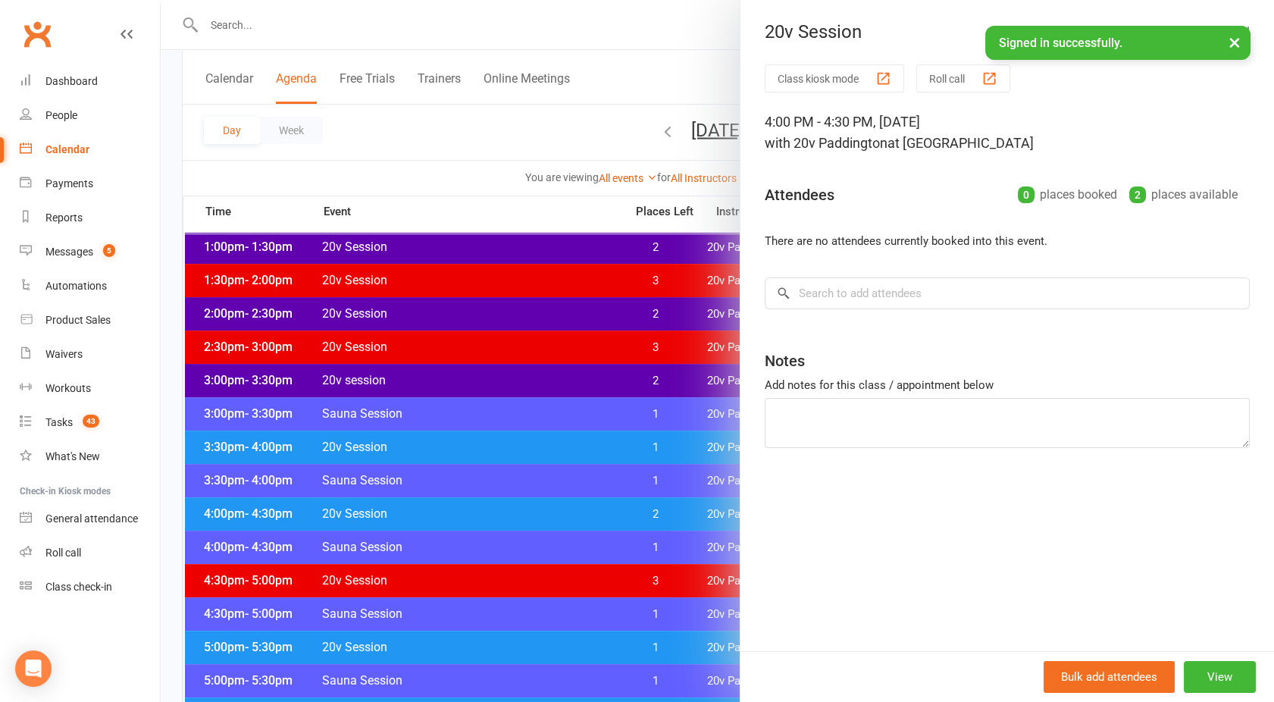
click at [573, 514] on div at bounding box center [717, 351] width 1113 height 702
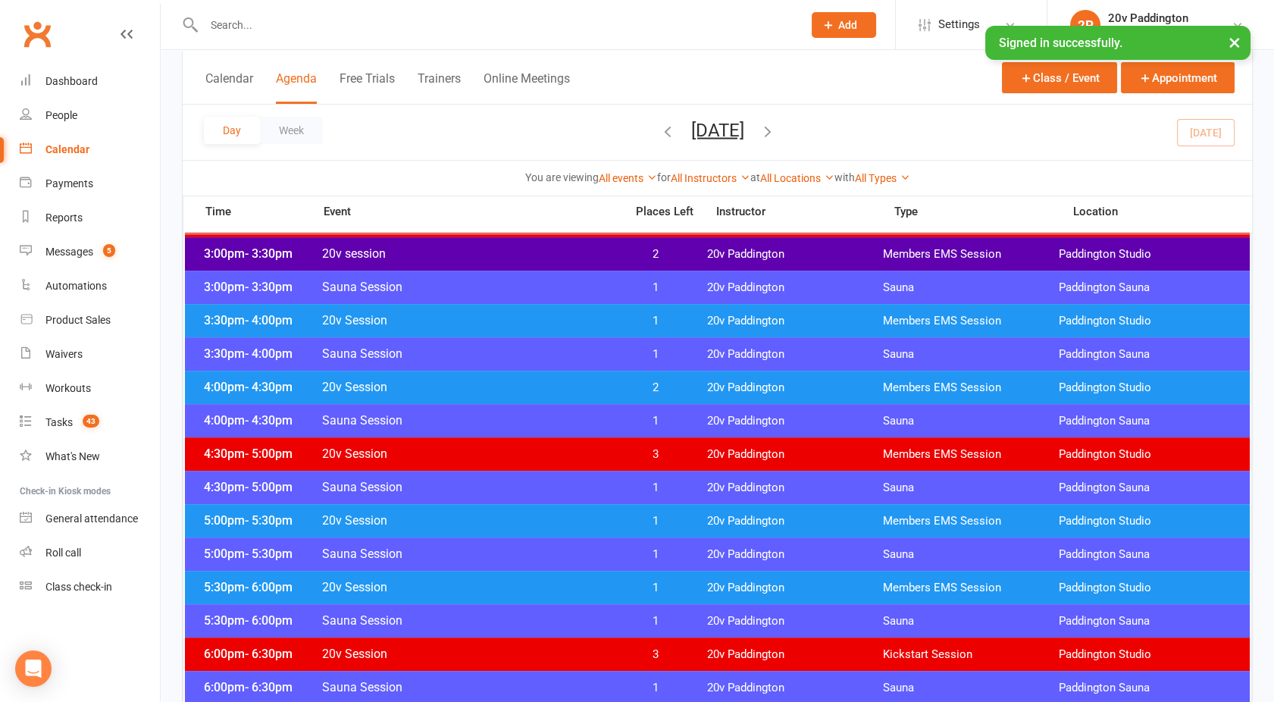
scroll to position [1128, 0]
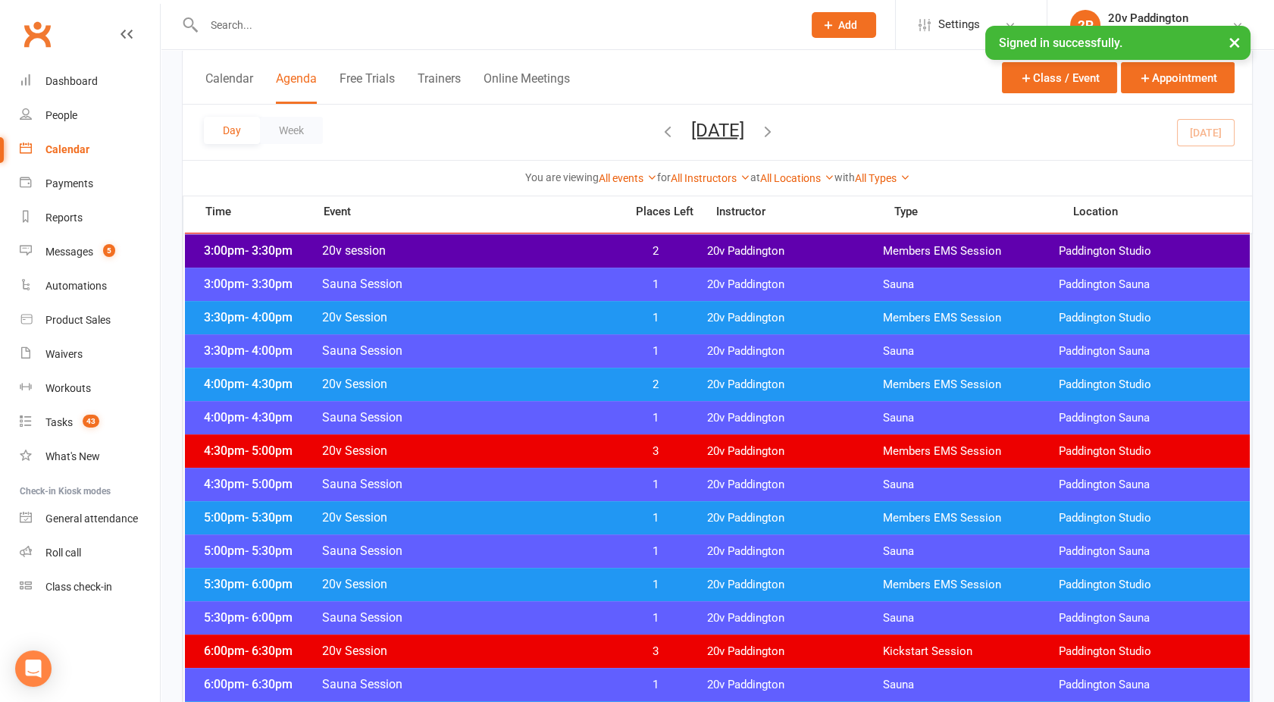
click at [552, 520] on span "20v Session" at bounding box center [468, 517] width 295 height 14
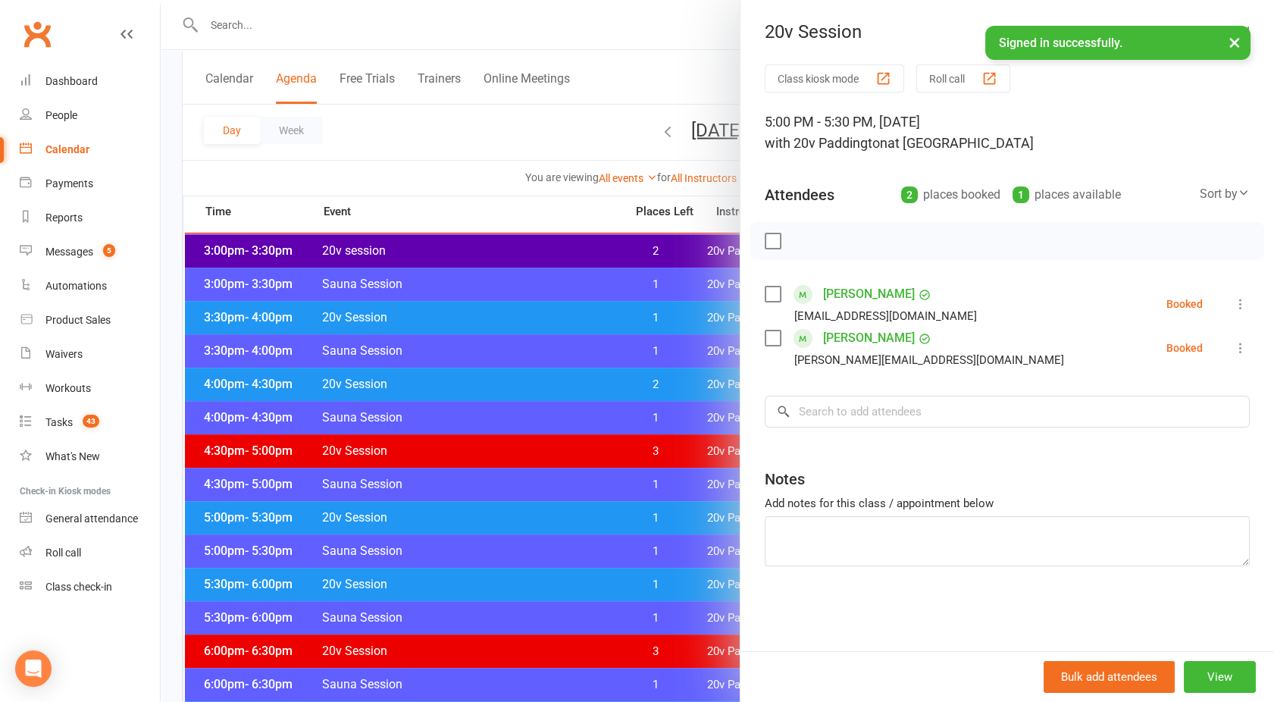
click at [552, 520] on div at bounding box center [717, 351] width 1113 height 702
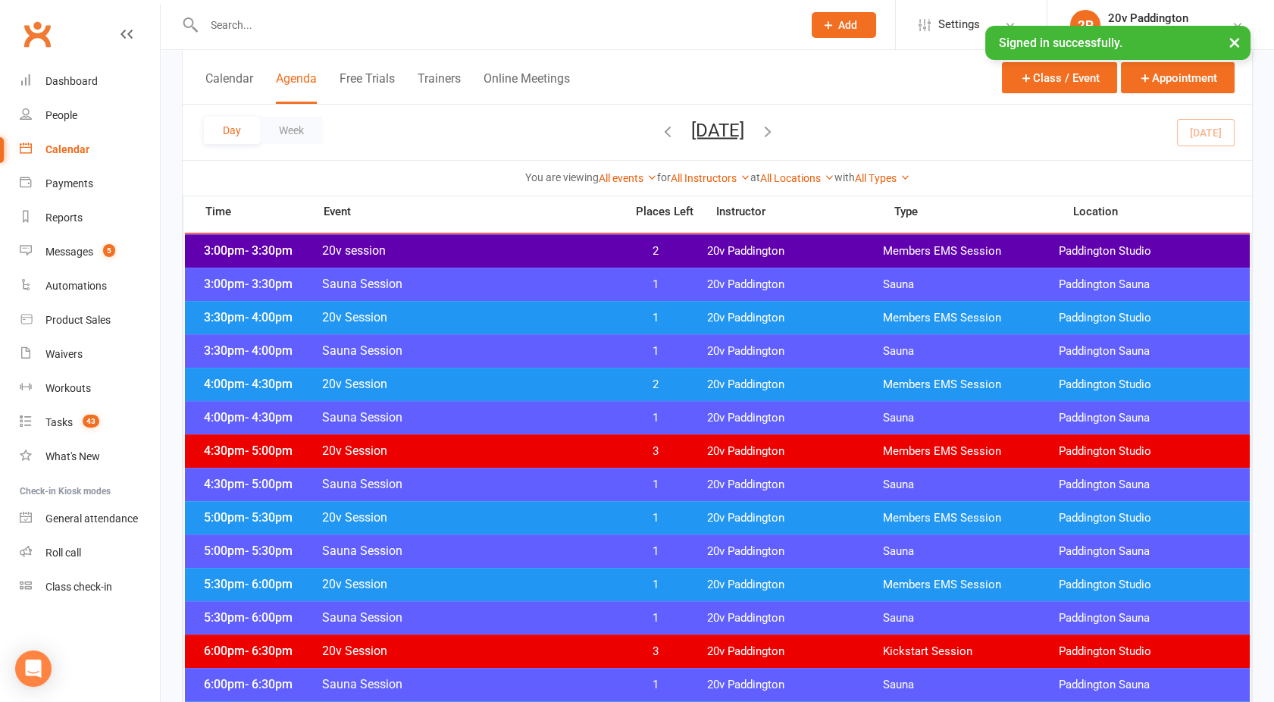
click at [551, 569] on div "5:30pm - 6:00pm 20v Session 1 20v Paddington Members EMS Session [GEOGRAPHIC_DA…" at bounding box center [717, 584] width 1065 height 33
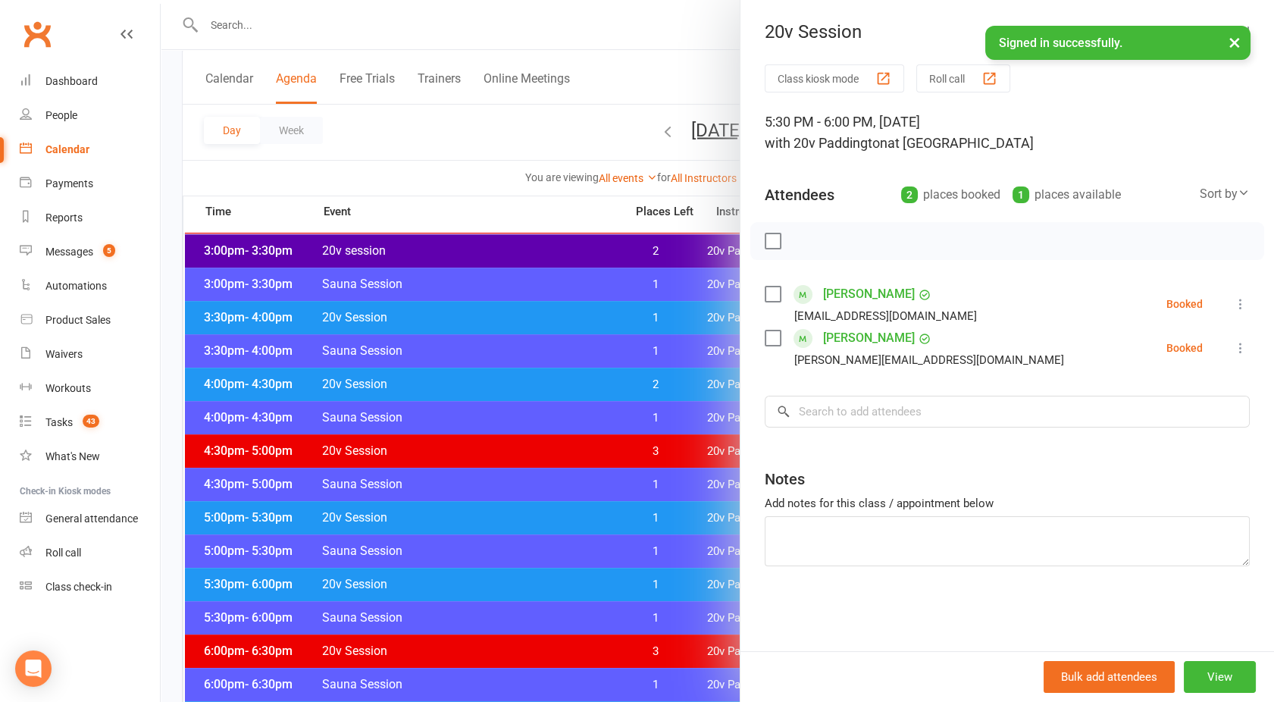
click at [551, 569] on div at bounding box center [717, 351] width 1113 height 702
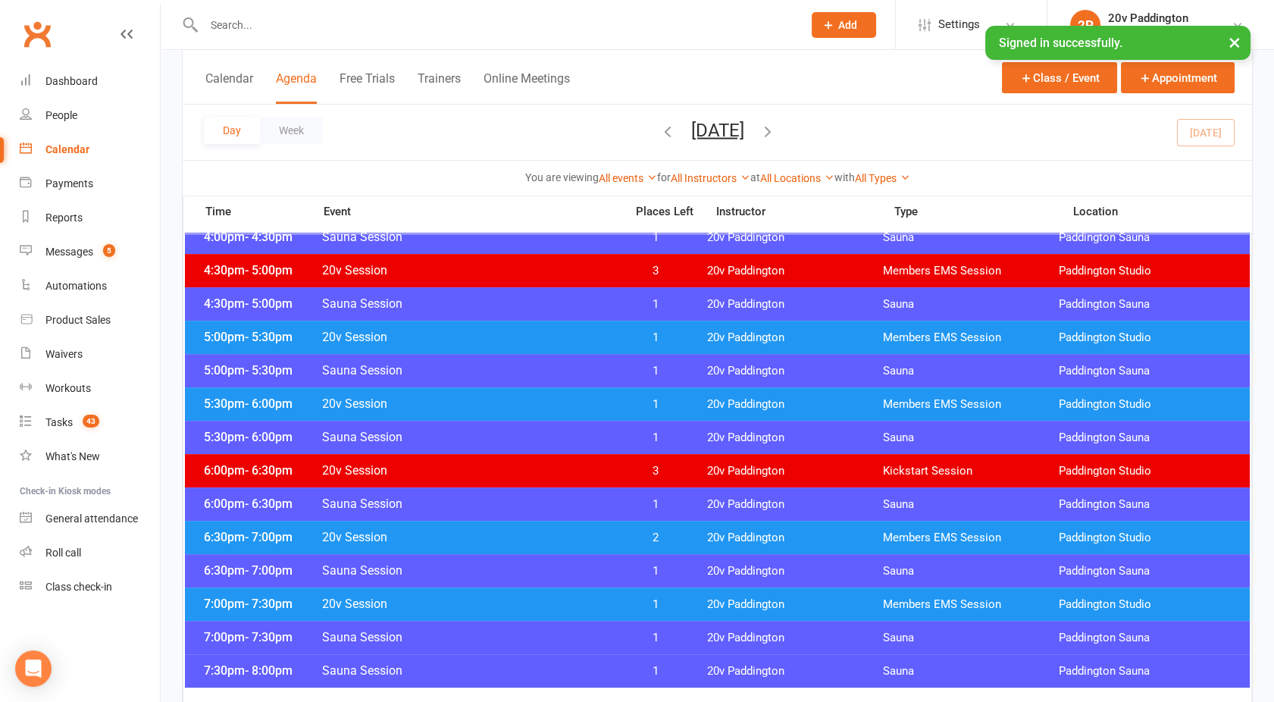
scroll to position [1322, 0]
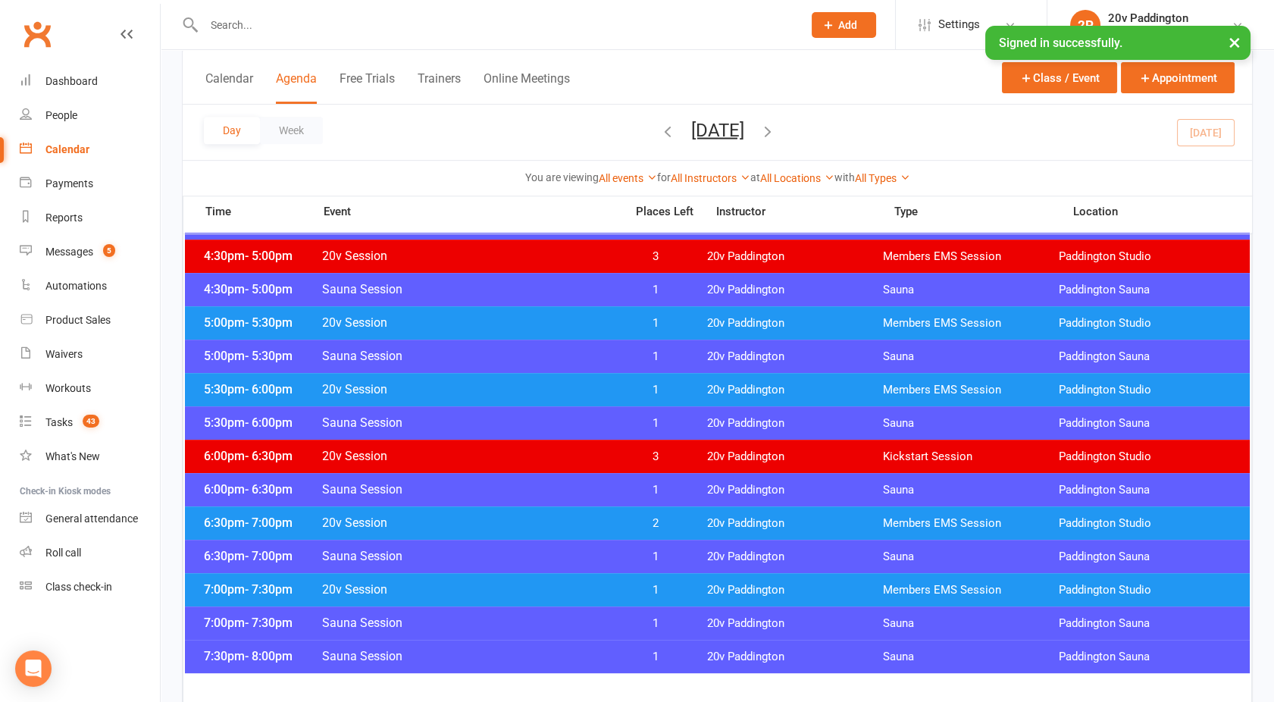
click at [515, 523] on span "20v Session" at bounding box center [468, 522] width 295 height 14
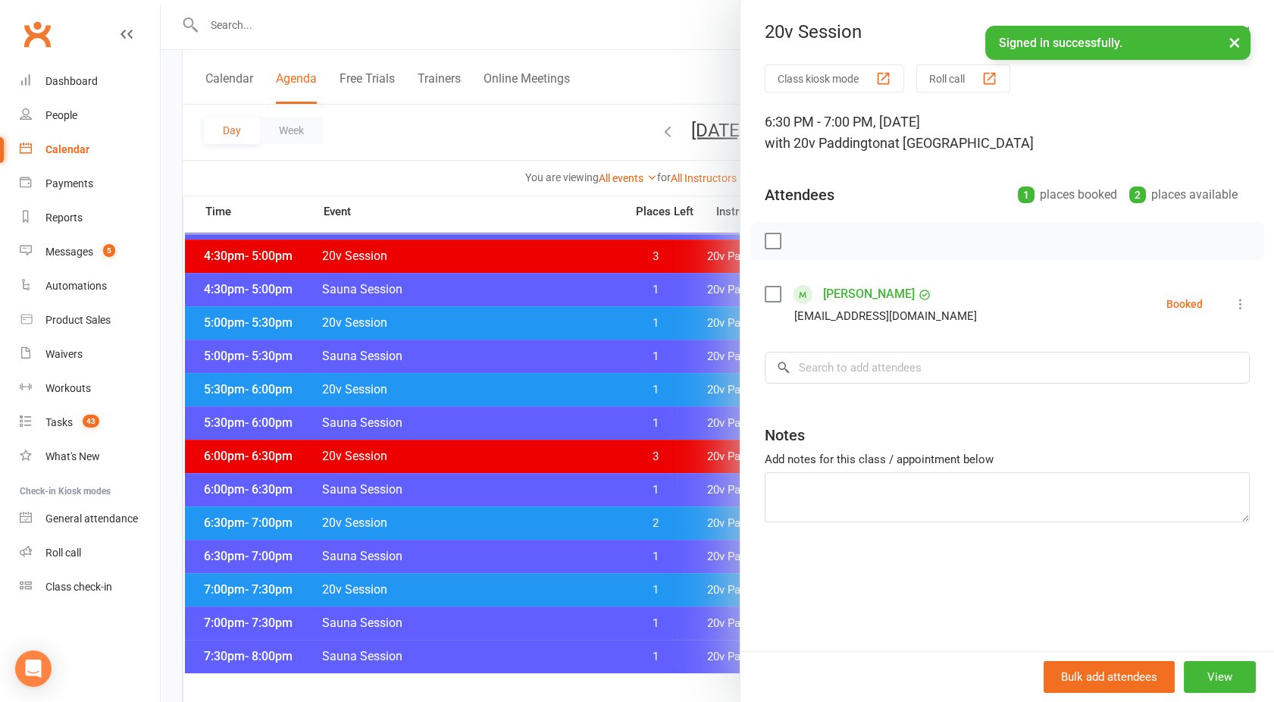
click at [515, 523] on div at bounding box center [717, 351] width 1113 height 702
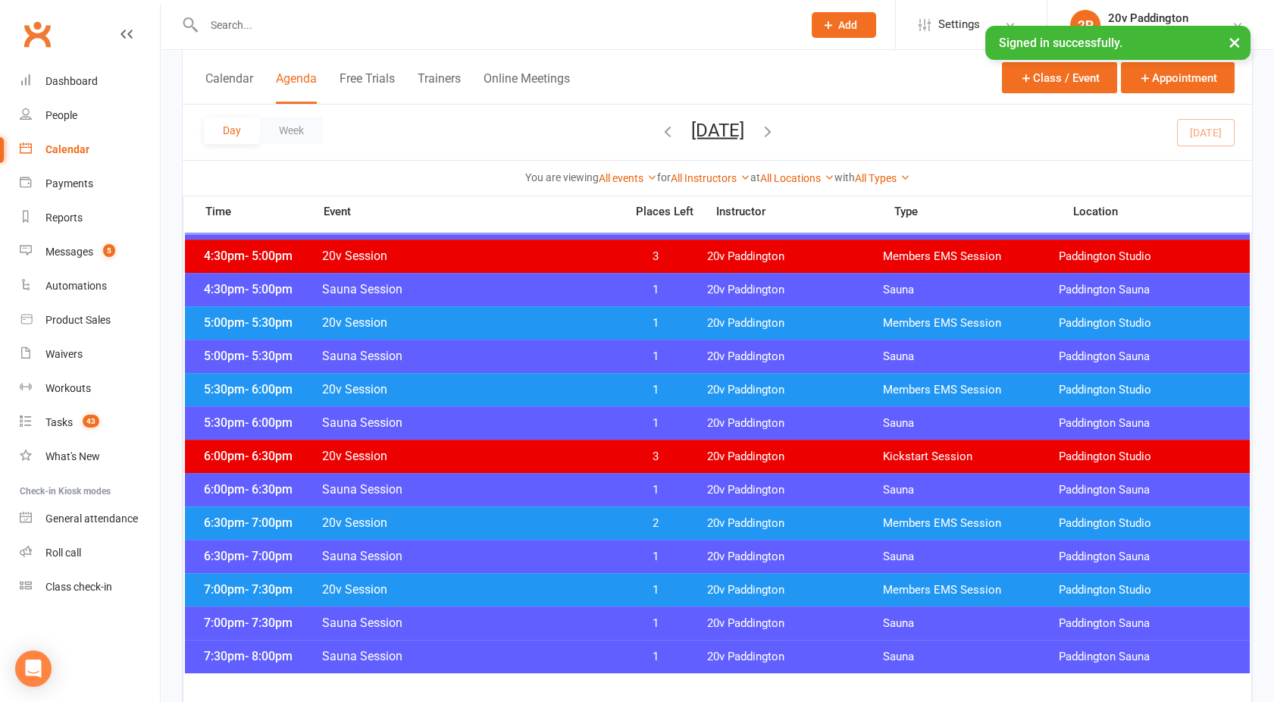
click at [537, 583] on span "20v Session" at bounding box center [468, 589] width 295 height 14
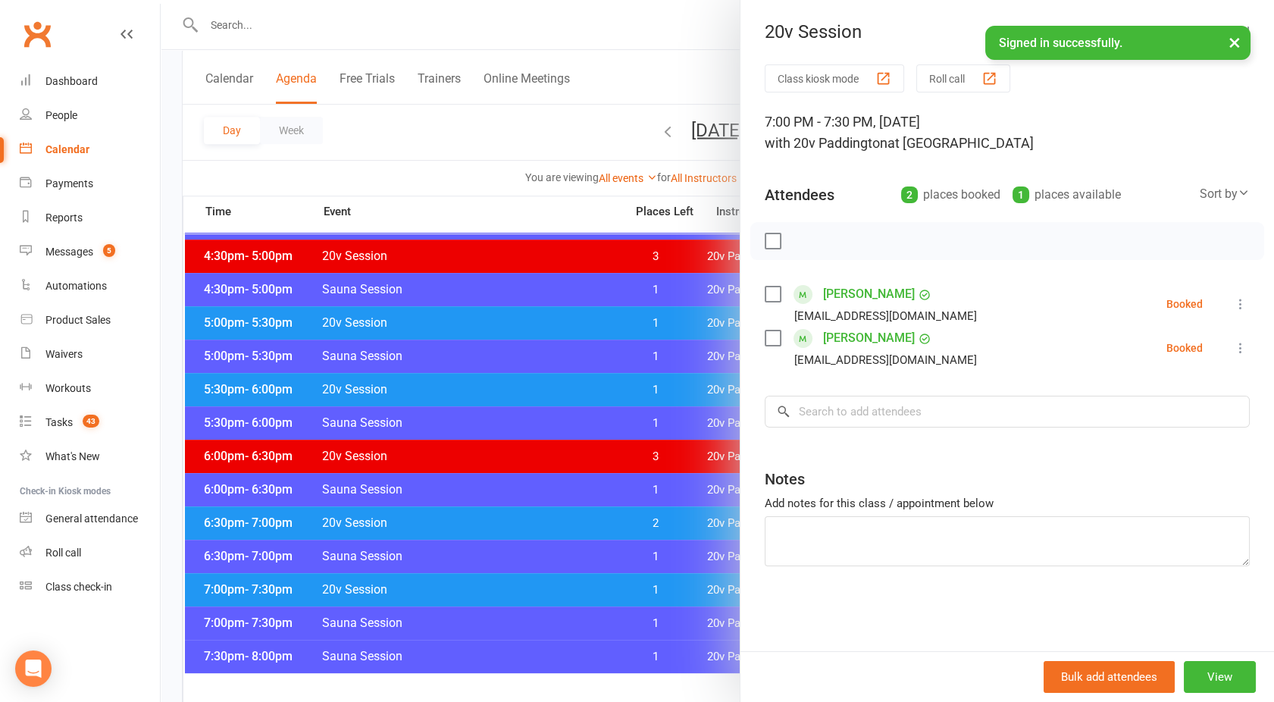
click at [537, 583] on div at bounding box center [717, 351] width 1113 height 702
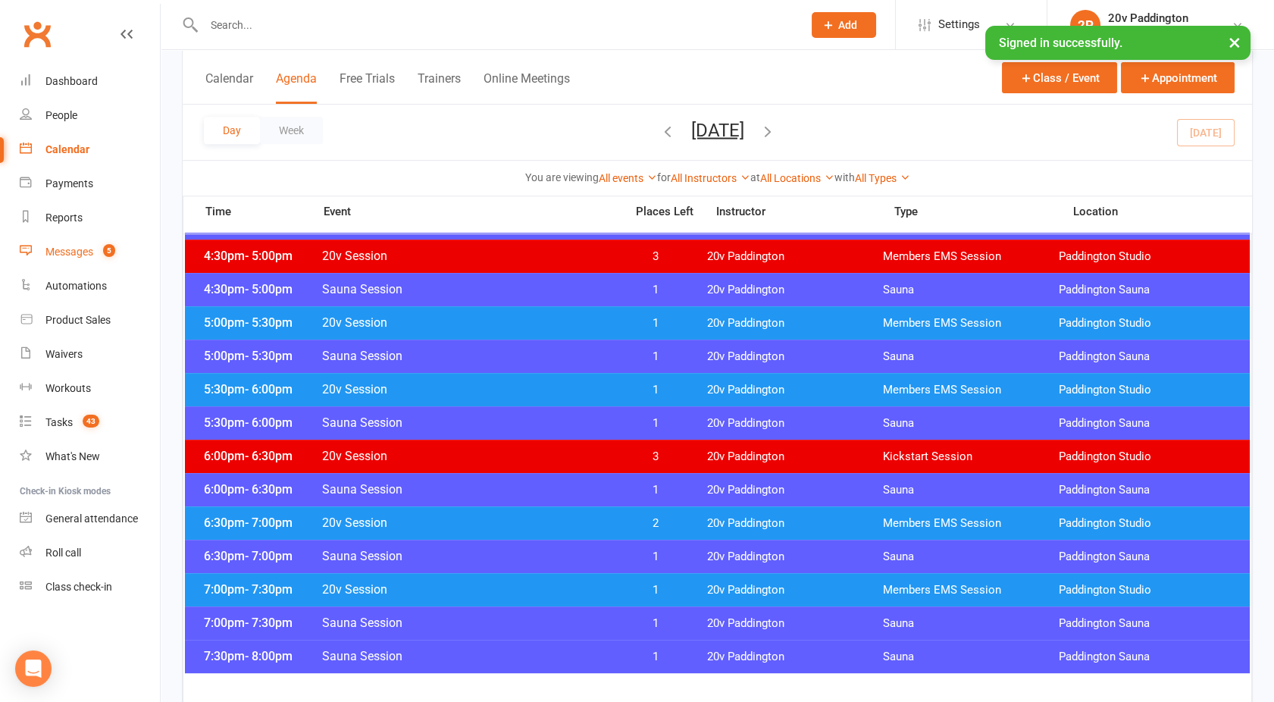
click at [67, 253] on div "Messages" at bounding box center [69, 252] width 48 height 12
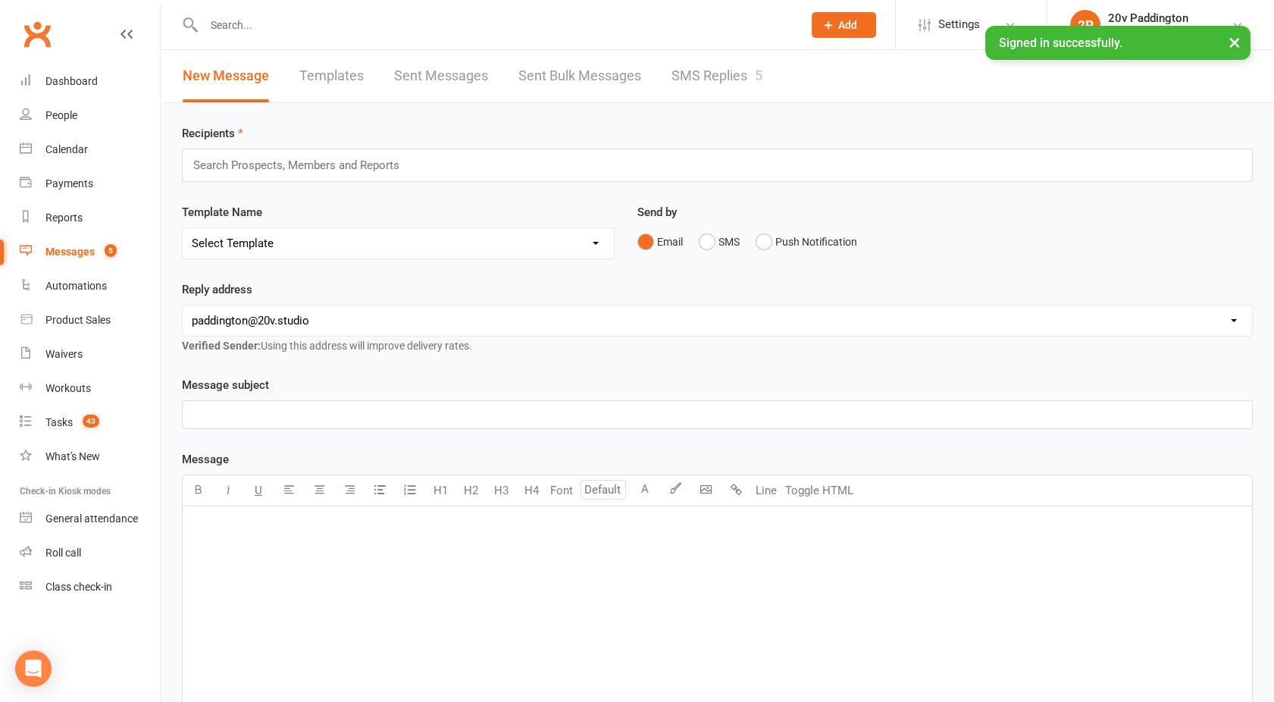
click at [745, 49] on div at bounding box center [487, 24] width 610 height 49
click at [699, 85] on link "SMS Replies 5" at bounding box center [716, 76] width 91 height 52
